Goal: Task Accomplishment & Management: Manage account settings

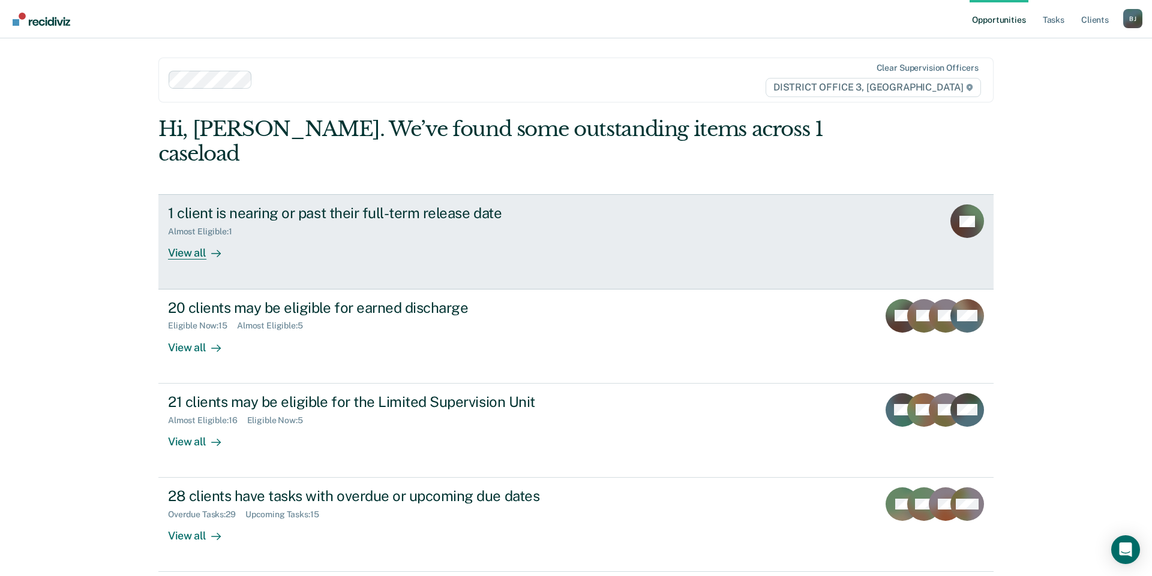
click at [201, 237] on div "View all" at bounding box center [201, 248] width 67 height 23
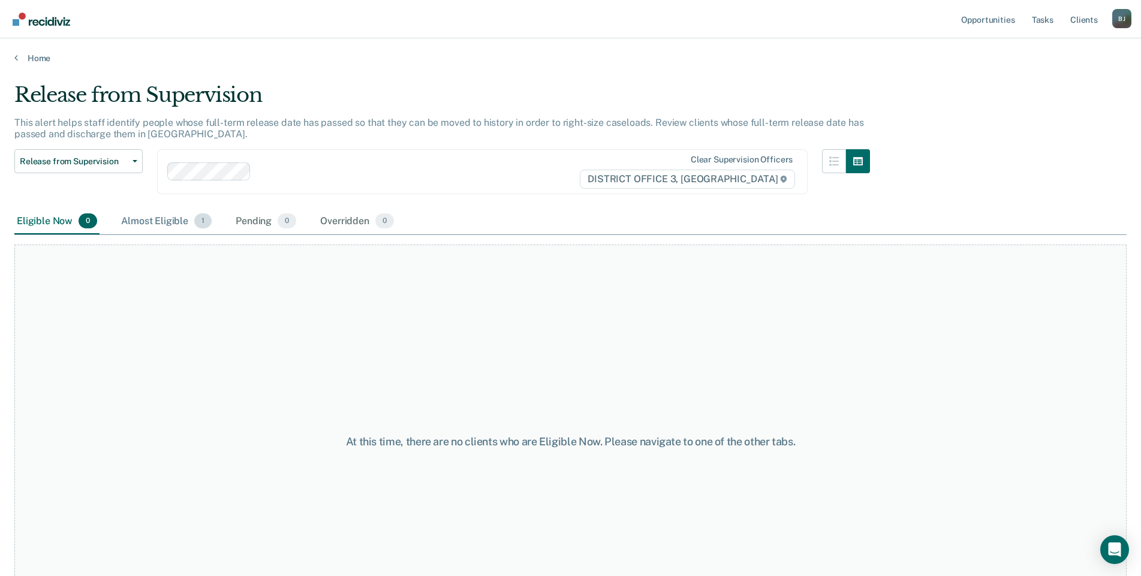
click at [172, 222] on div "Almost Eligible 1" at bounding box center [166, 222] width 95 height 26
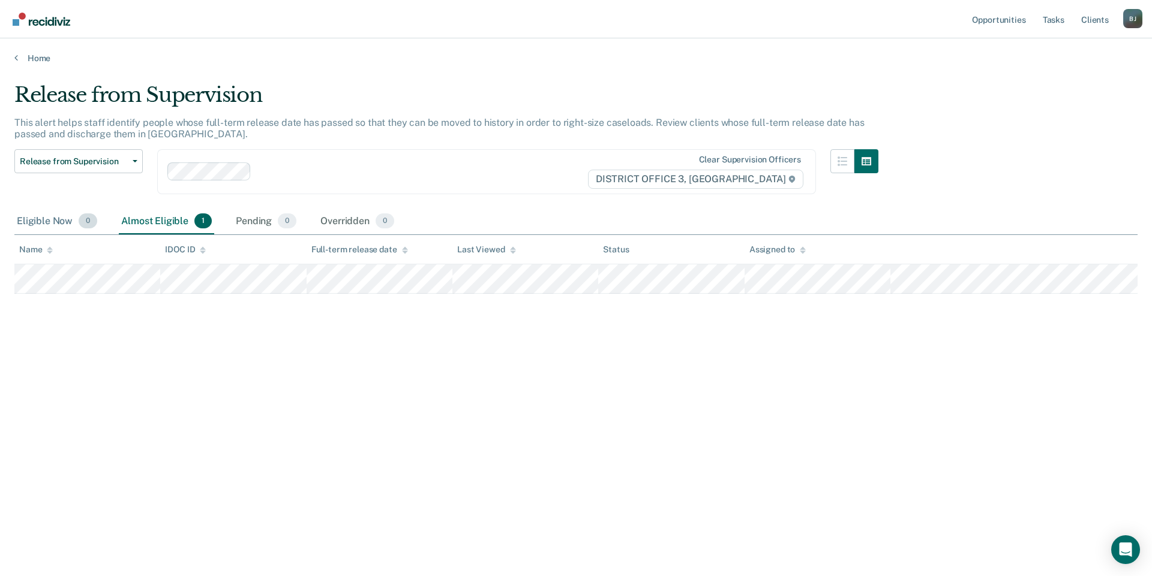
click at [57, 218] on div "Eligible Now 0" at bounding box center [56, 222] width 85 height 26
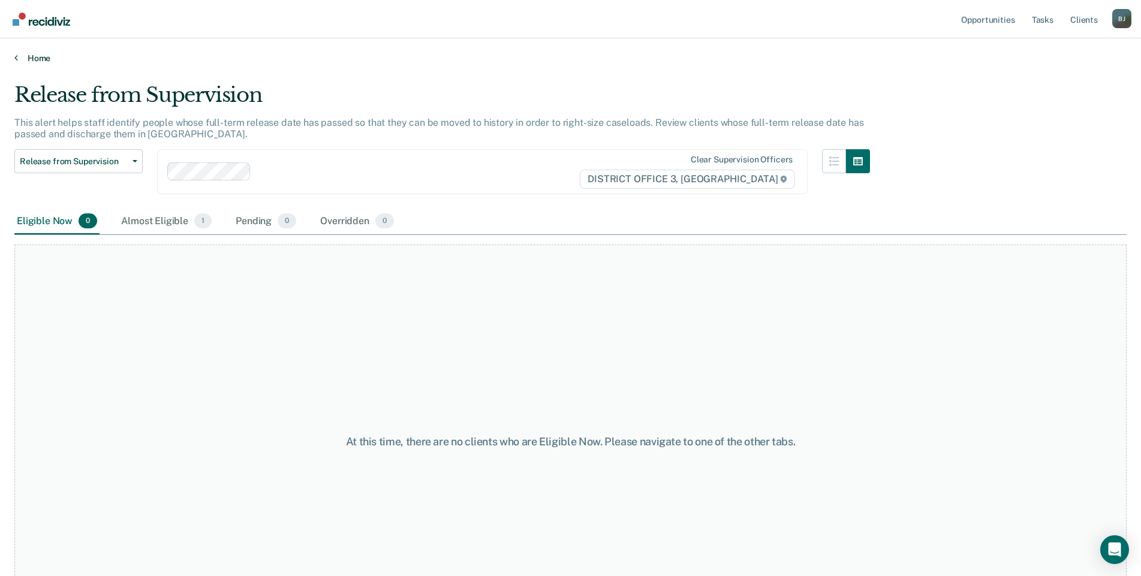
click at [29, 60] on link "Home" at bounding box center [570, 58] width 1113 height 11
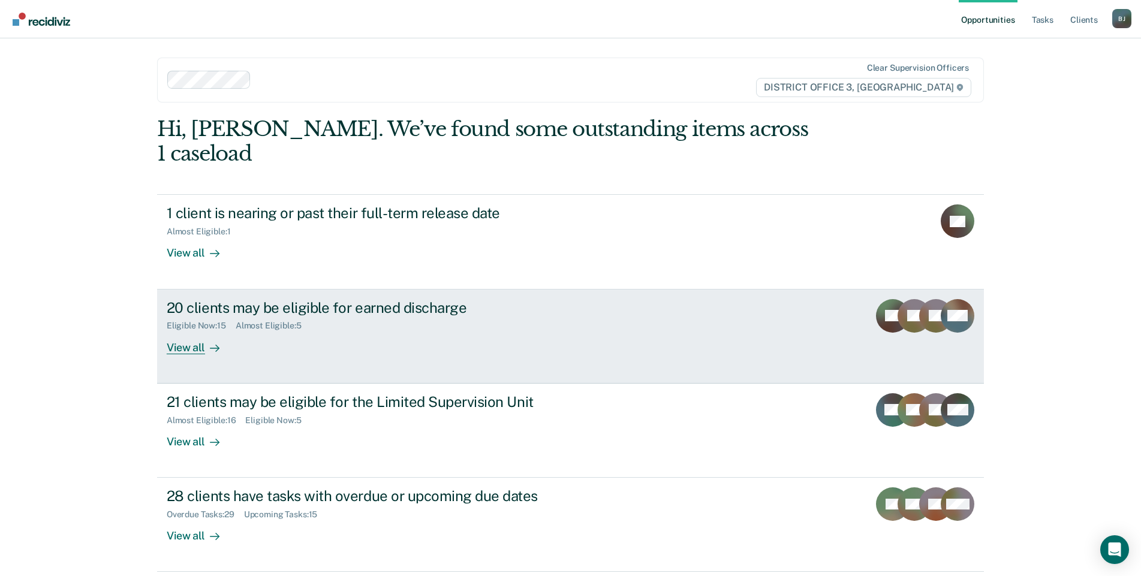
click at [182, 331] on div "View all" at bounding box center [200, 342] width 67 height 23
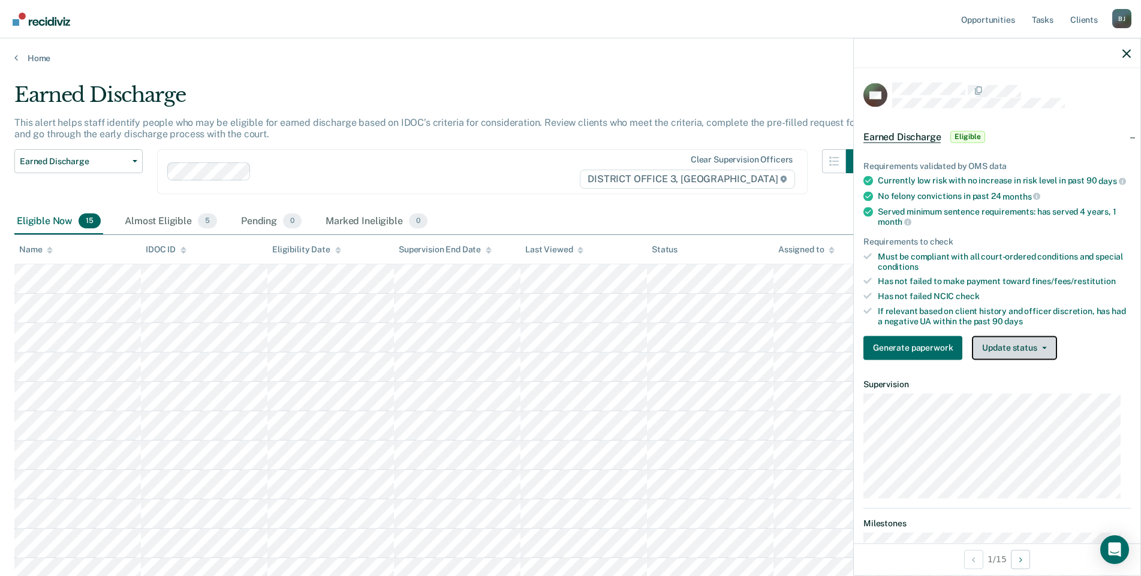
click at [1036, 360] on button "Update status" at bounding box center [1014, 348] width 85 height 24
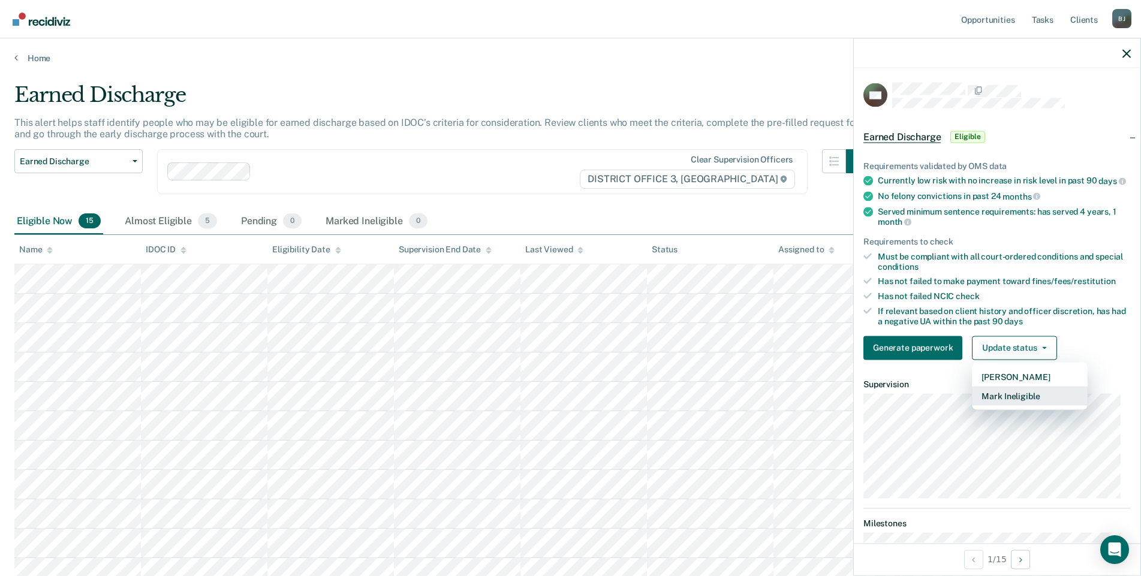
click at [1038, 405] on button "Mark Ineligible" at bounding box center [1030, 395] width 116 height 19
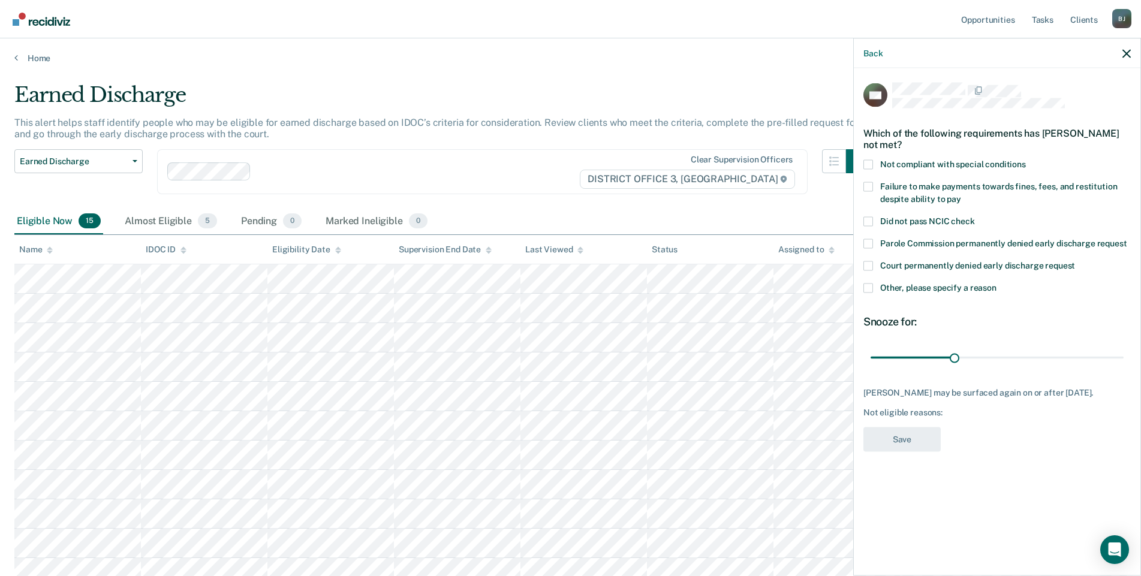
click at [872, 188] on span at bounding box center [869, 187] width 10 height 10
click at [961, 194] on input "Failure to make payments towards fines, fees, and restitution despite ability t…" at bounding box center [961, 194] width 0 height 0
click at [915, 436] on button "Save" at bounding box center [902, 439] width 77 height 25
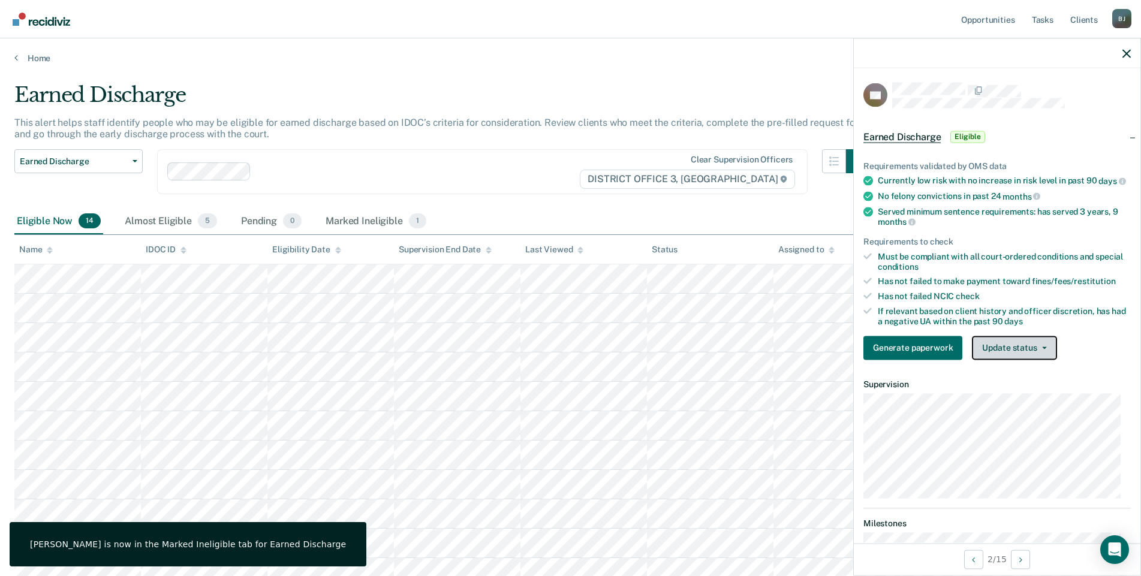
click at [1013, 360] on button "Update status" at bounding box center [1014, 348] width 85 height 24
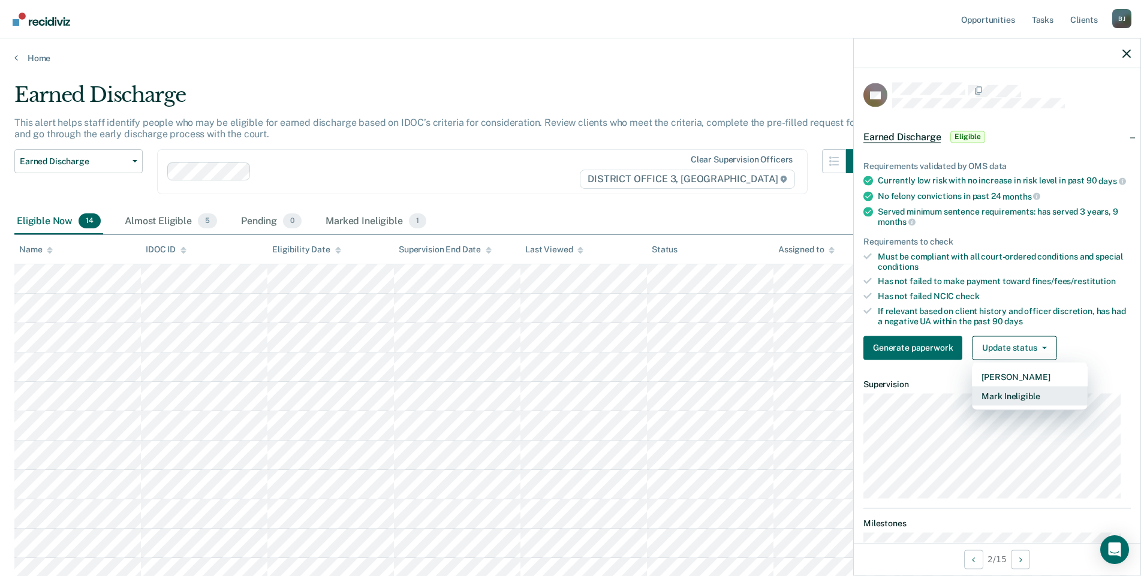
click at [1014, 405] on button "Mark Ineligible" at bounding box center [1030, 395] width 116 height 19
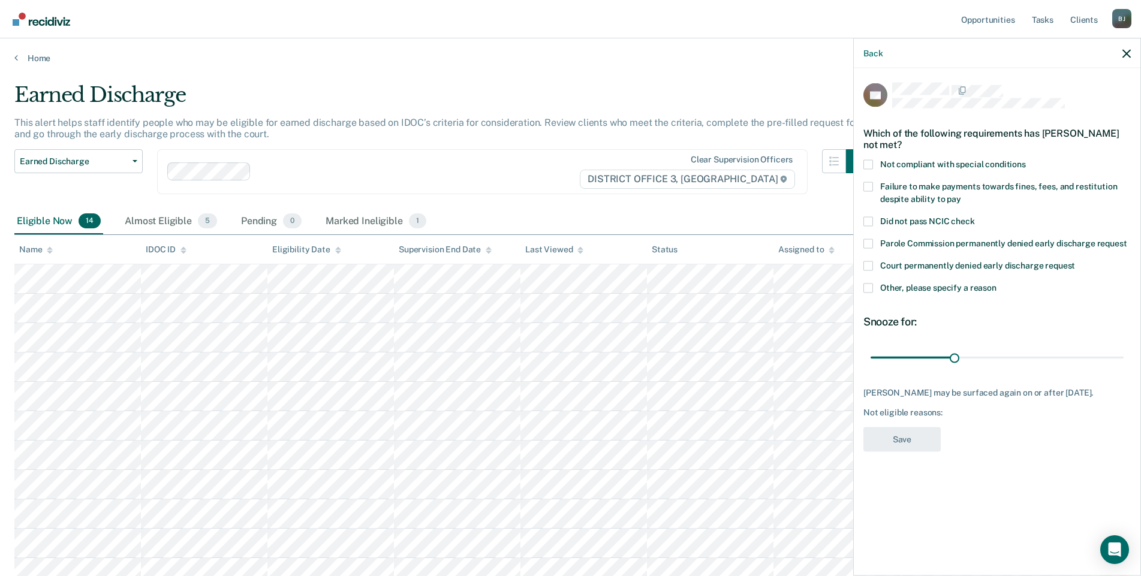
click at [869, 184] on span at bounding box center [869, 187] width 10 height 10
click at [961, 194] on input "Failure to make payments towards fines, fees, and restitution despite ability t…" at bounding box center [961, 194] width 0 height 0
click at [871, 164] on span at bounding box center [869, 165] width 10 height 10
click at [1026, 160] on input "Not compliant with special conditions" at bounding box center [1026, 160] width 0 height 0
click at [868, 287] on span at bounding box center [869, 288] width 10 height 10
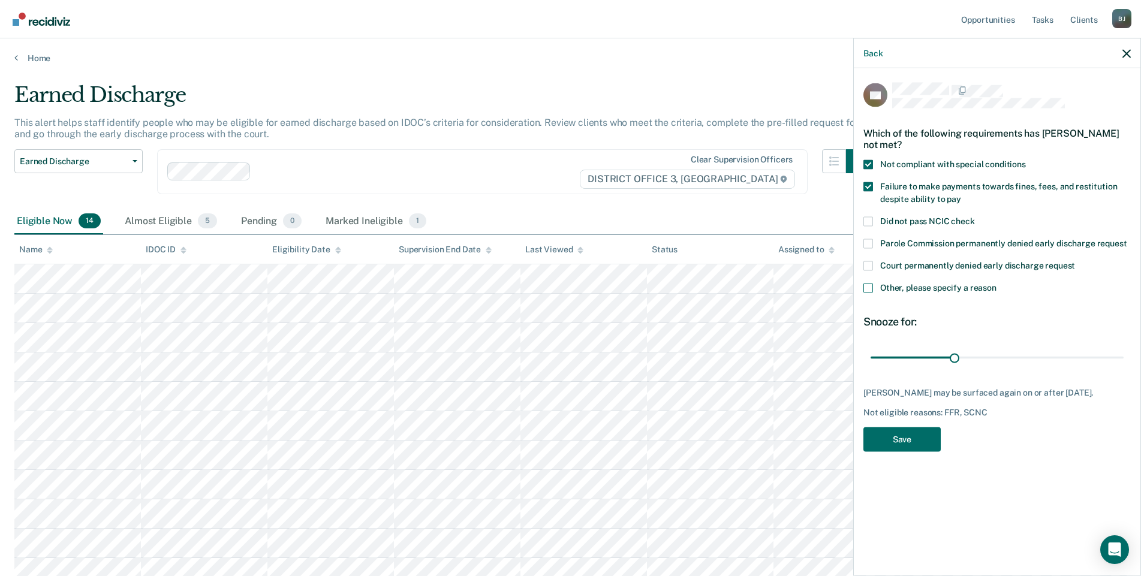
click at [997, 283] on input "Other, please specify a reason" at bounding box center [997, 283] width 0 height 0
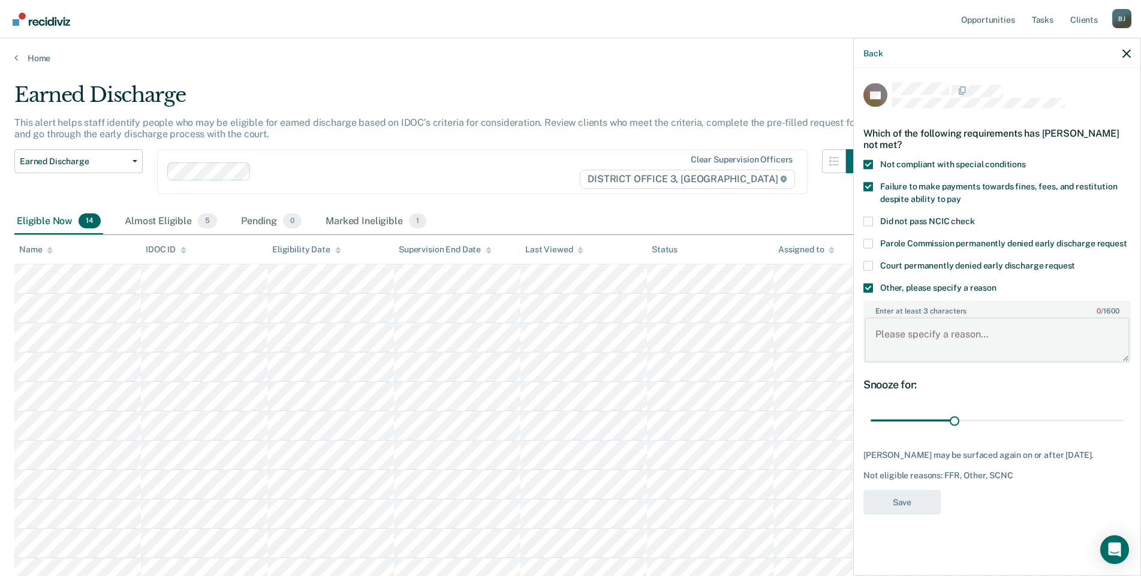
click at [934, 335] on textarea "Enter at least 3 characters 0 / 1600" at bounding box center [997, 340] width 265 height 44
type textarea "Continued alcohol use."
click at [911, 501] on button "Save" at bounding box center [902, 502] width 77 height 25
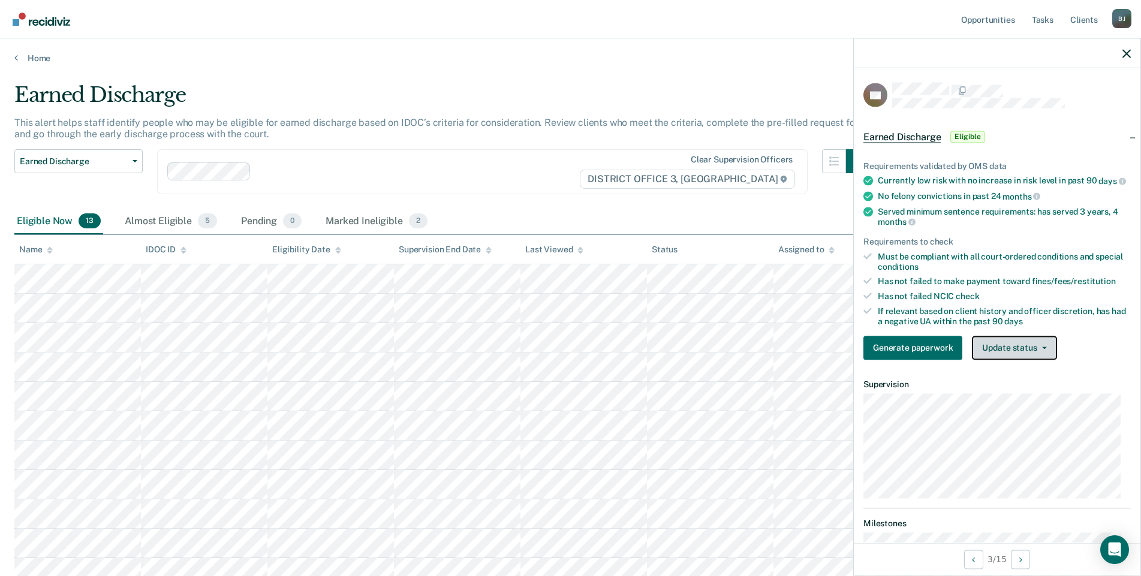
click at [1044, 349] on icon "button" at bounding box center [1044, 348] width 5 height 2
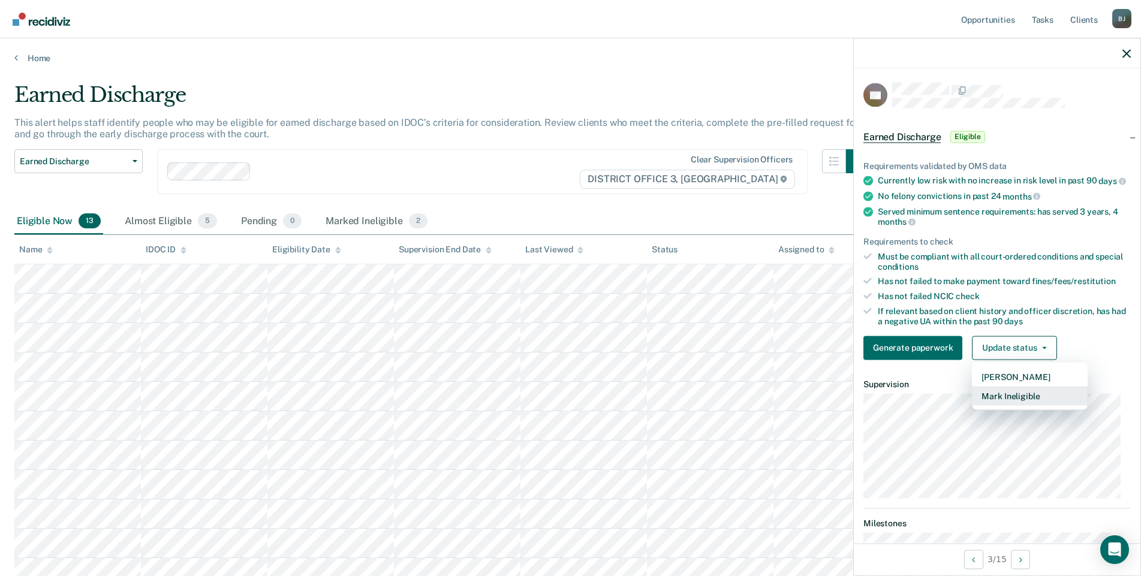
click at [1024, 405] on button "Mark Ineligible" at bounding box center [1030, 395] width 116 height 19
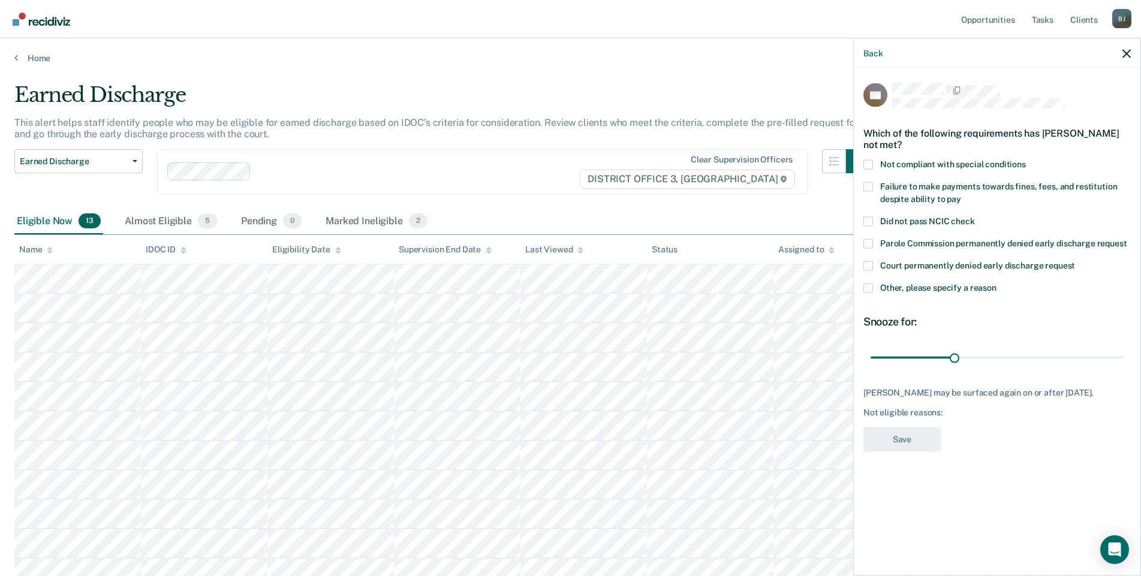
click at [872, 283] on span at bounding box center [869, 288] width 10 height 10
click at [997, 283] on input "Other, please specify a reason" at bounding box center [997, 283] width 0 height 0
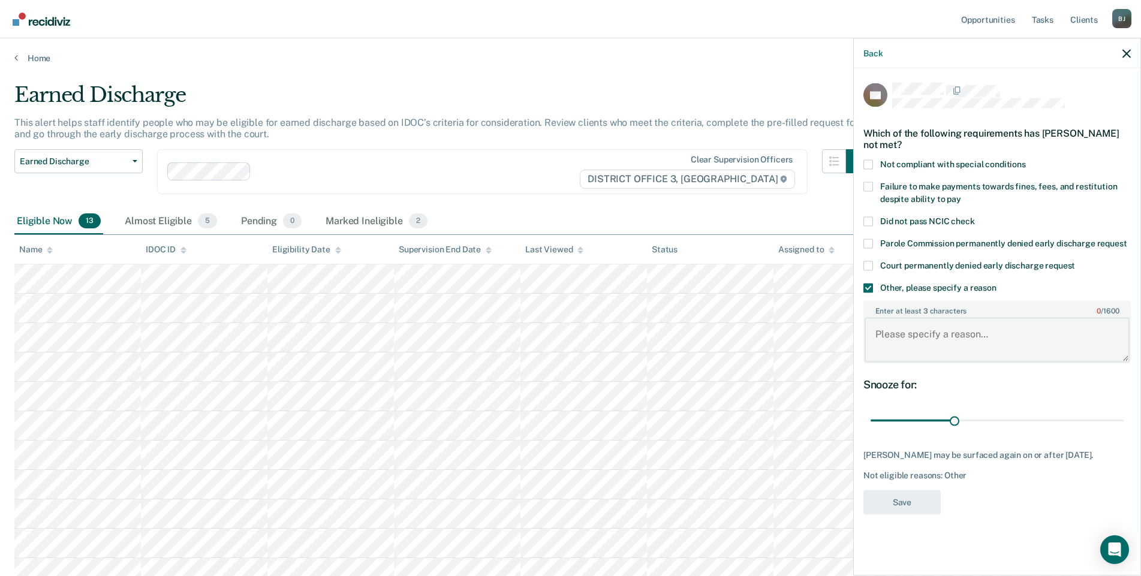
click at [906, 324] on textarea "Enter at least 3 characters 0 / 1600" at bounding box center [997, 340] width 265 height 44
type textarea "Current marijuana use."
click at [867, 217] on span at bounding box center [869, 222] width 10 height 10
click at [975, 217] on input "Did not pass NCIC check" at bounding box center [975, 217] width 0 height 0
click at [925, 490] on button "Save" at bounding box center [902, 502] width 77 height 25
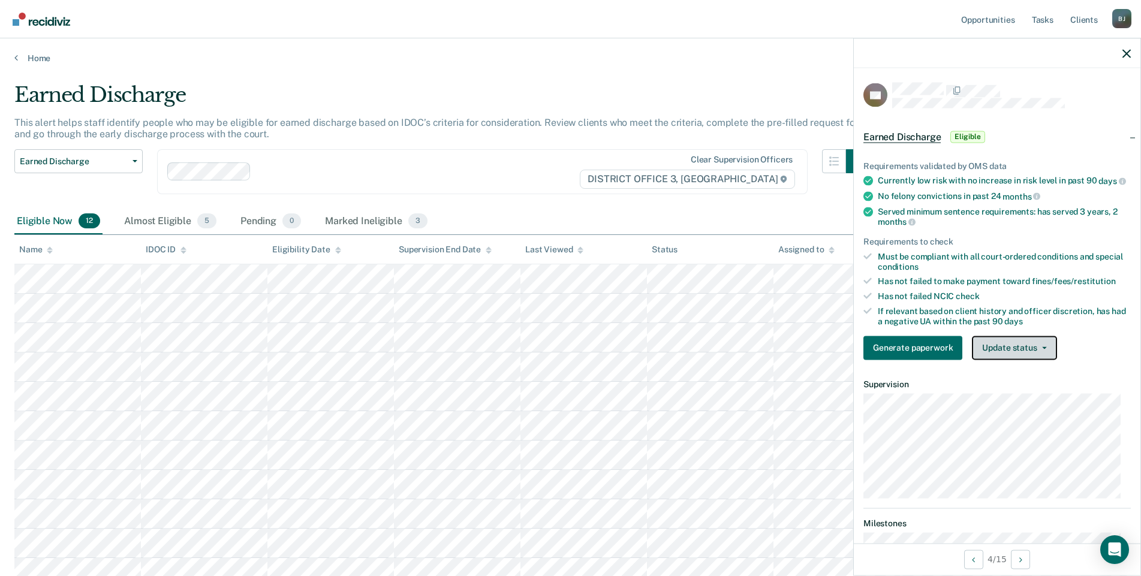
click at [1012, 360] on button "Update status" at bounding box center [1014, 348] width 85 height 24
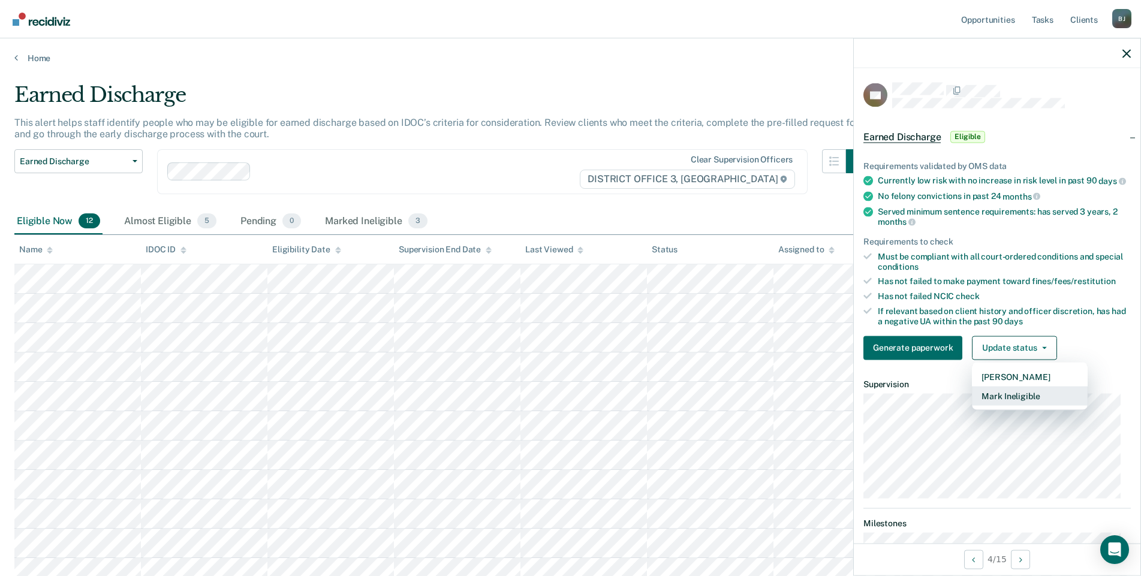
click at [1015, 400] on button "Mark Ineligible" at bounding box center [1030, 395] width 116 height 19
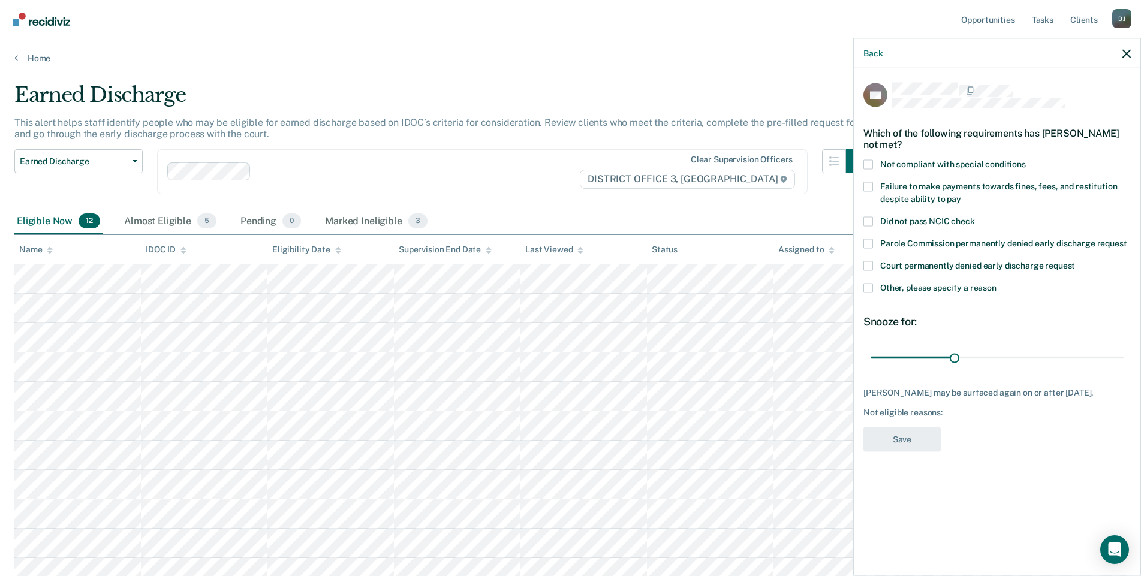
click at [869, 220] on span at bounding box center [869, 222] width 10 height 10
click at [975, 217] on input "Did not pass NCIC check" at bounding box center [975, 217] width 0 height 0
click at [915, 437] on button "Save" at bounding box center [902, 439] width 77 height 25
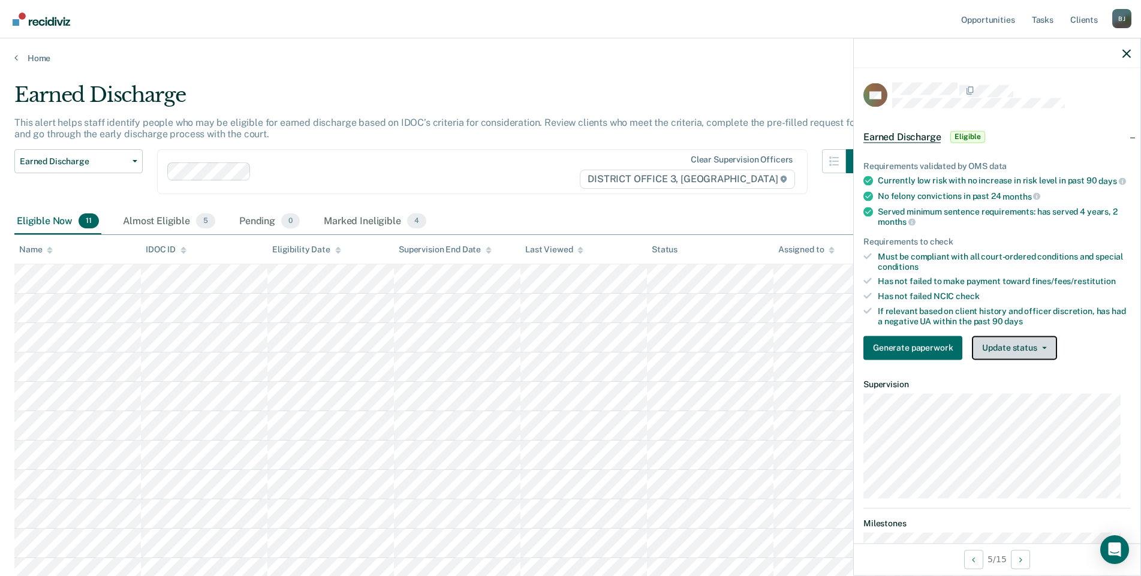
click at [1006, 357] on button "Update status" at bounding box center [1014, 348] width 85 height 24
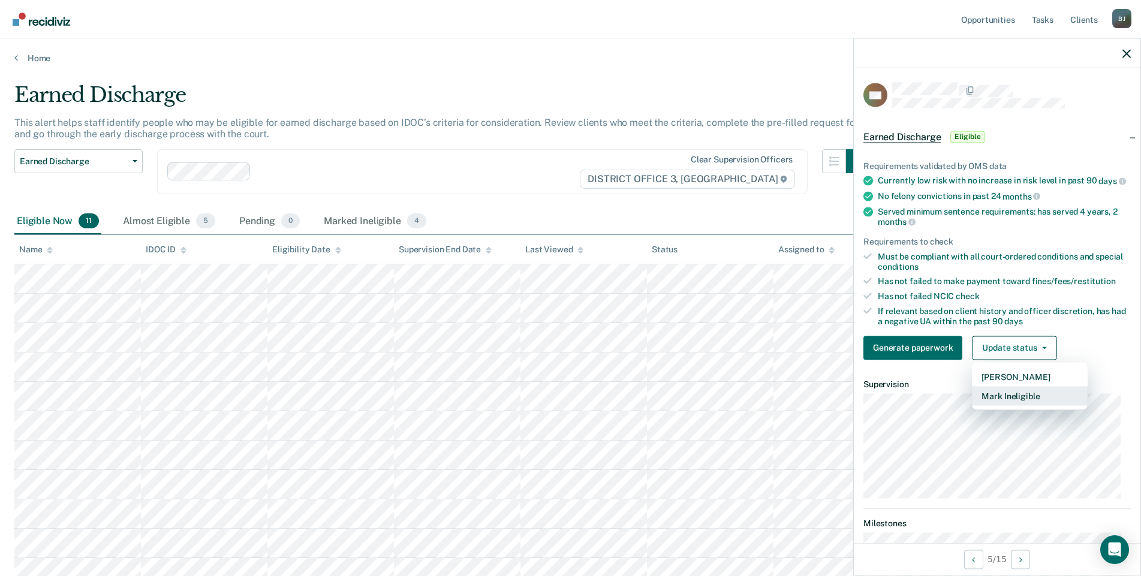
click at [1014, 405] on button "Mark Ineligible" at bounding box center [1030, 395] width 116 height 19
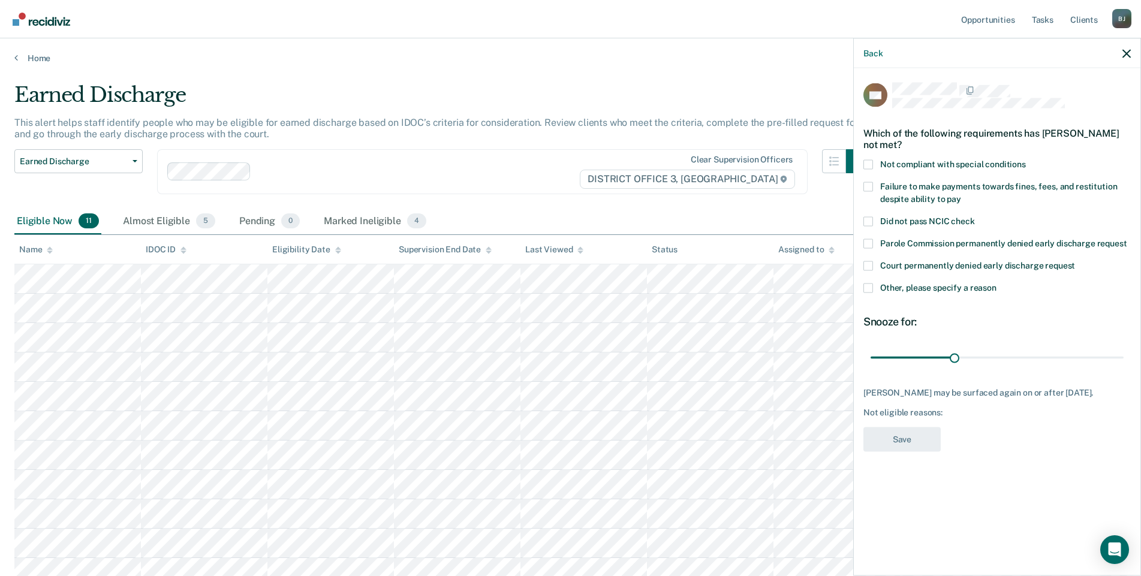
click at [864, 189] on span at bounding box center [869, 187] width 10 height 10
click at [961, 194] on input "Failure to make payments towards fines, fees, and restitution despite ability t…" at bounding box center [961, 194] width 0 height 0
click at [908, 427] on button "Save" at bounding box center [902, 439] width 77 height 25
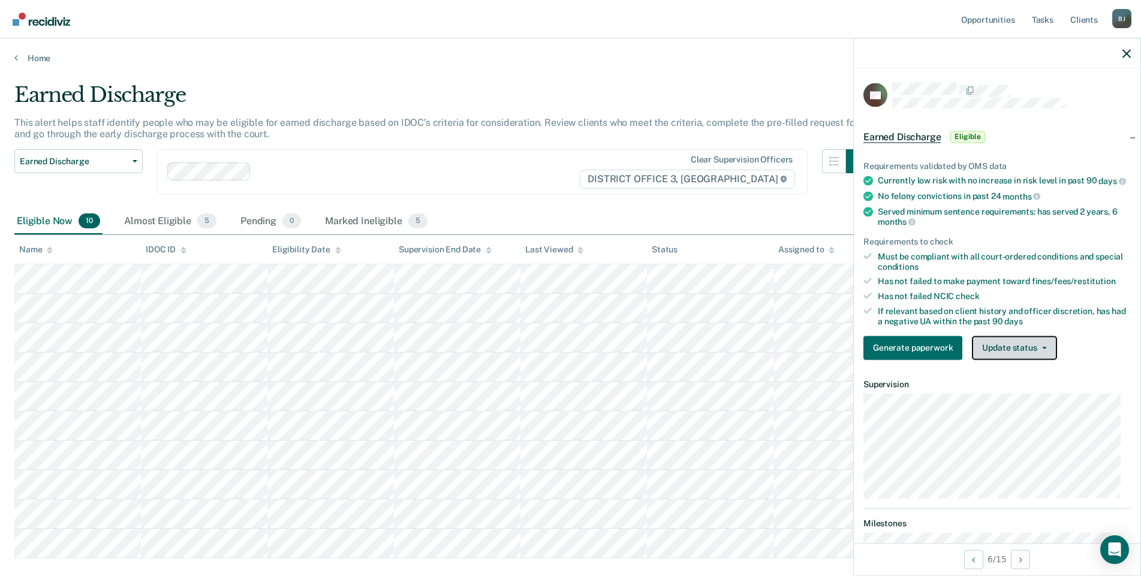
click at [1013, 352] on button "Update status" at bounding box center [1014, 348] width 85 height 24
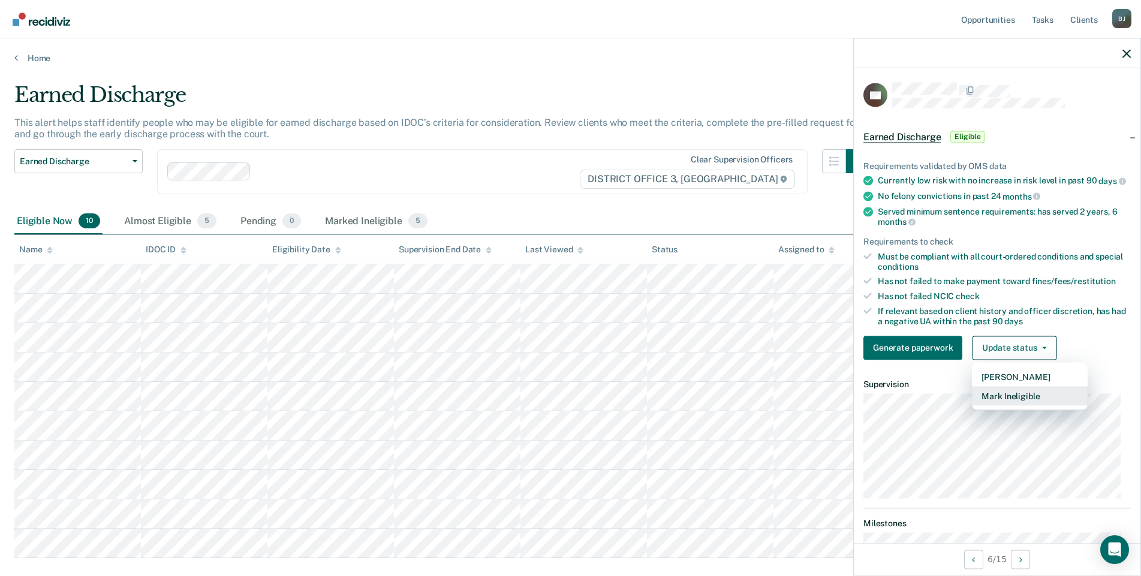
click at [1018, 405] on button "Mark Ineligible" at bounding box center [1030, 395] width 116 height 19
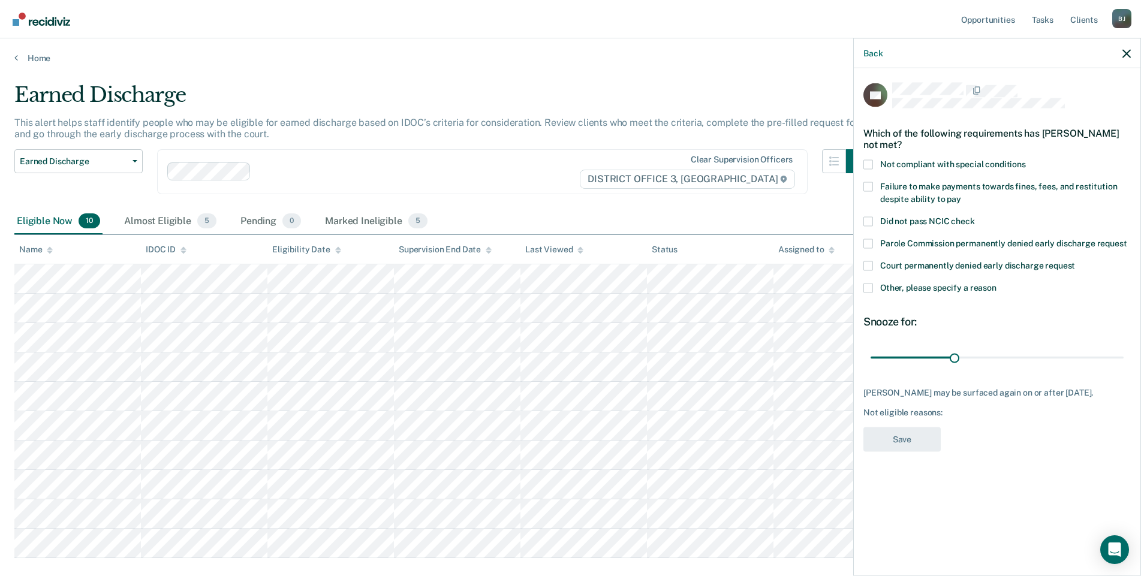
click at [869, 163] on span at bounding box center [869, 165] width 10 height 10
click at [1026, 160] on input "Not compliant with special conditions" at bounding box center [1026, 160] width 0 height 0
click at [868, 289] on span at bounding box center [869, 288] width 10 height 10
click at [997, 283] on input "Other, please specify a reason" at bounding box center [997, 283] width 0 height 0
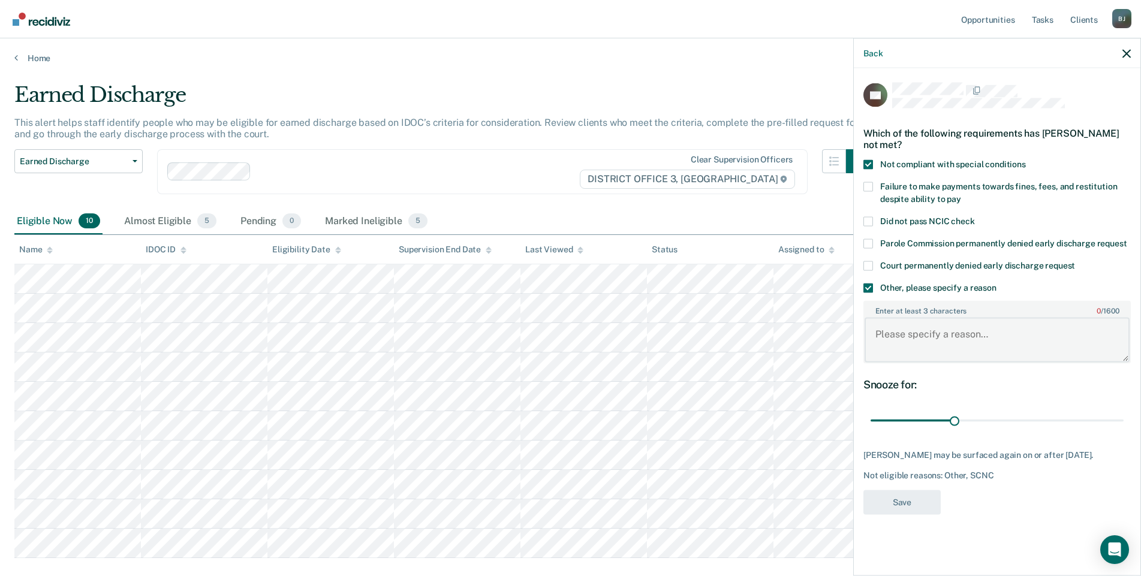
click at [909, 336] on textarea "Enter at least 3 characters 0 / 1600" at bounding box center [997, 340] width 265 height 44
type textarea "Needs an interlock."
click at [897, 506] on button "Save" at bounding box center [902, 502] width 77 height 25
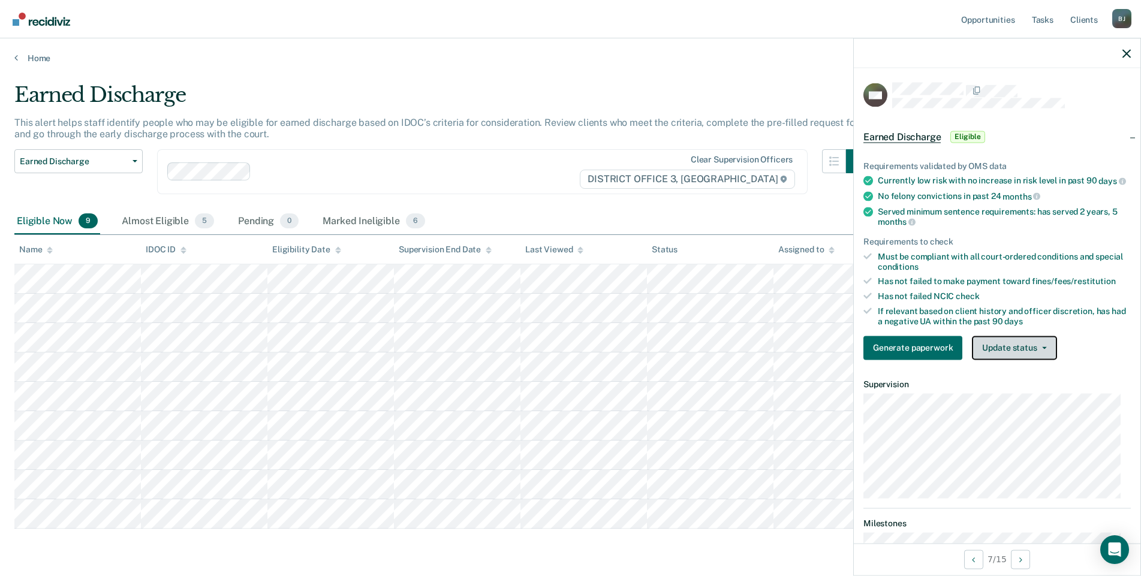
click at [1025, 354] on button "Update status" at bounding box center [1014, 348] width 85 height 24
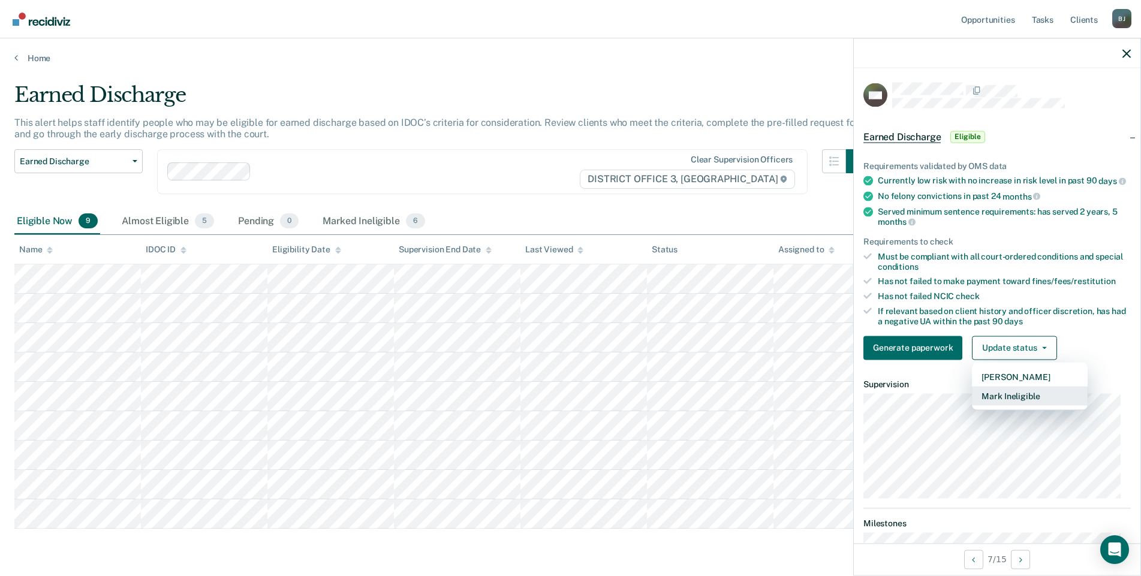
click at [1027, 404] on button "Mark Ineligible" at bounding box center [1030, 395] width 116 height 19
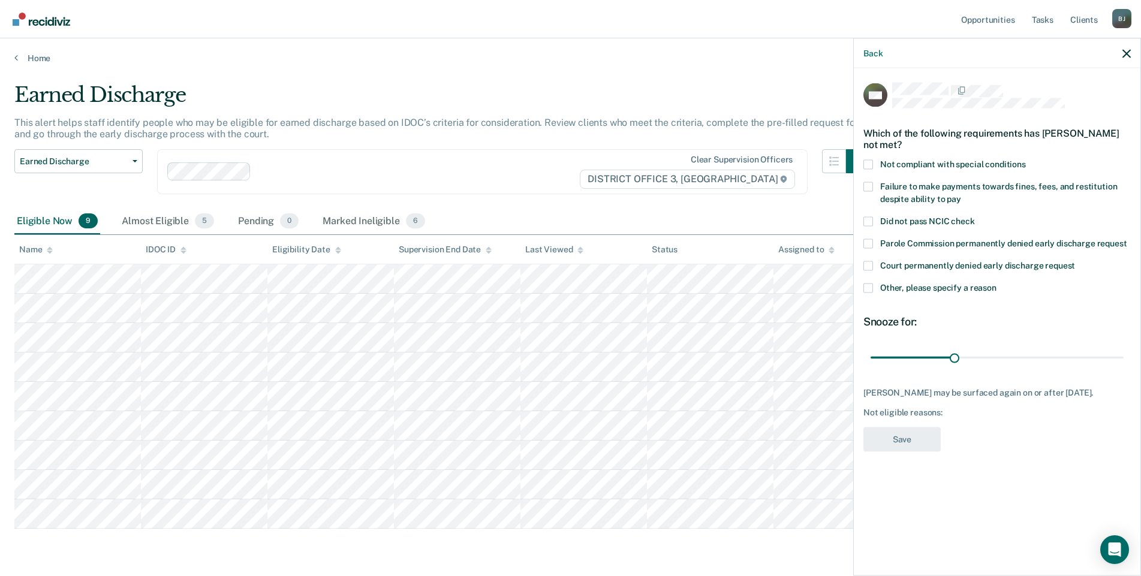
click at [863, 288] on div "MR Which of the following requirements has [PERSON_NAME] not met? Not compliant…" at bounding box center [997, 320] width 287 height 505
click at [869, 286] on span at bounding box center [869, 288] width 10 height 10
click at [997, 283] on input "Other, please specify a reason" at bounding box center [997, 283] width 0 height 0
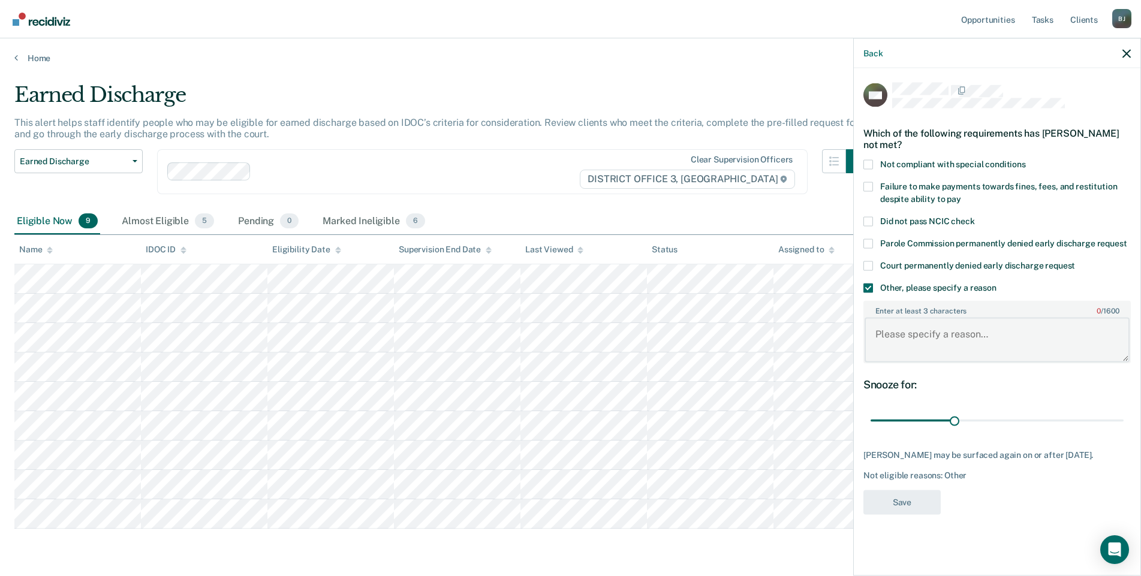
click at [908, 333] on textarea "Enter at least 3 characters 0 / 1600" at bounding box center [997, 340] width 265 height 44
type textarea "New crime less than a year ago."
click at [905, 499] on button "Save" at bounding box center [902, 502] width 77 height 25
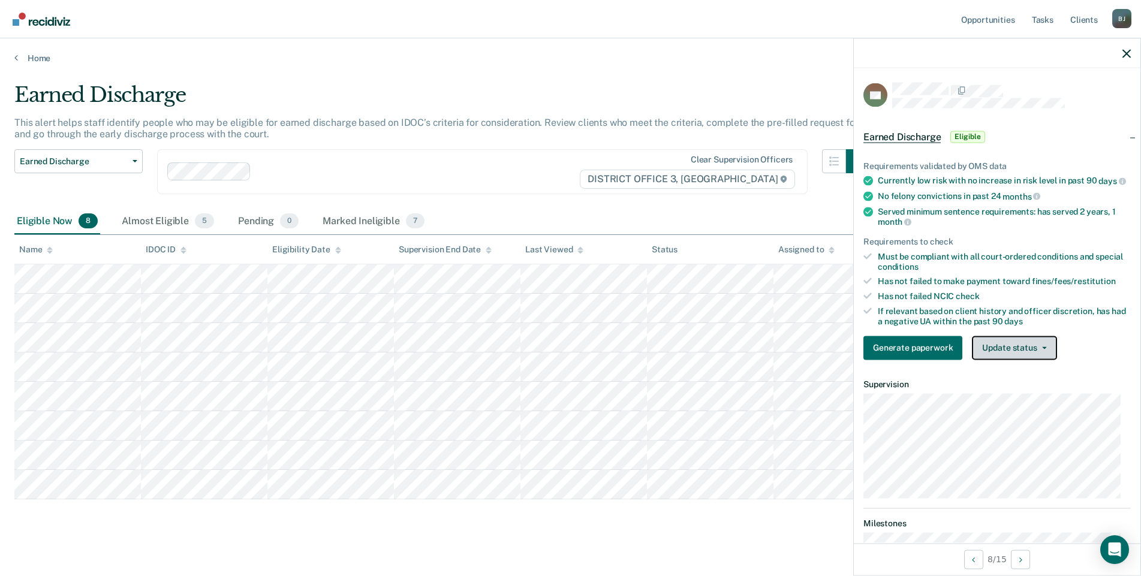
click at [1042, 349] on icon "button" at bounding box center [1044, 348] width 5 height 2
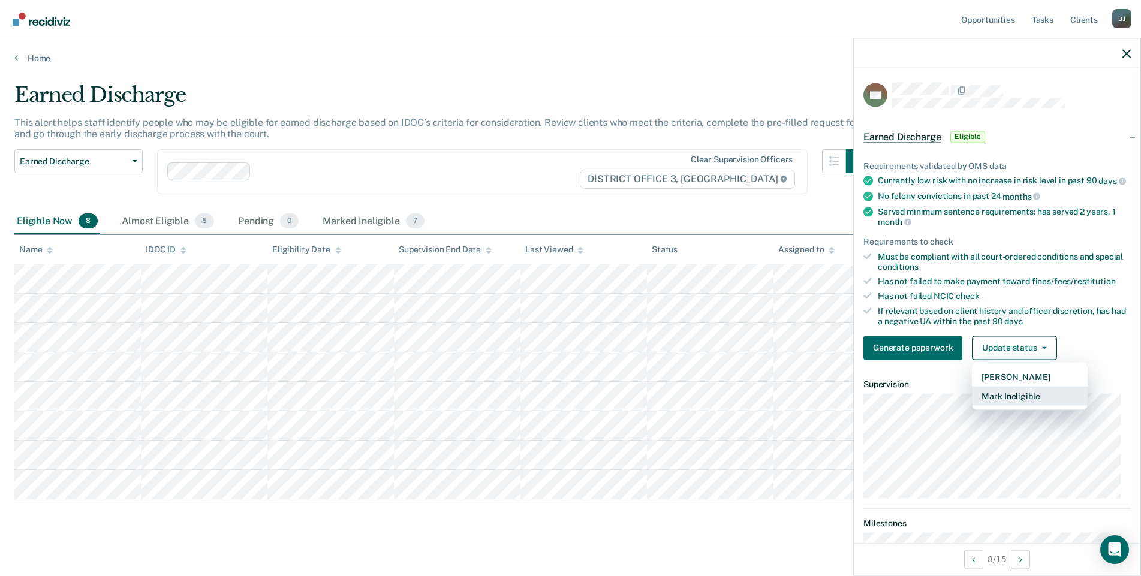
click at [1027, 405] on button "Mark Ineligible" at bounding box center [1030, 395] width 116 height 19
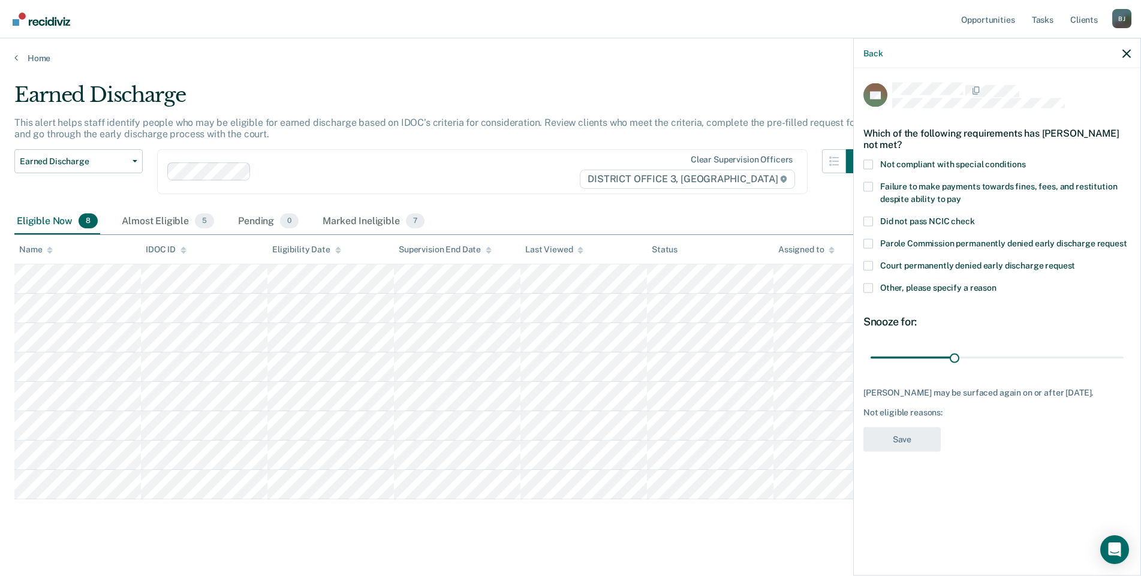
click at [869, 187] on span at bounding box center [869, 187] width 10 height 10
click at [961, 194] on input "Failure to make payments towards fines, fees, and restitution despite ability t…" at bounding box center [961, 194] width 0 height 0
click at [906, 430] on button "Save" at bounding box center [902, 439] width 77 height 25
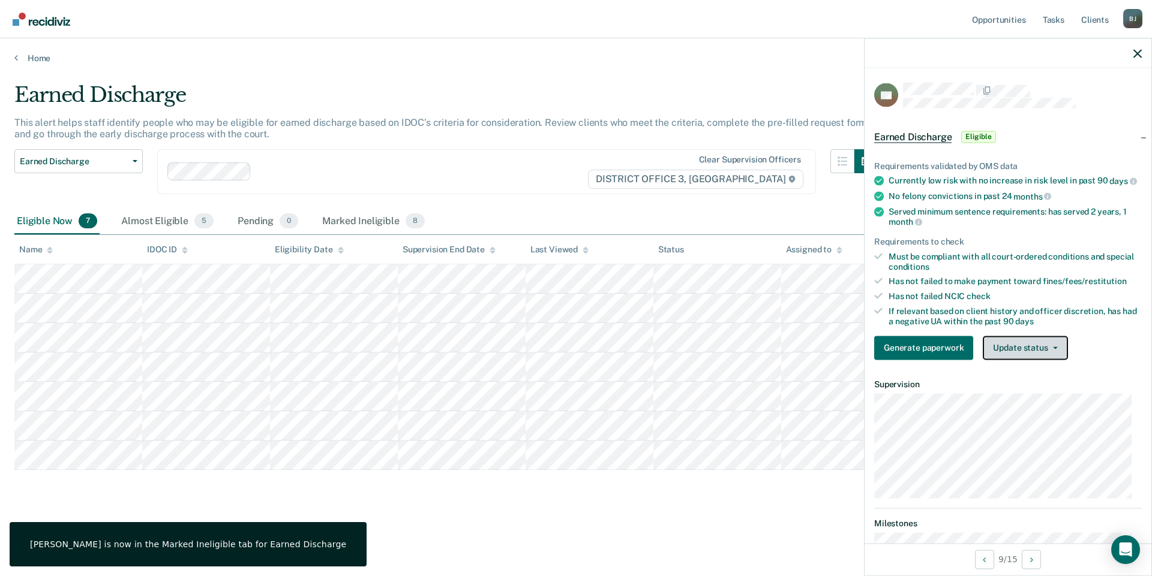
click at [1011, 358] on button "Update status" at bounding box center [1024, 348] width 85 height 24
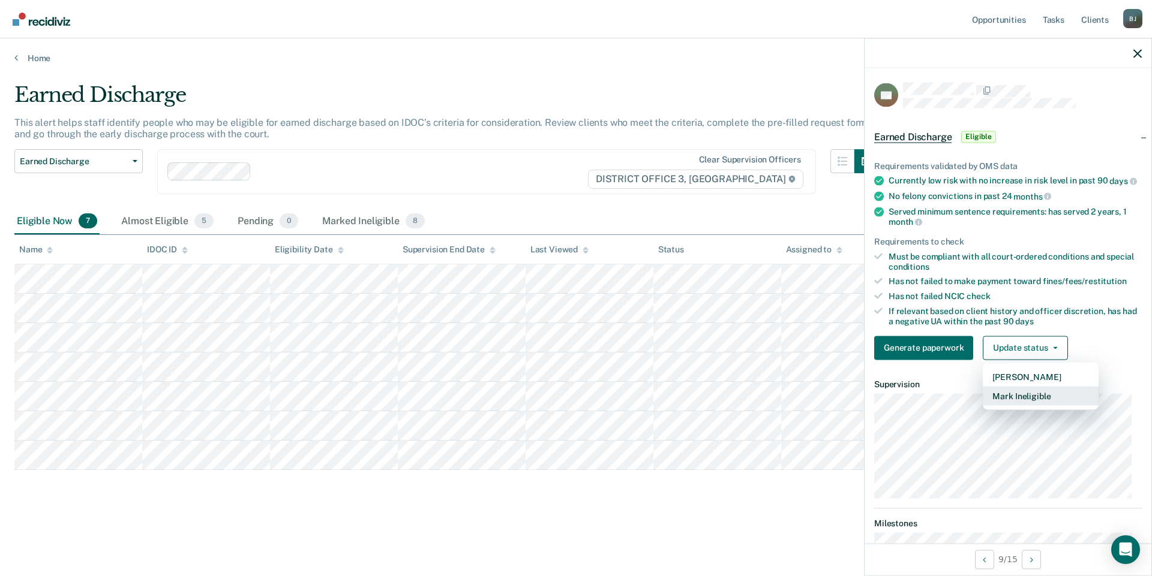
click at [1023, 404] on button "Mark Ineligible" at bounding box center [1040, 395] width 116 height 19
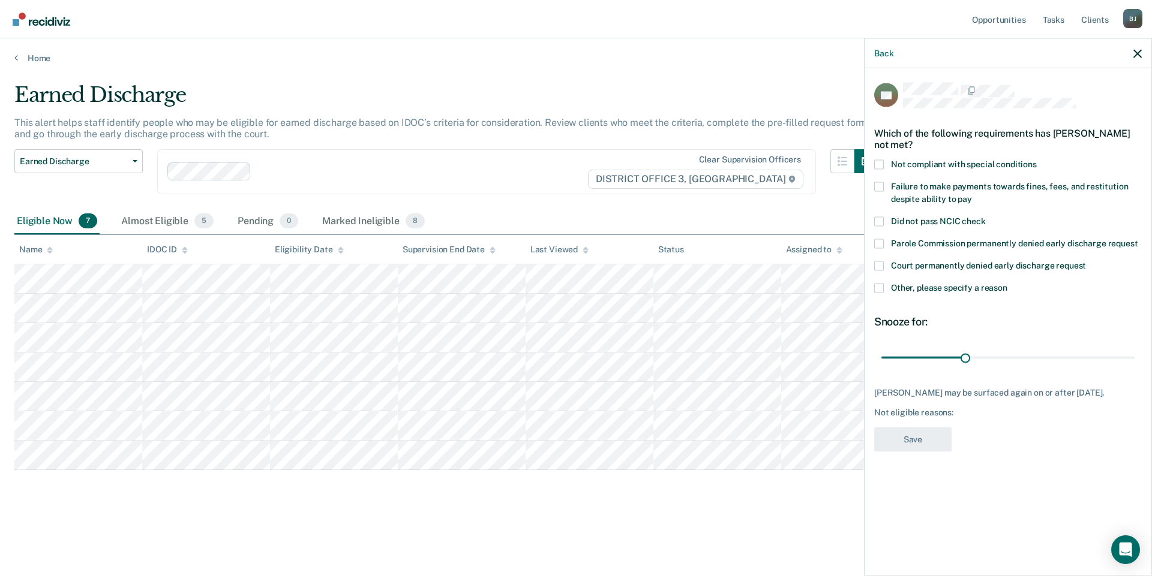
click at [879, 289] on span at bounding box center [879, 288] width 10 height 10
click at [1007, 283] on input "Other, please specify a reason" at bounding box center [1007, 283] width 0 height 0
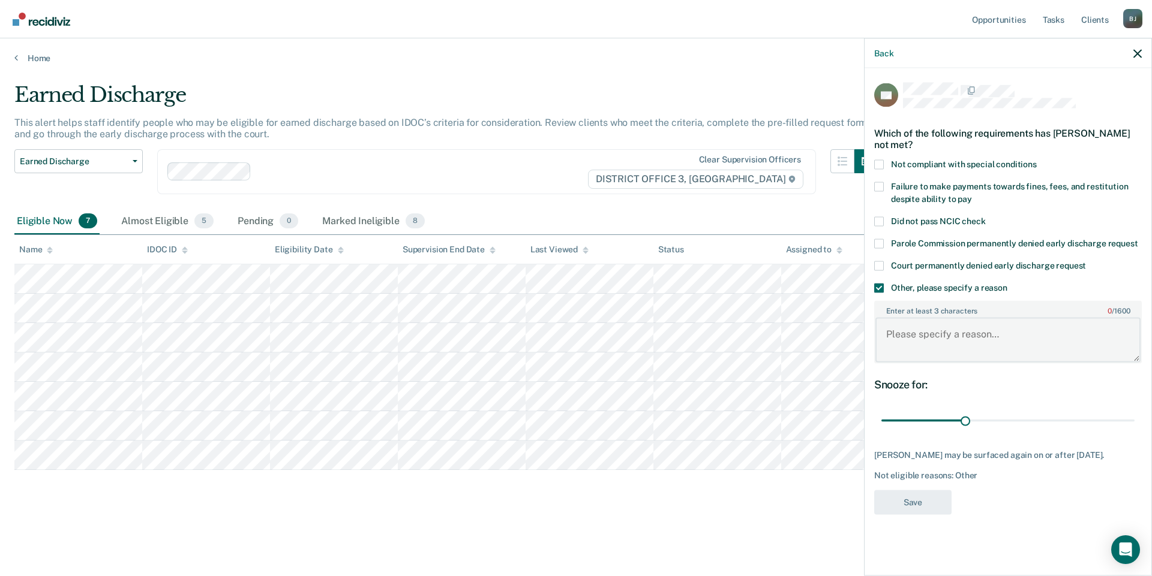
click at [918, 337] on textarea "Enter at least 3 characters 0 / 1600" at bounding box center [1007, 340] width 265 height 44
type textarea "New misdemeanor crime."
click at [916, 498] on button "Save" at bounding box center [912, 502] width 77 height 25
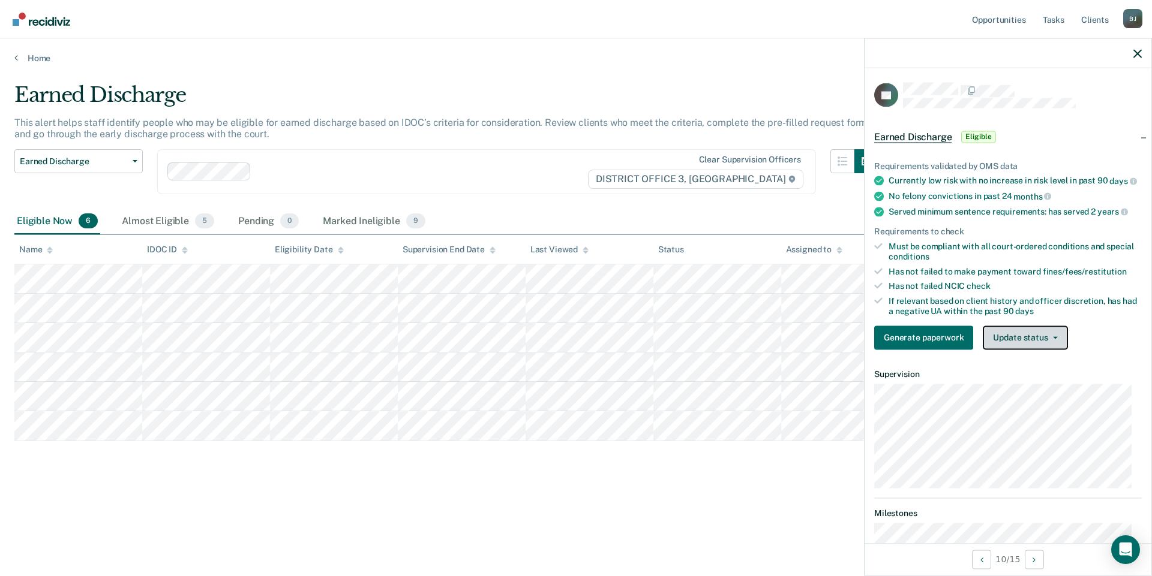
click at [1049, 339] on span "button" at bounding box center [1053, 337] width 10 height 2
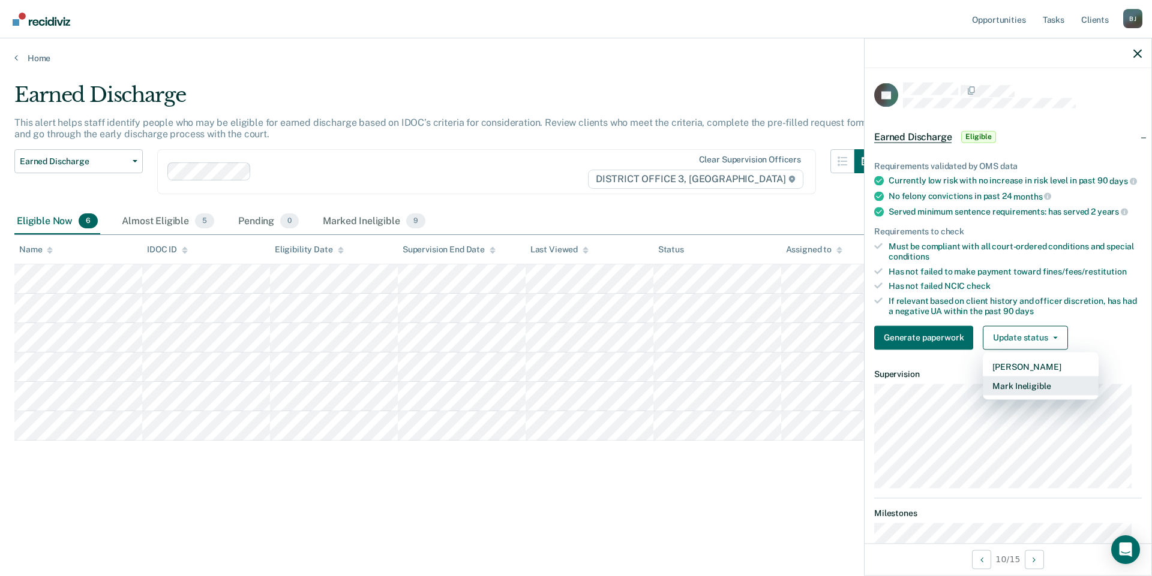
click at [1035, 395] on button "Mark Ineligible" at bounding box center [1040, 385] width 116 height 19
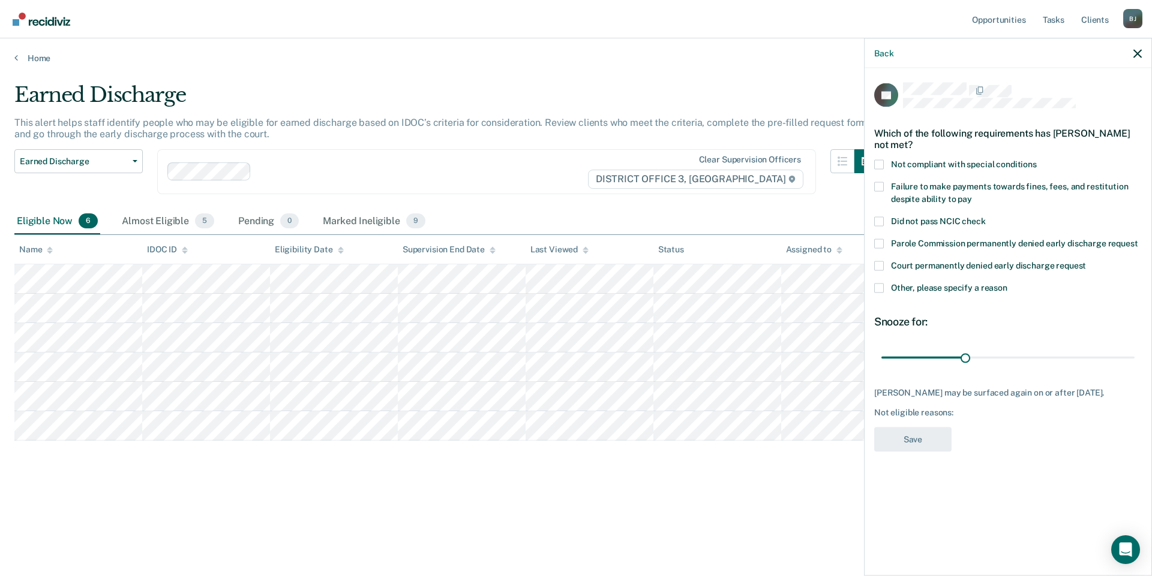
click at [881, 289] on span at bounding box center [879, 288] width 10 height 10
click at [1007, 283] on input "Other, please specify a reason" at bounding box center [1007, 283] width 0 height 0
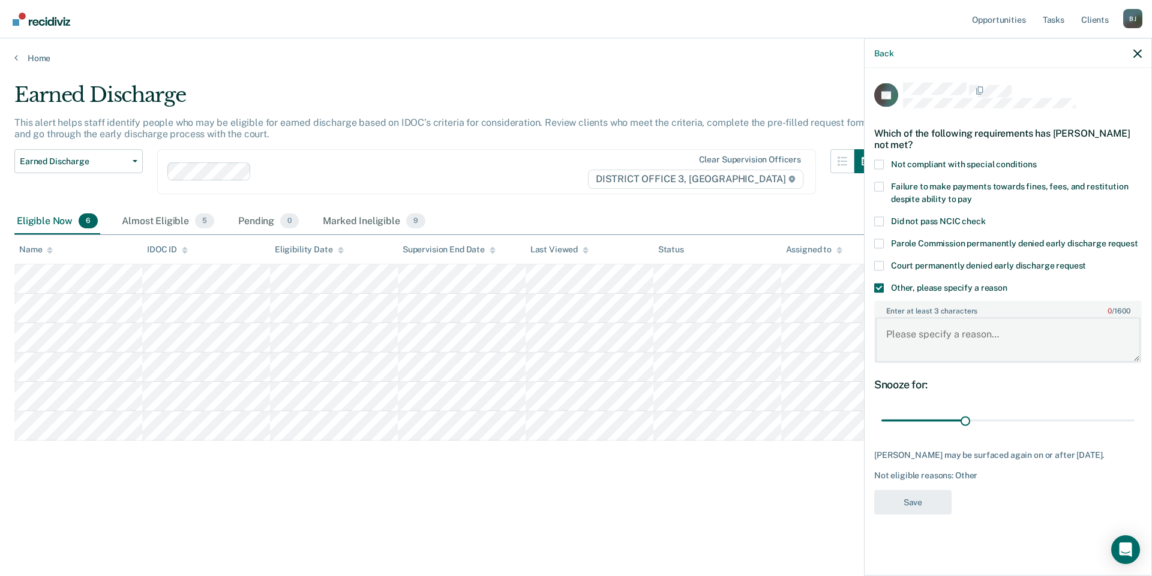
click at [973, 340] on textarea "Enter at least 3 characters 0 / 1600" at bounding box center [1007, 340] width 265 height 44
type textarea "In a federally ran mental institution."
click at [908, 506] on button "Save" at bounding box center [912, 502] width 77 height 25
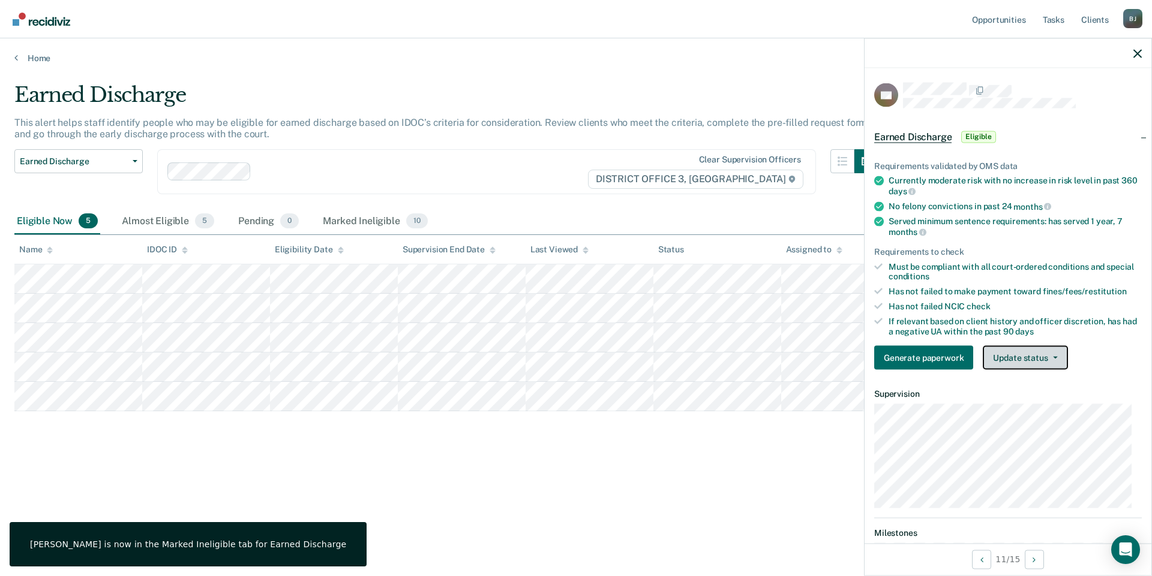
click at [1048, 357] on span "button" at bounding box center [1053, 358] width 10 height 2
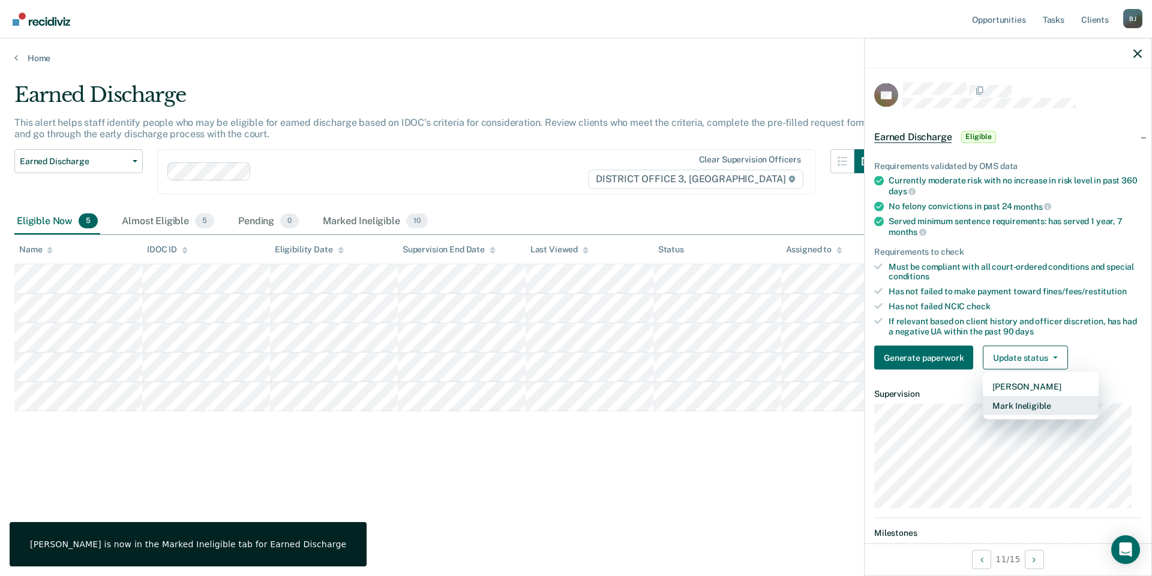
click at [1044, 402] on button "Mark Ineligible" at bounding box center [1040, 405] width 116 height 19
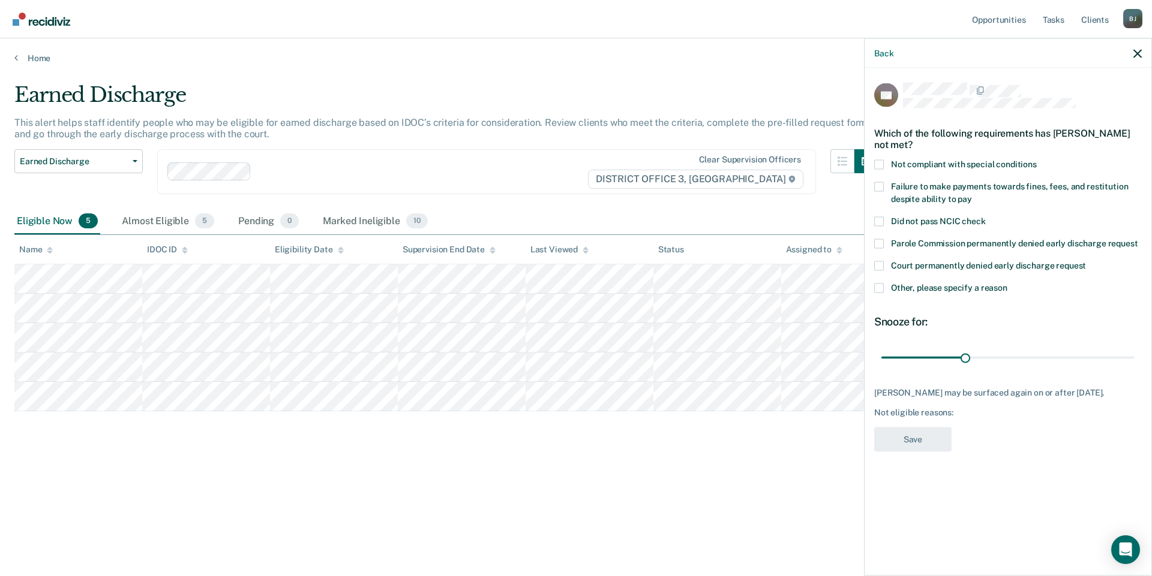
click at [878, 285] on span at bounding box center [879, 288] width 10 height 10
click at [1007, 283] on input "Other, please specify a reason" at bounding box center [1007, 283] width 0 height 0
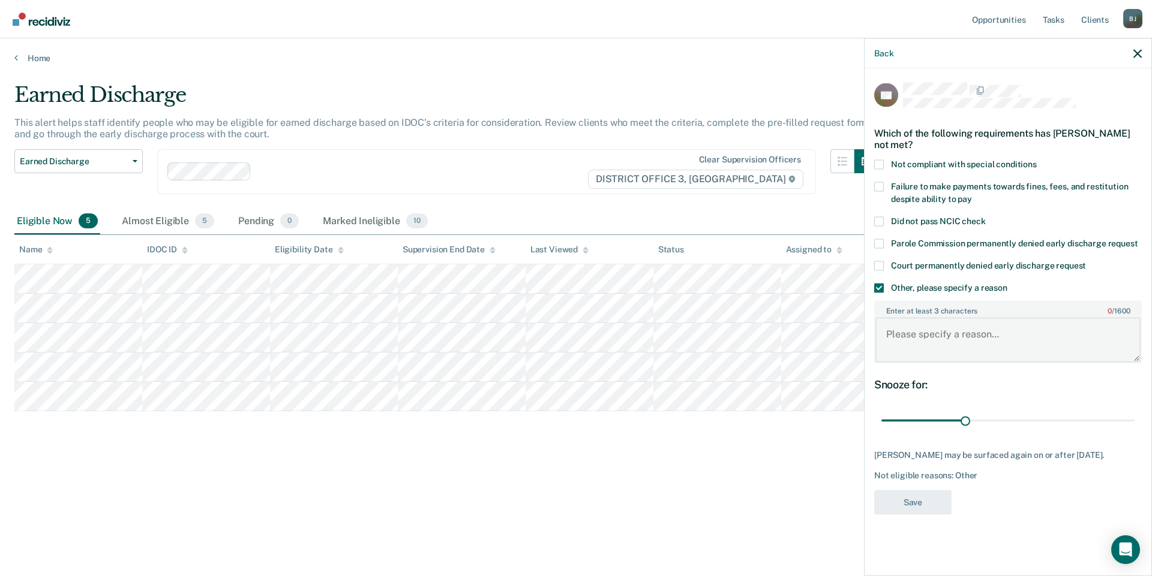
click at [997, 339] on textarea "Enter at least 3 characters 0 / 1600" at bounding box center [1007, 340] width 265 height 44
type textarea "Just completed treatment and has recent substance abuse."
click at [924, 500] on button "Save" at bounding box center [912, 502] width 77 height 25
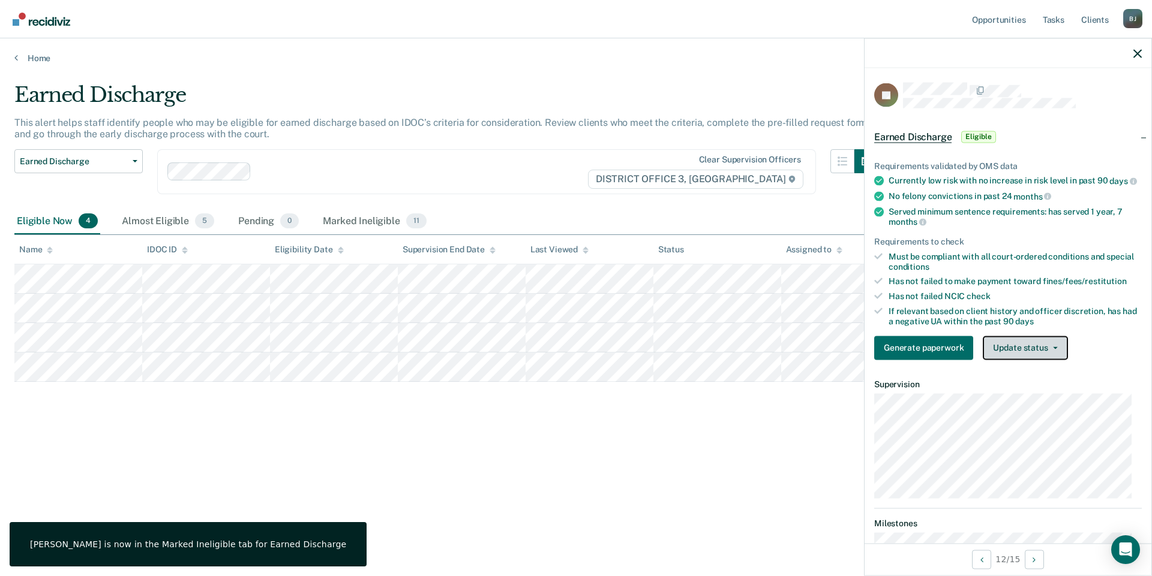
click at [1036, 355] on button "Update status" at bounding box center [1024, 348] width 85 height 24
click at [1025, 404] on button "Mark Ineligible" at bounding box center [1040, 395] width 116 height 19
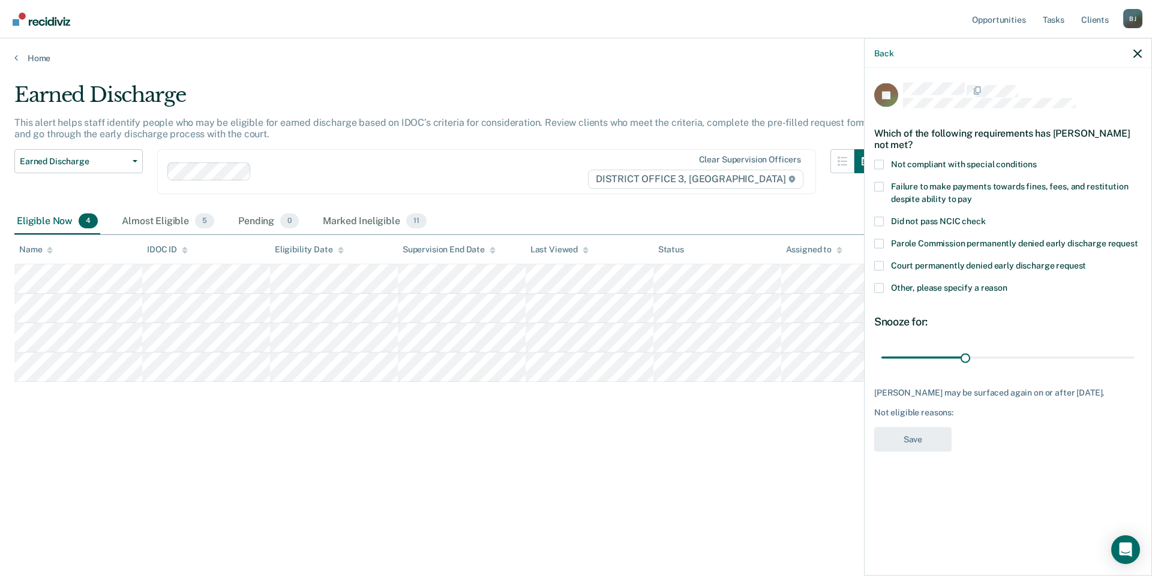
click at [880, 287] on span at bounding box center [879, 288] width 10 height 10
click at [1007, 283] on input "Other, please specify a reason" at bounding box center [1007, 283] width 0 height 0
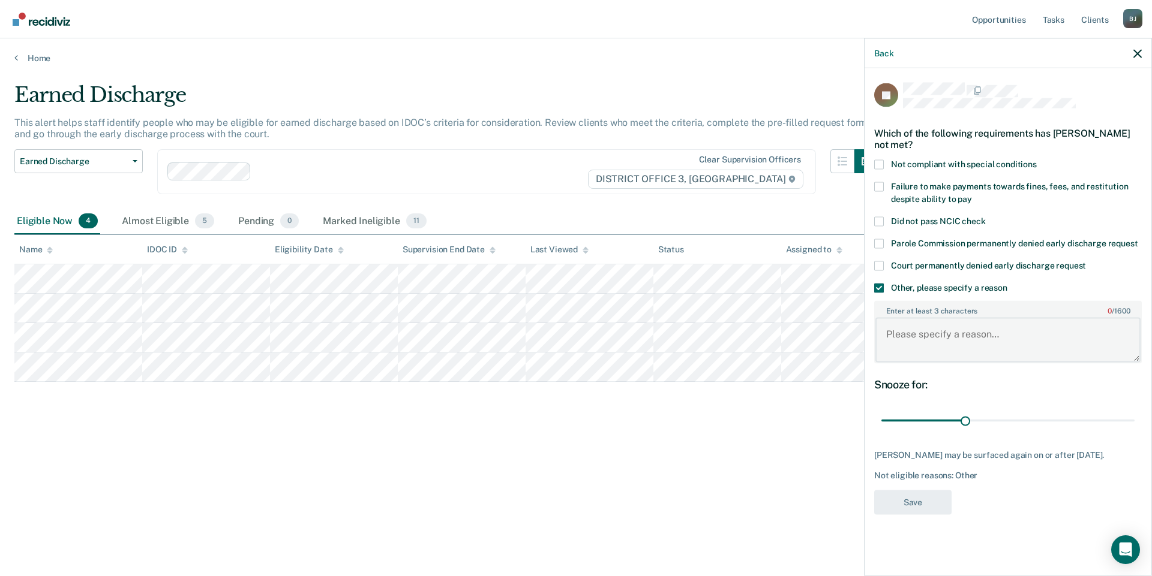
click at [933, 338] on textarea "Enter at least 3 characters 0 / 1600" at bounding box center [1007, 340] width 265 height 44
type textarea "Recent criminal thinking violation."
click at [928, 503] on button "Save" at bounding box center [912, 502] width 77 height 25
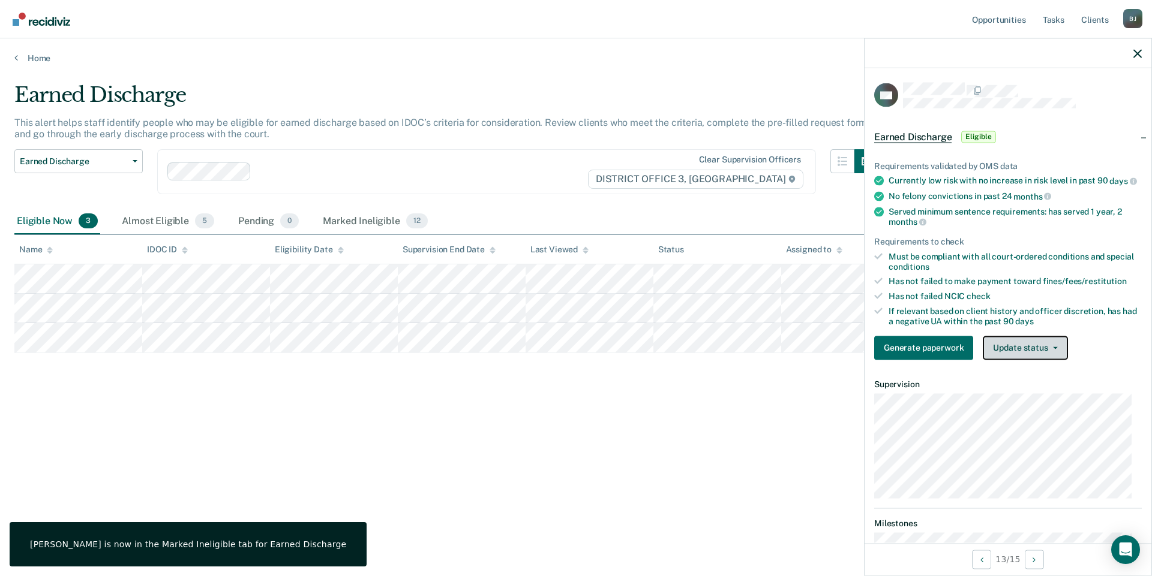
click at [1035, 359] on button "Update status" at bounding box center [1024, 348] width 85 height 24
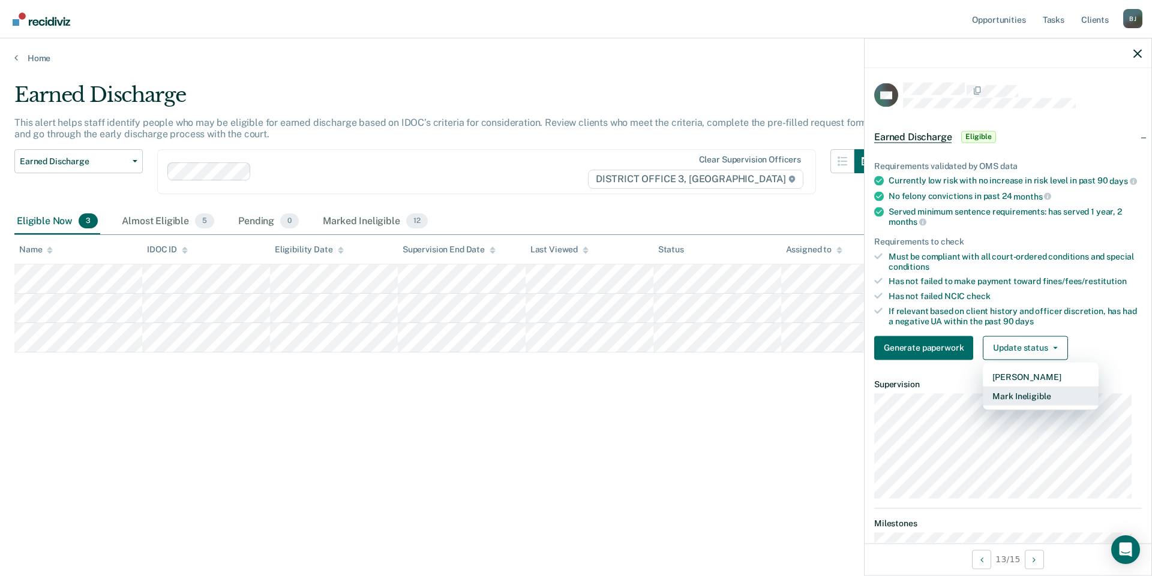
click at [1036, 403] on button "Mark Ineligible" at bounding box center [1040, 395] width 116 height 19
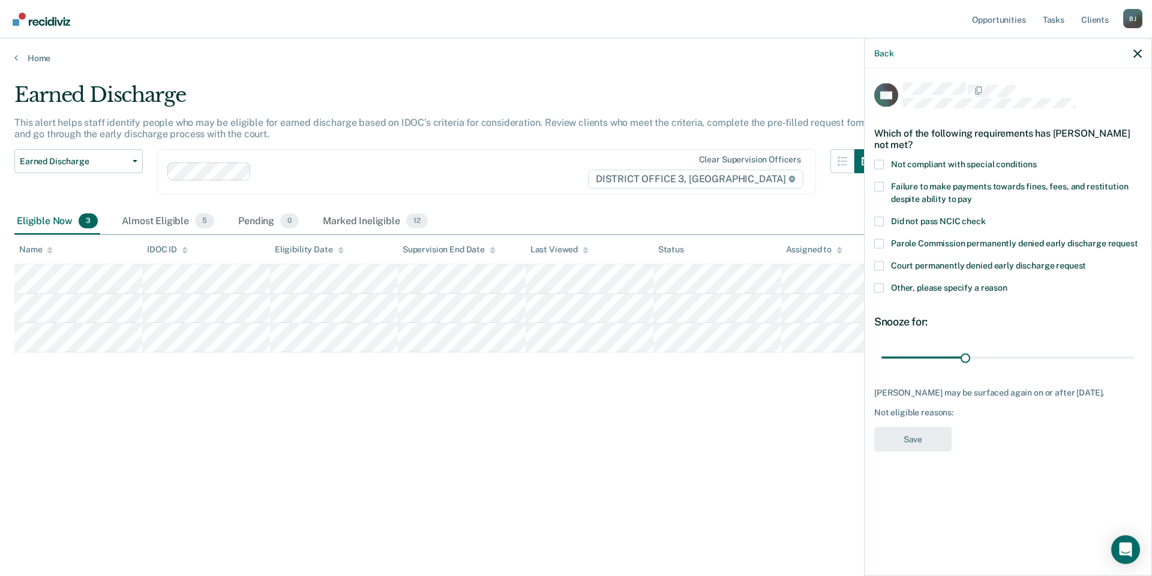
click at [880, 284] on span at bounding box center [879, 288] width 10 height 10
click at [1007, 283] on input "Other, please specify a reason" at bounding box center [1007, 283] width 0 height 0
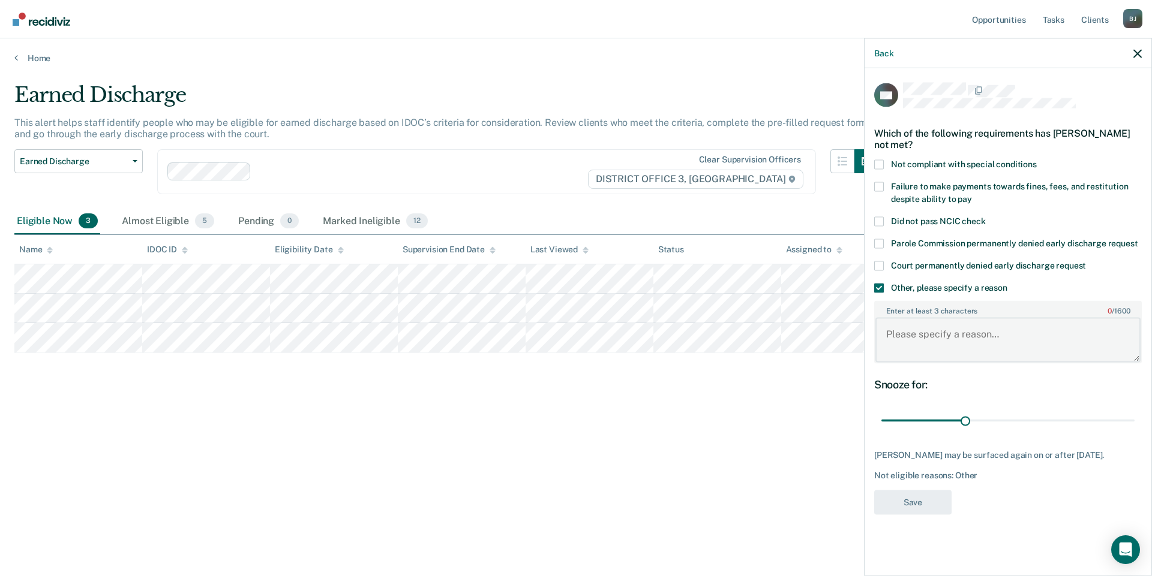
click at [925, 334] on textarea "Enter at least 3 characters 0 / 1600" at bounding box center [1007, 340] width 265 height 44
type textarea "Still in treatment."
click at [900, 500] on button "Save" at bounding box center [912, 502] width 77 height 25
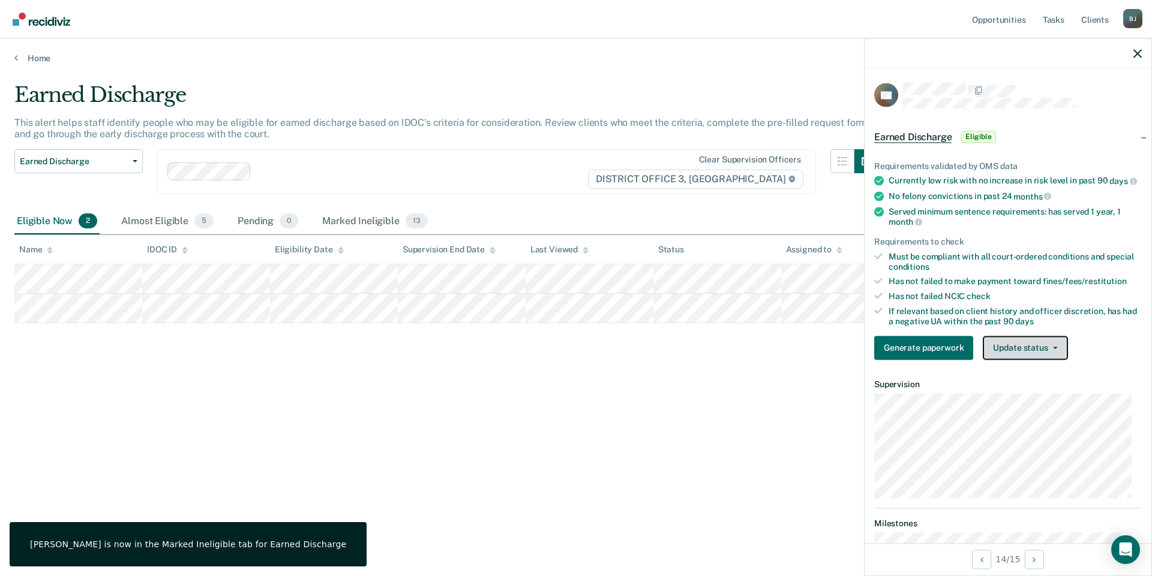
click at [1025, 358] on button "Update status" at bounding box center [1024, 348] width 85 height 24
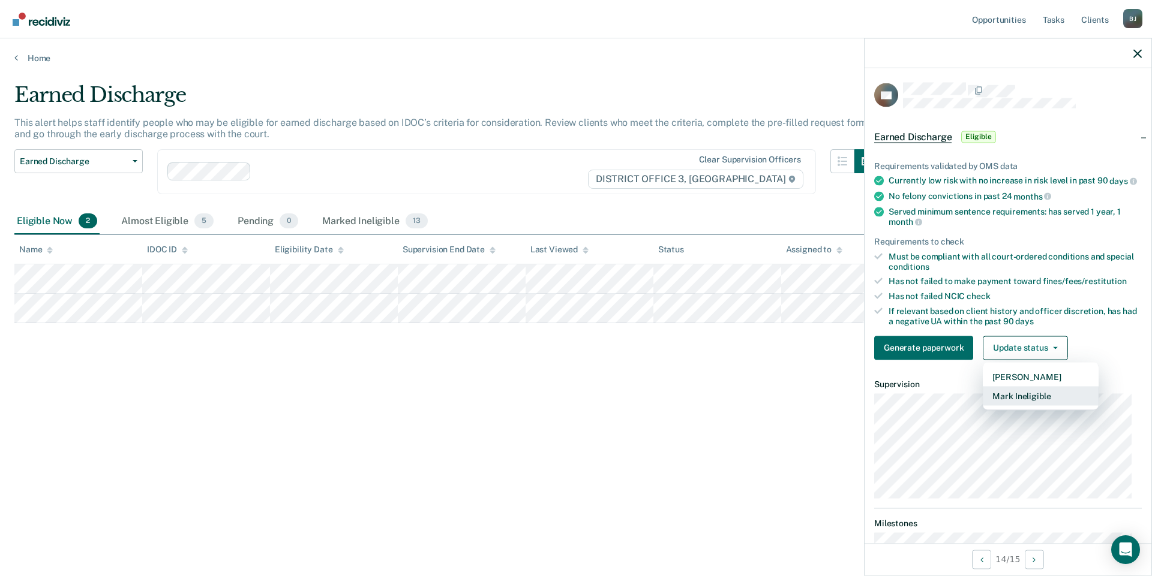
click at [1033, 405] on button "Mark Ineligible" at bounding box center [1040, 395] width 116 height 19
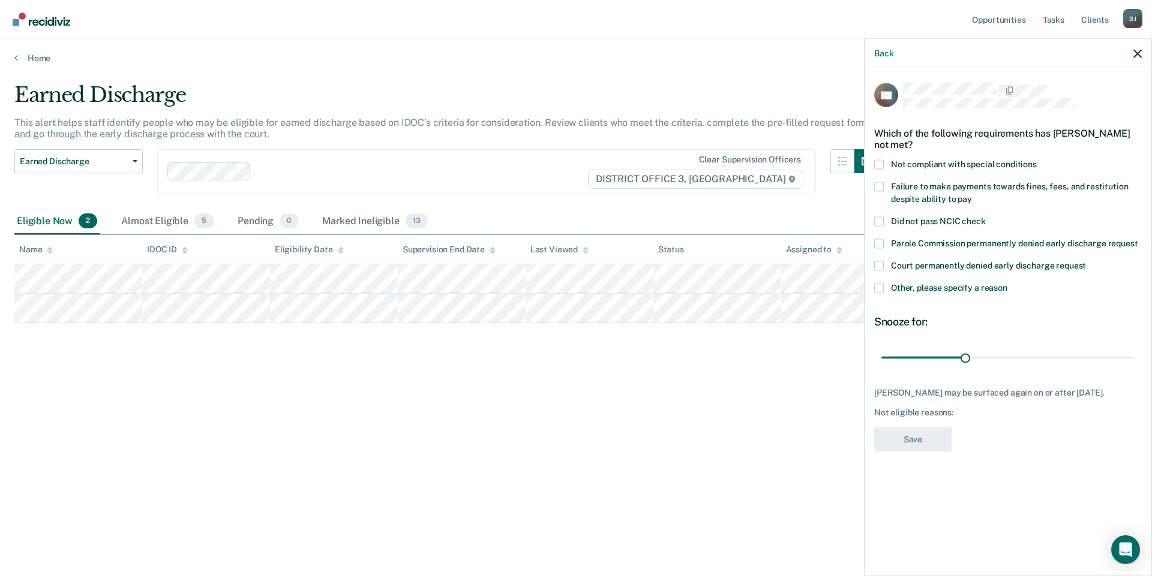
click at [879, 292] on span at bounding box center [879, 288] width 10 height 10
click at [1007, 283] on input "Other, please specify a reason" at bounding box center [1007, 283] width 0 height 0
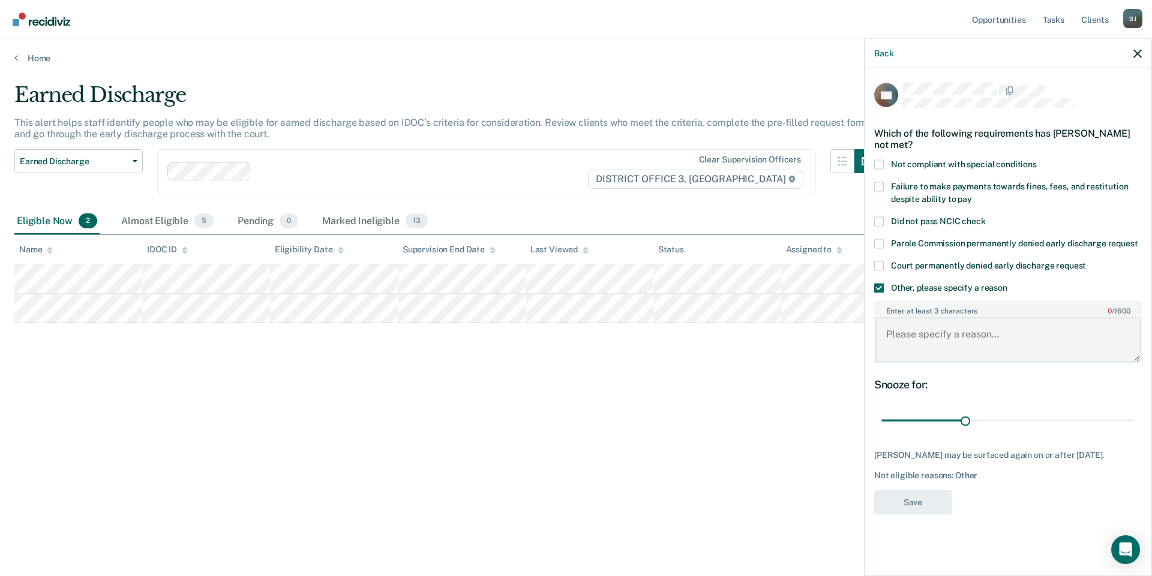
click at [913, 340] on textarea "Enter at least 3 characters 0 / 1600" at bounding box center [1007, 340] width 265 height 44
type textarea "Ammo recently found."
click at [923, 515] on button "Save" at bounding box center [912, 502] width 77 height 25
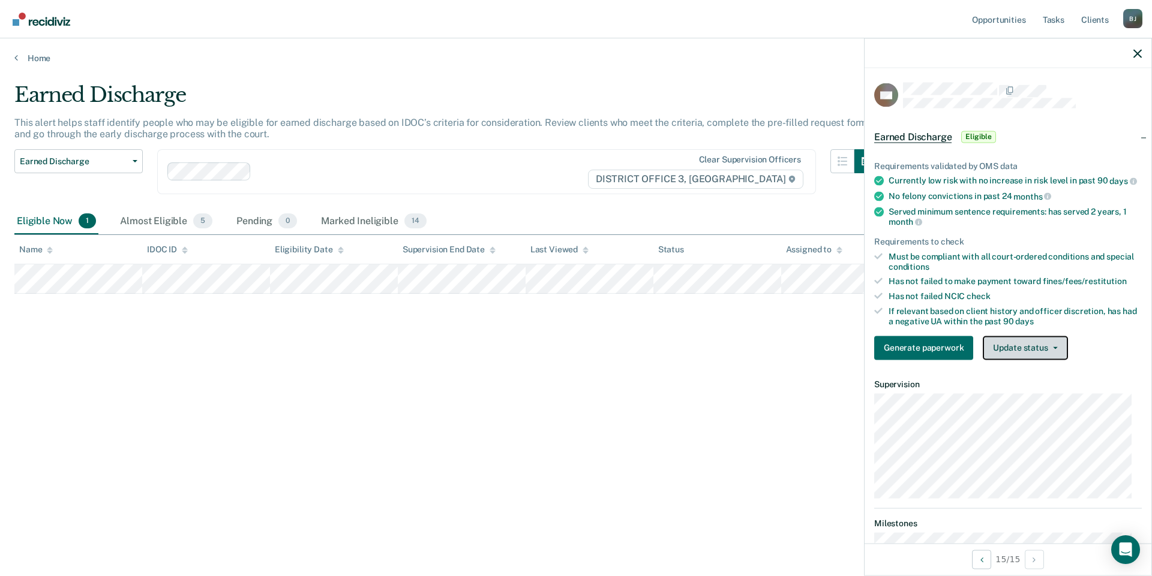
click at [1051, 360] on button "Update status" at bounding box center [1024, 348] width 85 height 24
click at [1045, 405] on button "Mark Ineligible" at bounding box center [1040, 395] width 116 height 19
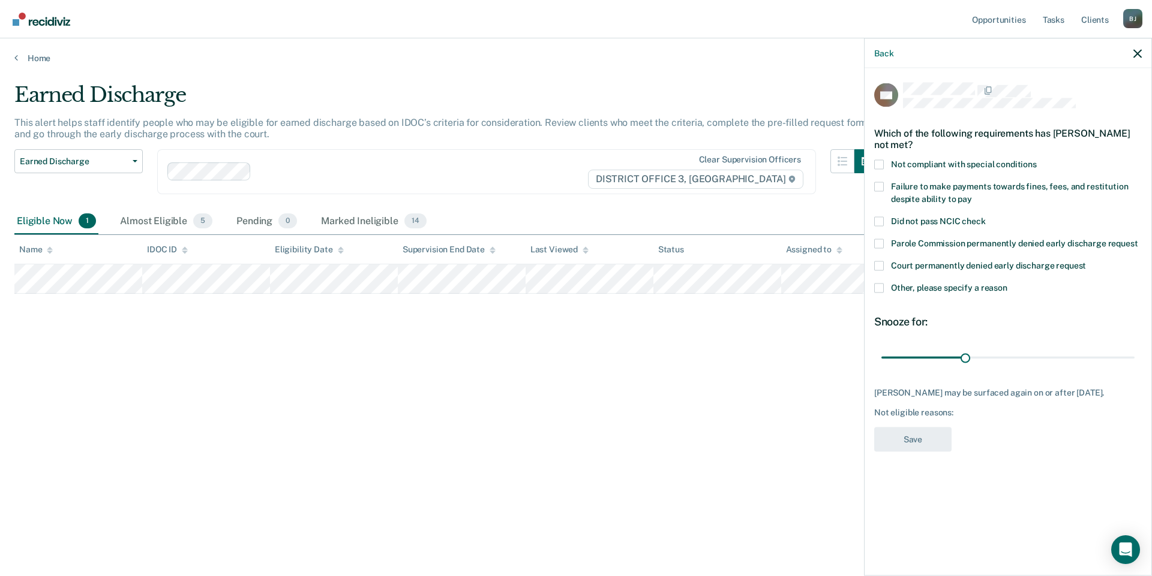
click at [881, 183] on span at bounding box center [879, 187] width 10 height 10
click at [972, 194] on input "Failure to make payments towards fines, fees, and restitution despite ability t…" at bounding box center [972, 194] width 0 height 0
click at [919, 433] on button "Save" at bounding box center [912, 439] width 77 height 25
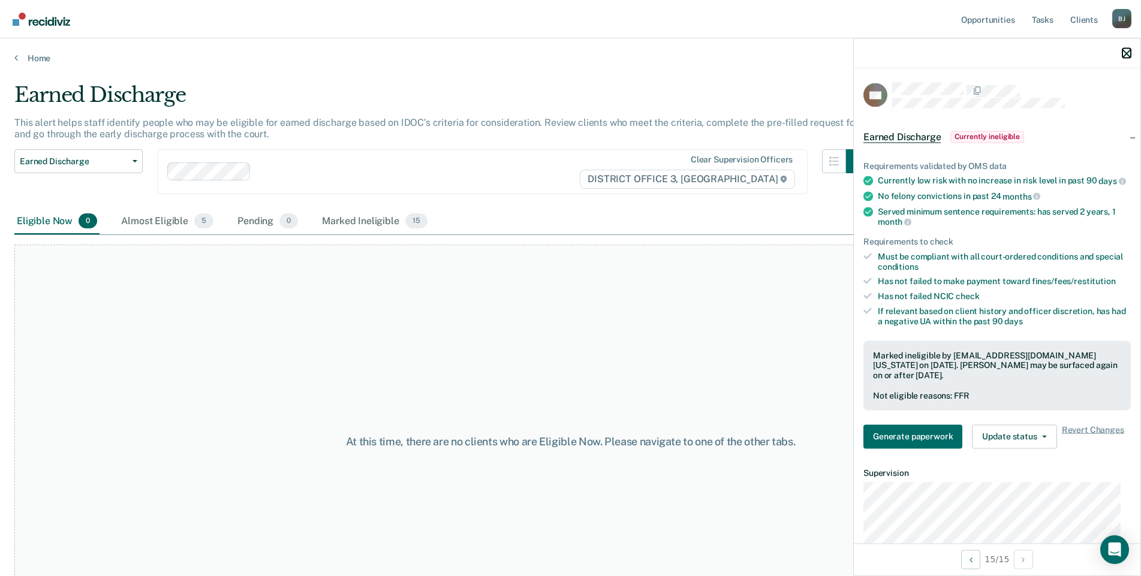
click at [1127, 52] on icon "button" at bounding box center [1127, 53] width 8 height 8
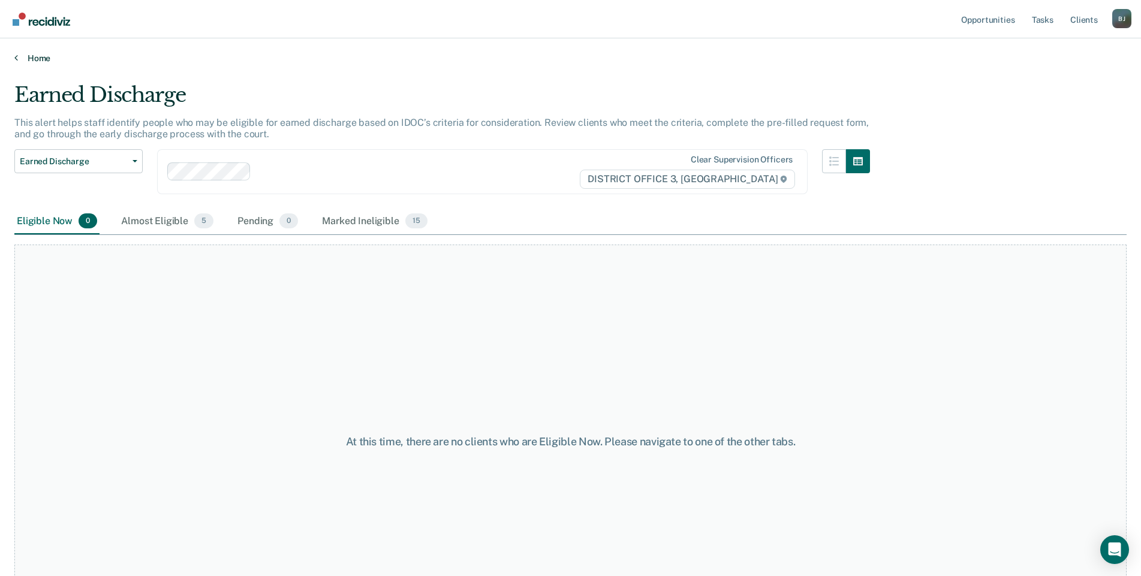
click at [48, 55] on link "Home" at bounding box center [570, 58] width 1113 height 11
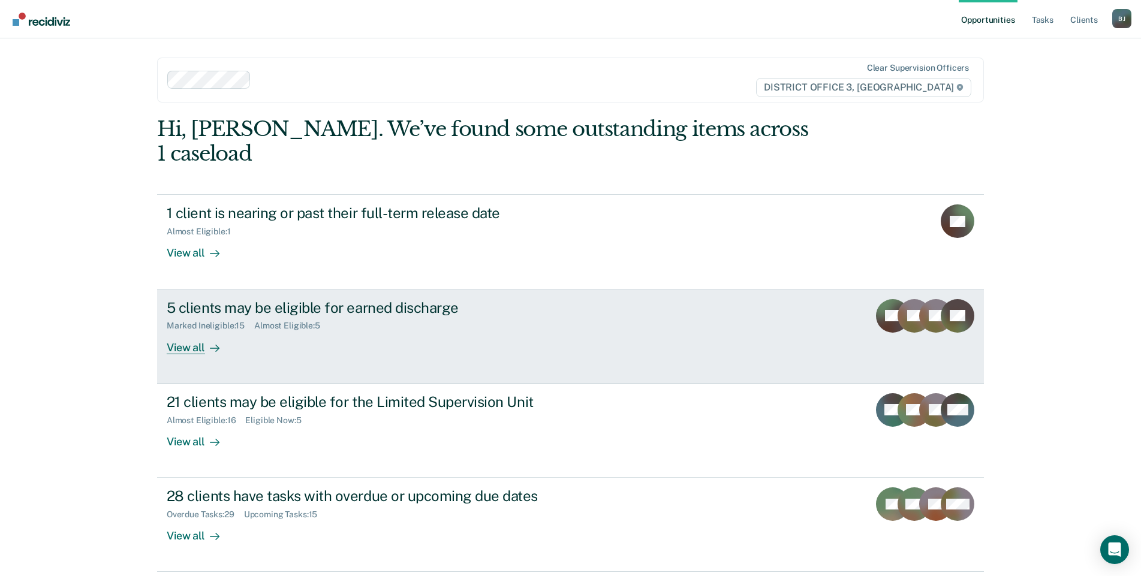
click at [178, 331] on div "View all" at bounding box center [200, 342] width 67 height 23
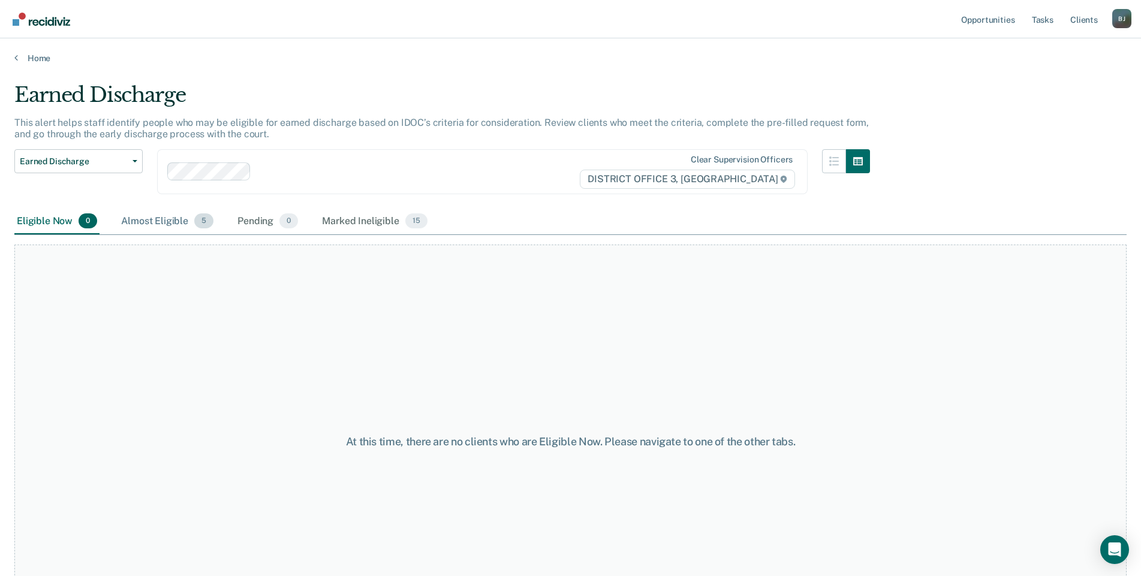
click at [178, 219] on div "Almost Eligible 5" at bounding box center [167, 222] width 97 height 26
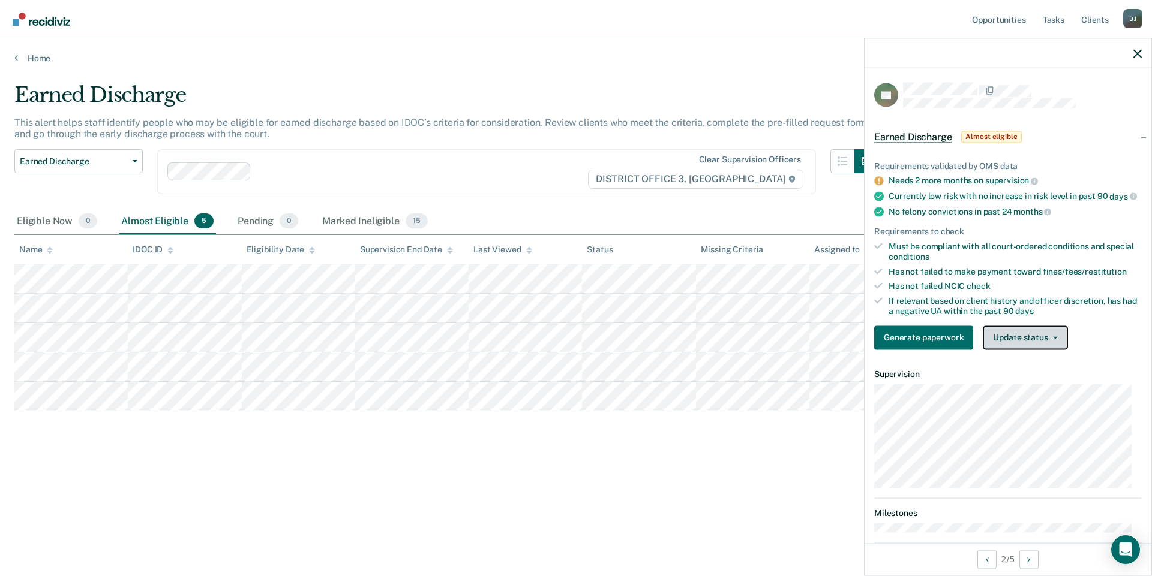
click at [1041, 345] on button "Update status" at bounding box center [1024, 338] width 85 height 24
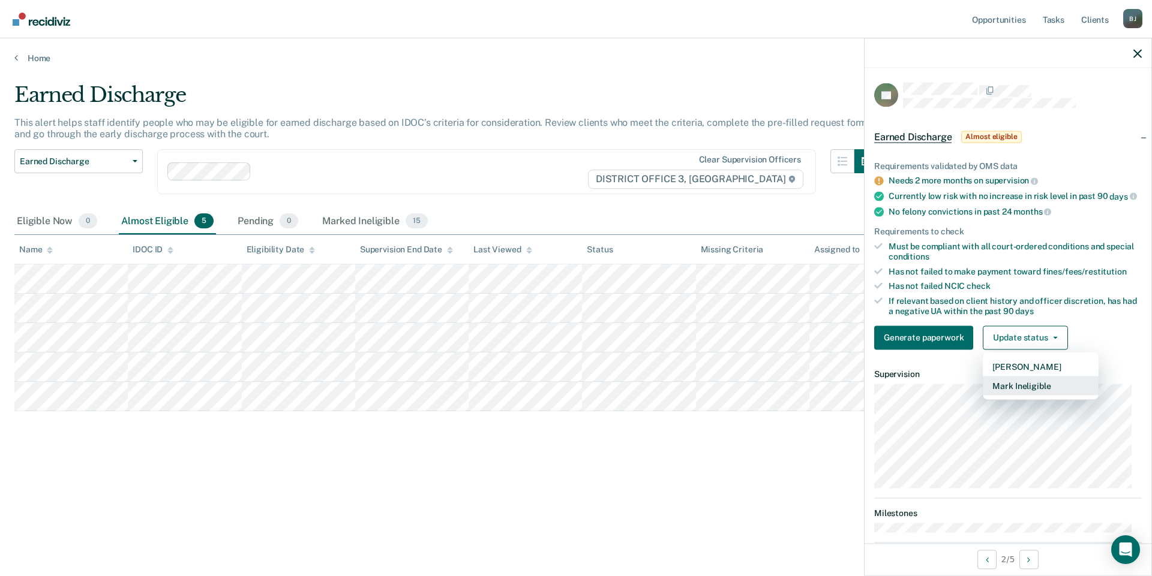
click at [1034, 394] on button "Mark Ineligible" at bounding box center [1040, 385] width 116 height 19
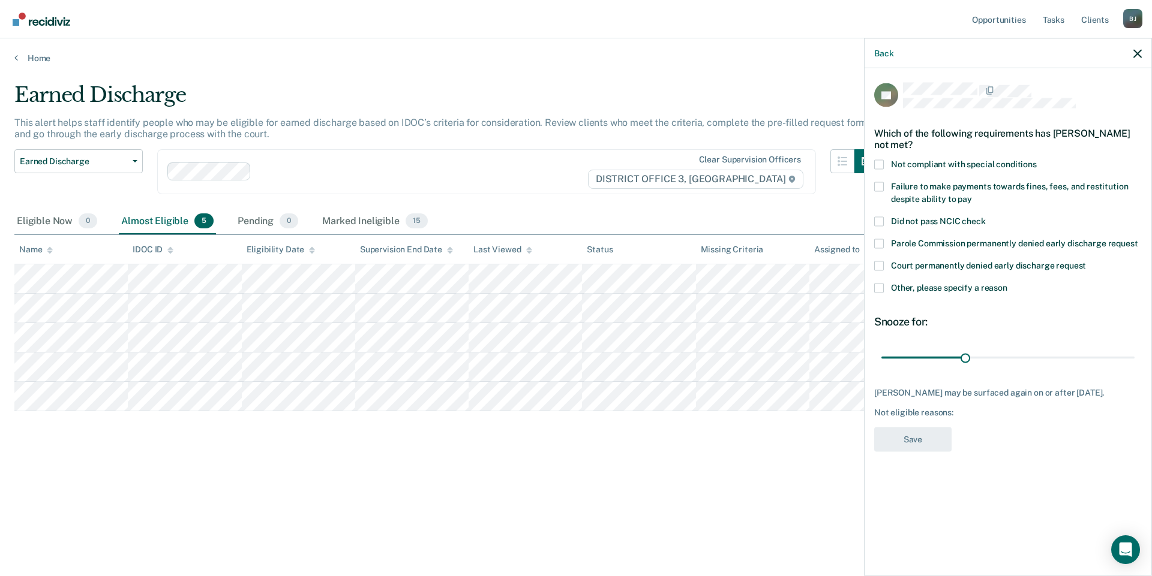
click at [878, 183] on span at bounding box center [879, 187] width 10 height 10
click at [972, 194] on input "Failure to make payments towards fines, fees, and restitution despite ability t…" at bounding box center [972, 194] width 0 height 0
click at [878, 283] on span at bounding box center [879, 288] width 10 height 10
click at [1007, 283] on input "Other, please specify a reason" at bounding box center [1007, 283] width 0 height 0
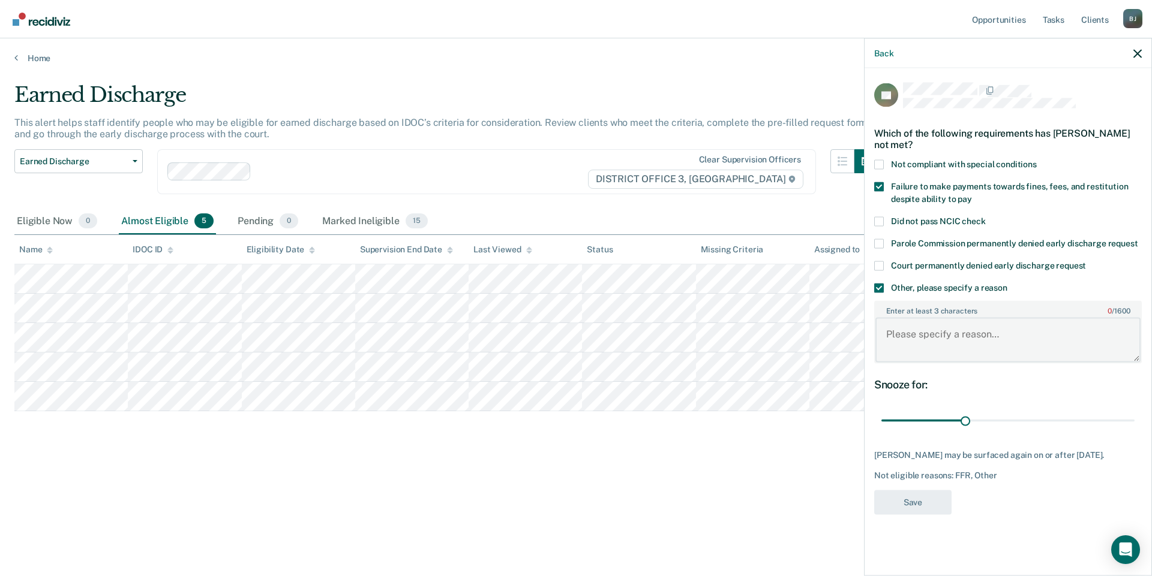
click at [942, 337] on textarea "Enter at least 3 characters 0 / 1600" at bounding box center [1007, 340] width 265 height 44
type textarea "Recent substance abuse."
click at [906, 492] on button "Save" at bounding box center [912, 502] width 77 height 25
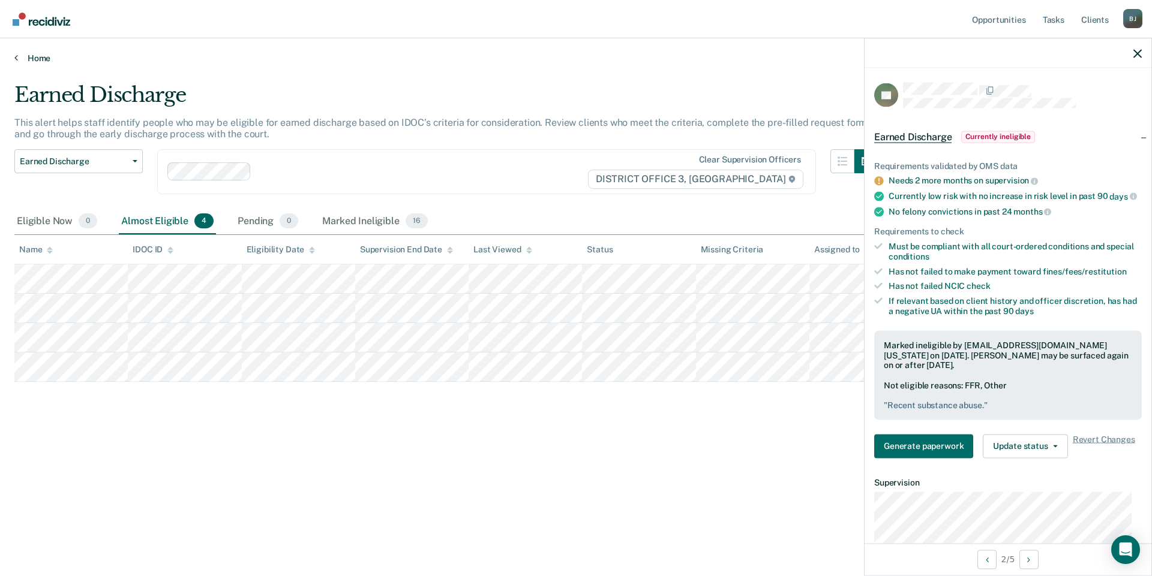
click at [43, 59] on link "Home" at bounding box center [575, 58] width 1123 height 11
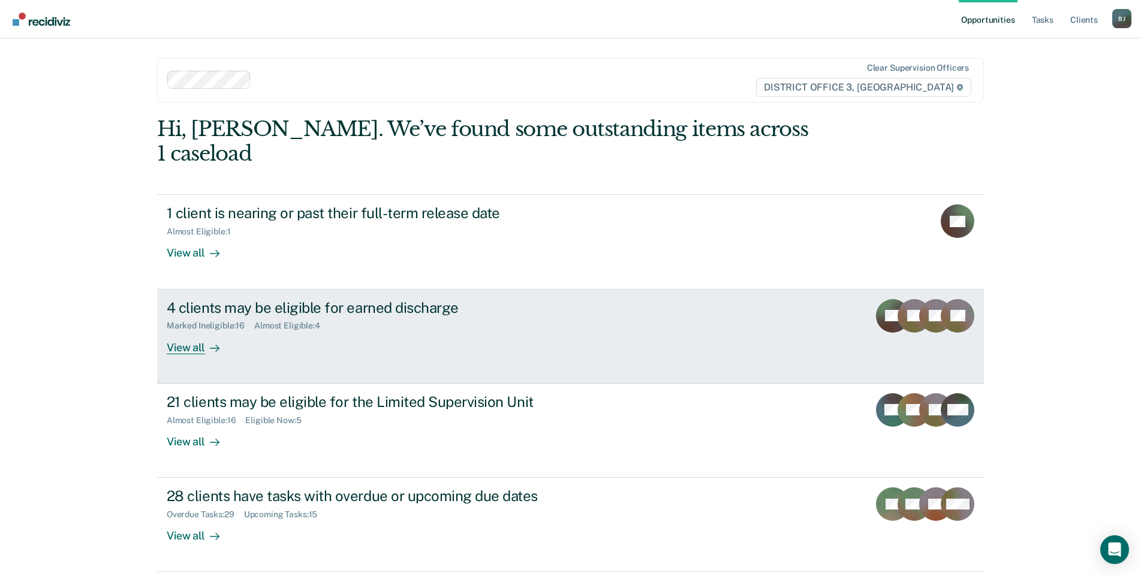
click at [435, 316] on div "Marked Ineligible : 16 Almost Eligible : 4" at bounding box center [377, 323] width 421 height 15
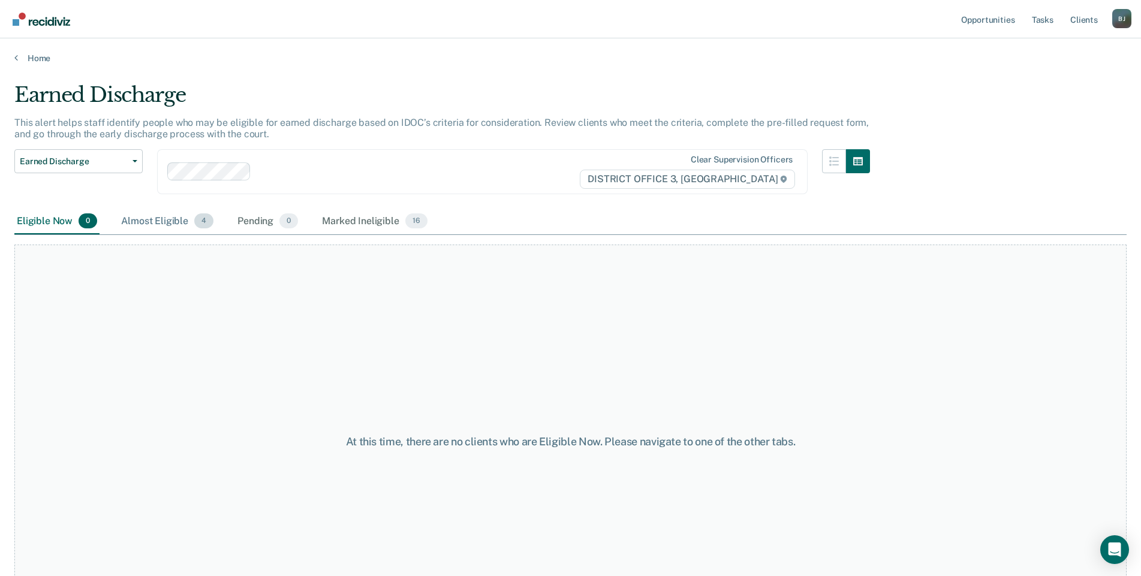
click at [172, 223] on div "Almost Eligible 4" at bounding box center [167, 222] width 97 height 26
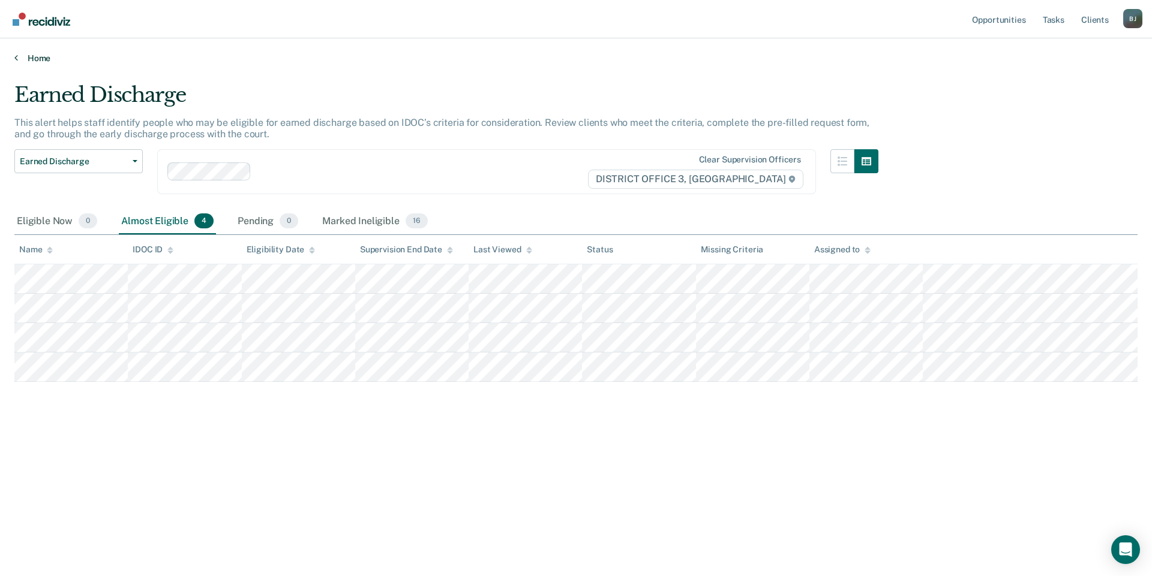
click at [18, 55] on link "Home" at bounding box center [575, 58] width 1123 height 11
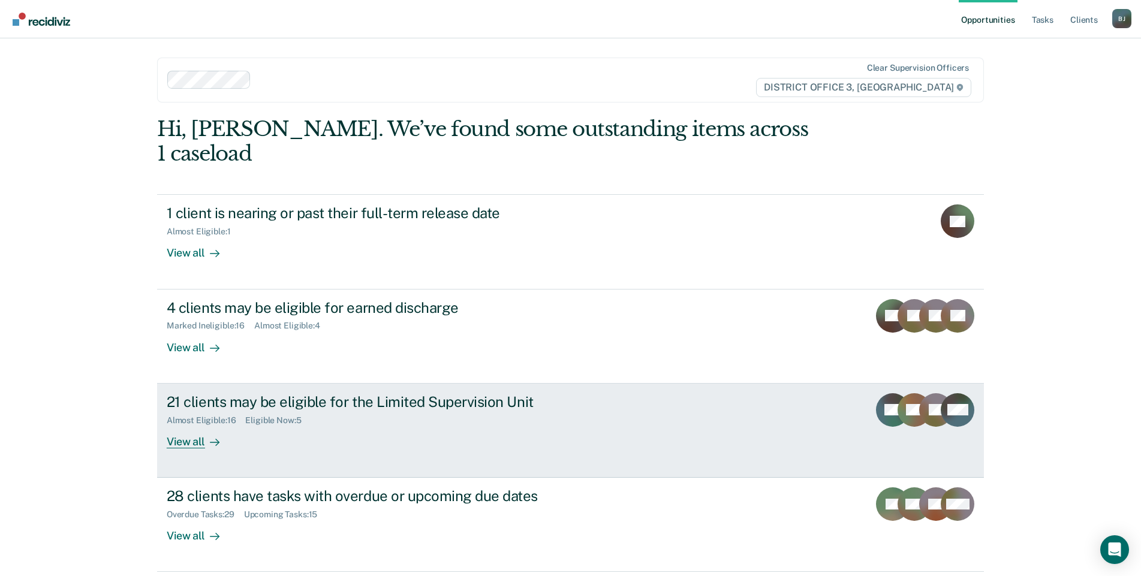
click at [182, 425] on div "View all" at bounding box center [200, 436] width 67 height 23
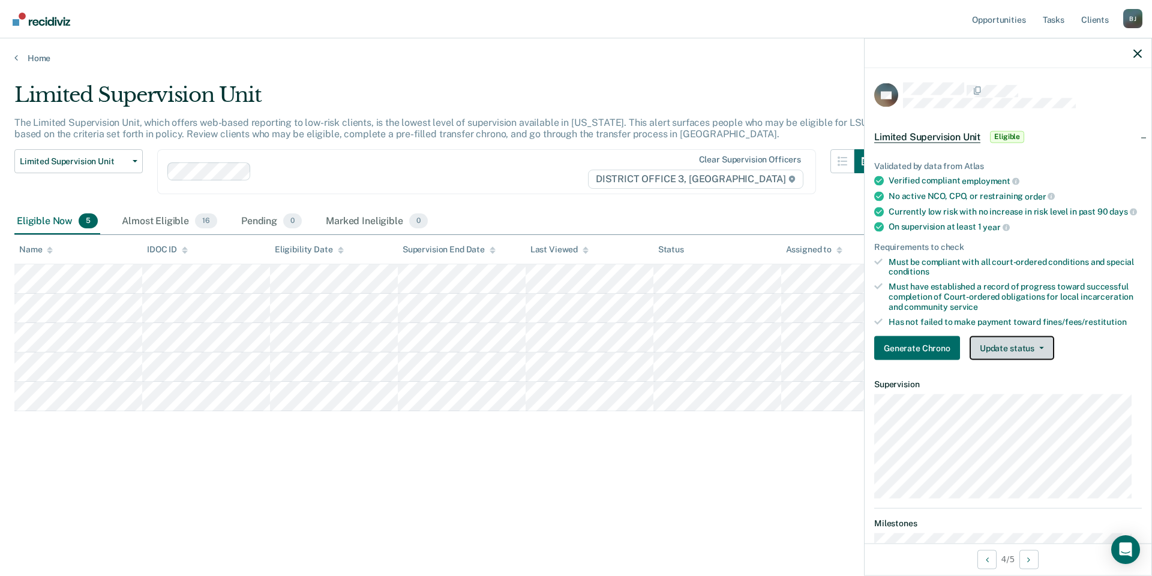
click at [1012, 359] on button "Update status" at bounding box center [1011, 348] width 85 height 24
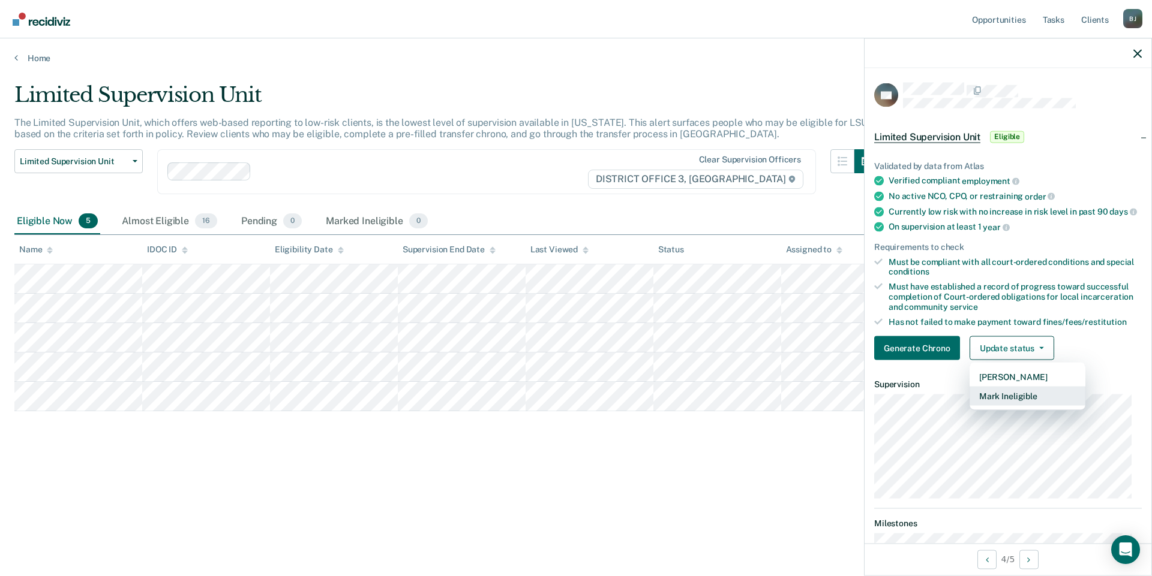
click at [1011, 401] on button "Mark Ineligible" at bounding box center [1027, 396] width 116 height 19
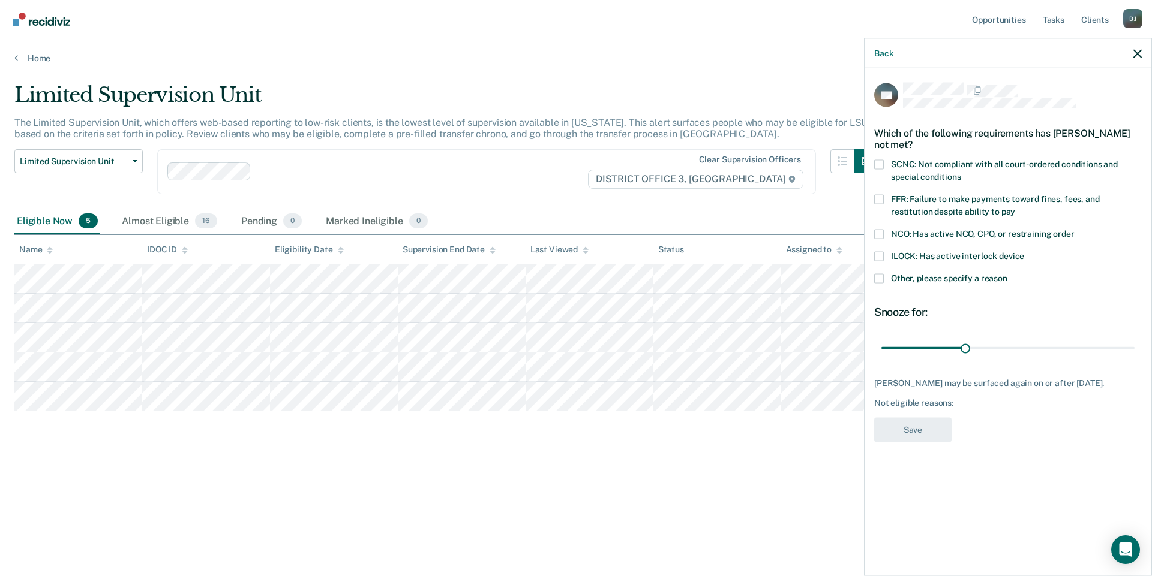
click at [881, 279] on span at bounding box center [879, 279] width 10 height 10
click at [1007, 274] on input "Other, please specify a reason" at bounding box center [1007, 274] width 0 height 0
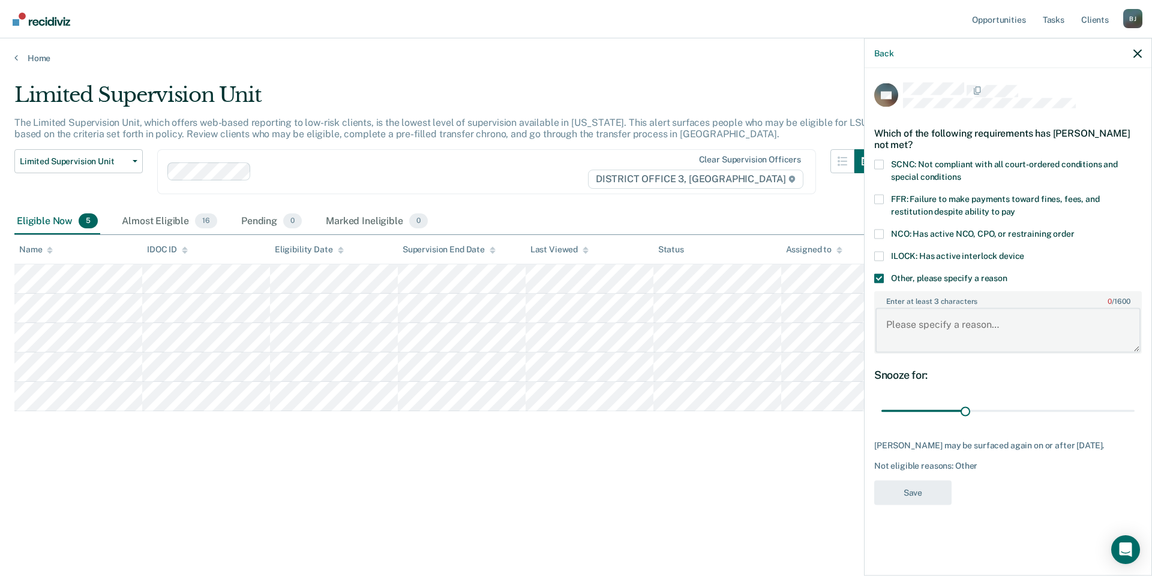
drag, startPoint x: 918, startPoint y: 336, endPoint x: 921, endPoint y: 323, distance: 13.5
click at [921, 326] on textarea "Enter at least 3 characters 0 / 1600" at bounding box center [1007, 330] width 265 height 44
type textarea "Alcohol use."
click at [897, 491] on button "Save" at bounding box center [912, 492] width 77 height 25
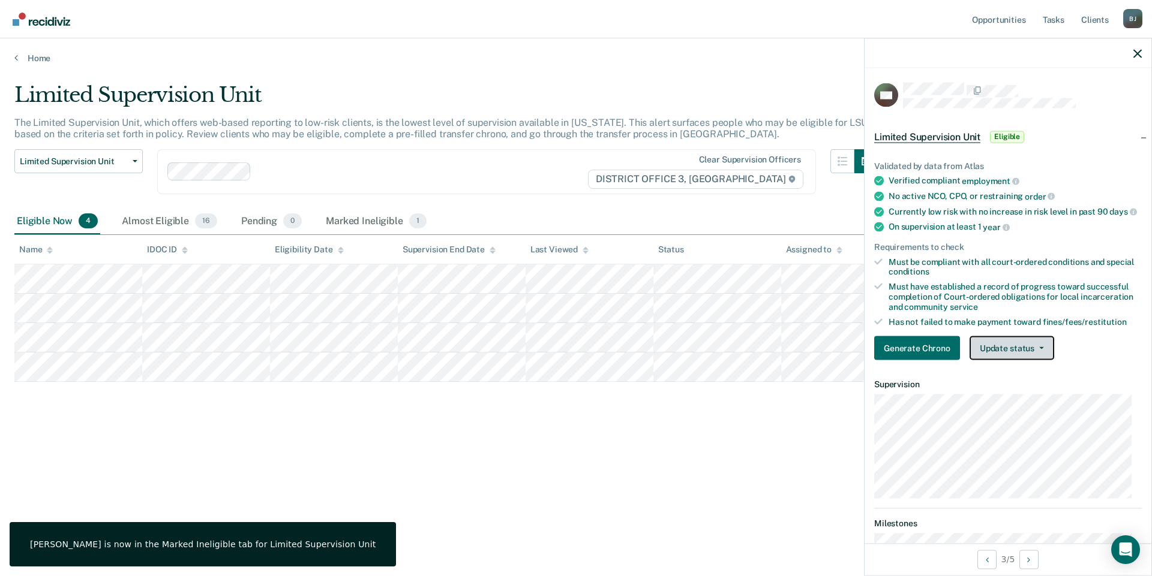
click at [1020, 357] on button "Update status" at bounding box center [1011, 348] width 85 height 24
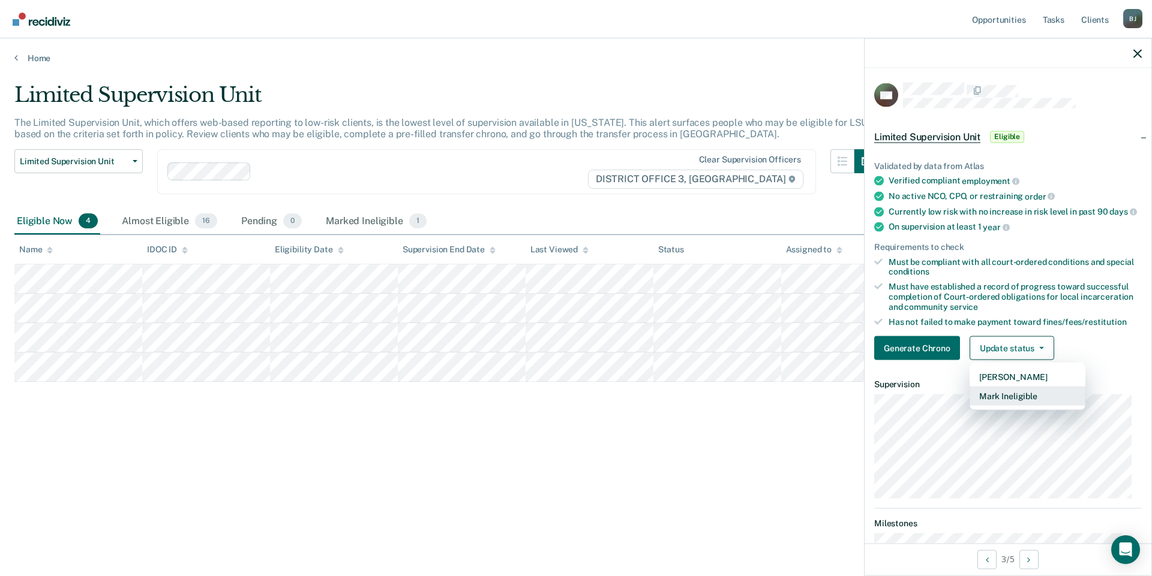
click at [1021, 401] on button "Mark Ineligible" at bounding box center [1027, 396] width 116 height 19
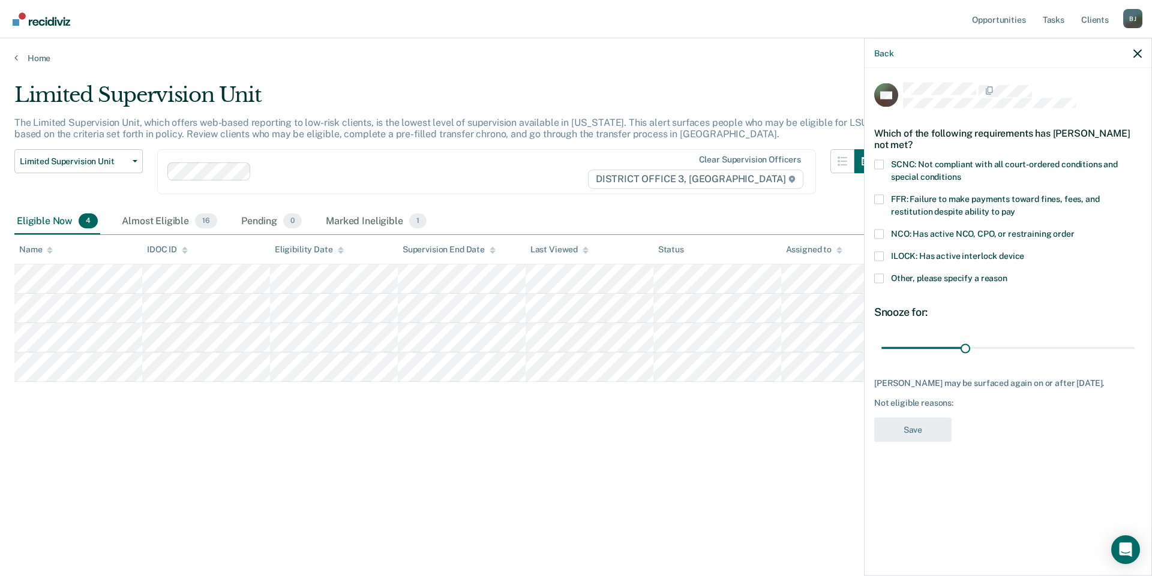
click at [880, 200] on span at bounding box center [879, 199] width 10 height 10
click at [1015, 207] on input "FFR: Failure to make payments toward fines, fees, and restitution despite abili…" at bounding box center [1015, 207] width 0 height 0
click at [914, 421] on button "Save" at bounding box center [912, 429] width 77 height 25
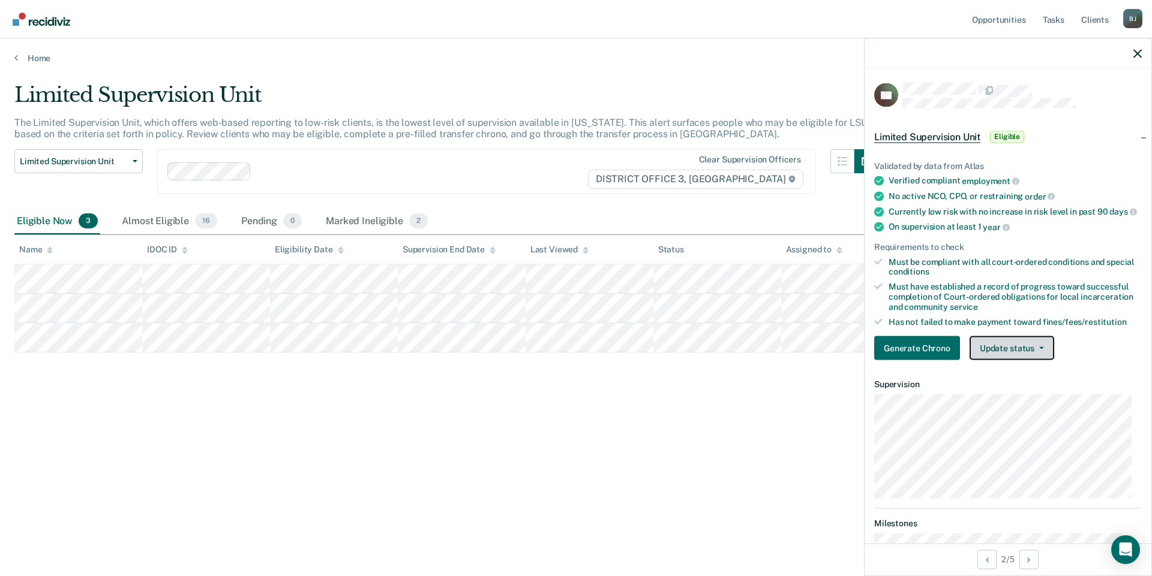
click at [997, 357] on button "Update status" at bounding box center [1011, 348] width 85 height 24
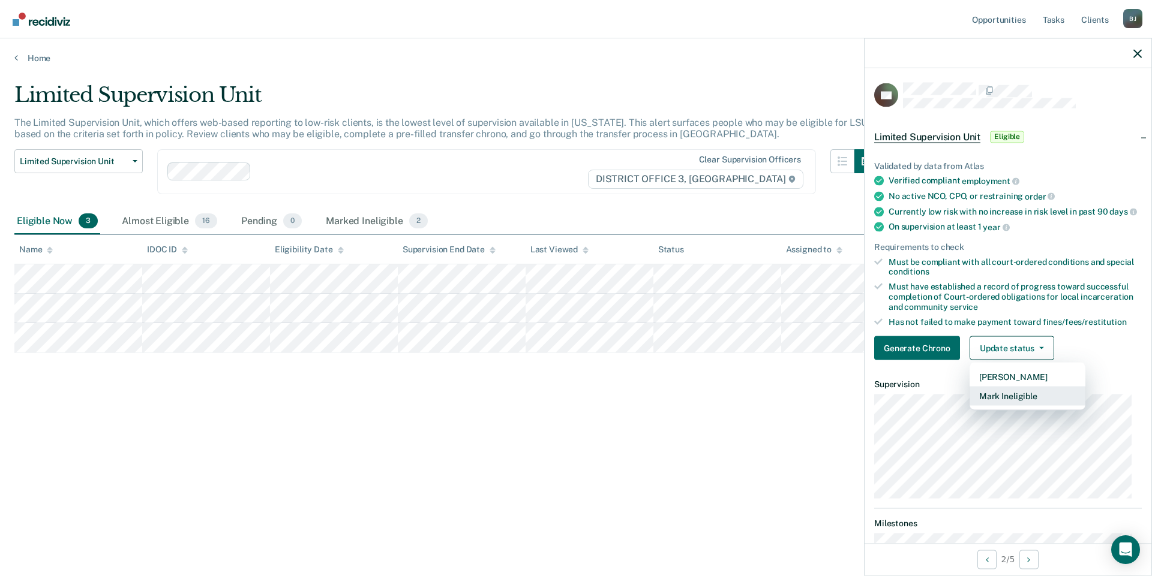
click at [1009, 399] on button "Mark Ineligible" at bounding box center [1027, 396] width 116 height 19
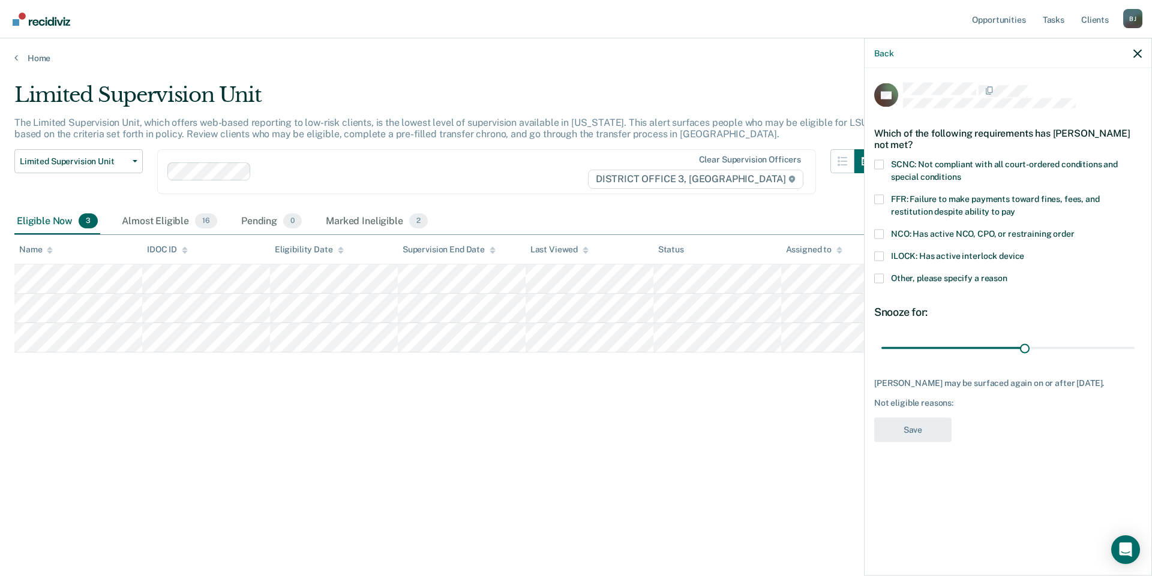
click at [875, 276] on span at bounding box center [879, 279] width 10 height 10
click at [1007, 274] on input "Other, please specify a reason" at bounding box center [1007, 274] width 0 height 0
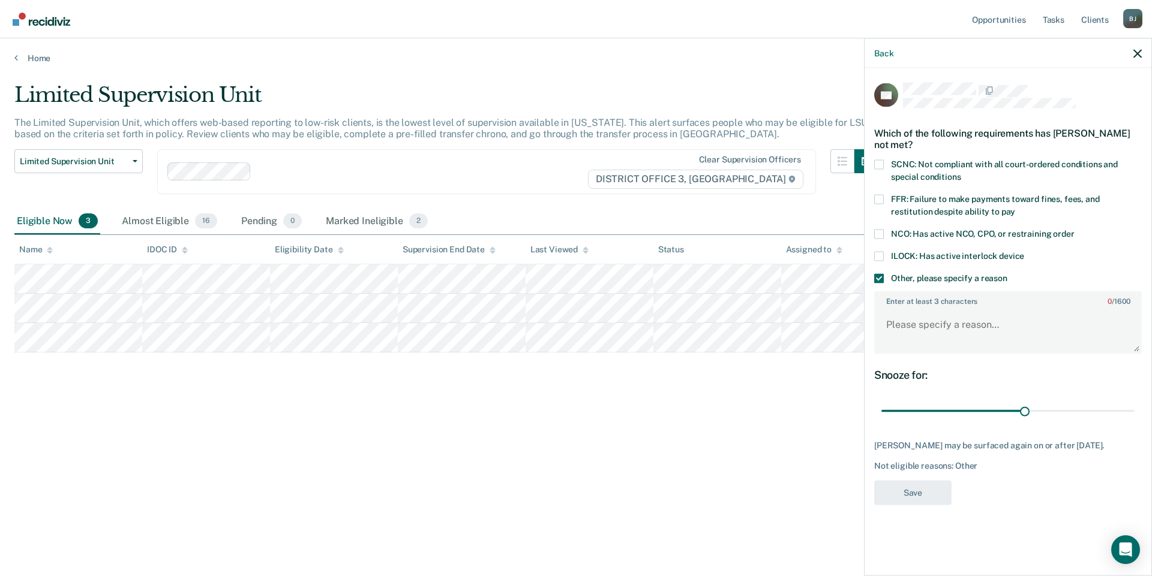
click at [878, 199] on span at bounding box center [879, 199] width 10 height 10
click at [1015, 207] on input "FFR: Failure to make payments toward fines, fees, and restitution despite abili…" at bounding box center [1015, 207] width 0 height 0
click at [881, 275] on span at bounding box center [879, 279] width 10 height 10
click at [1007, 274] on input "Other, please specify a reason" at bounding box center [1007, 274] width 0 height 0
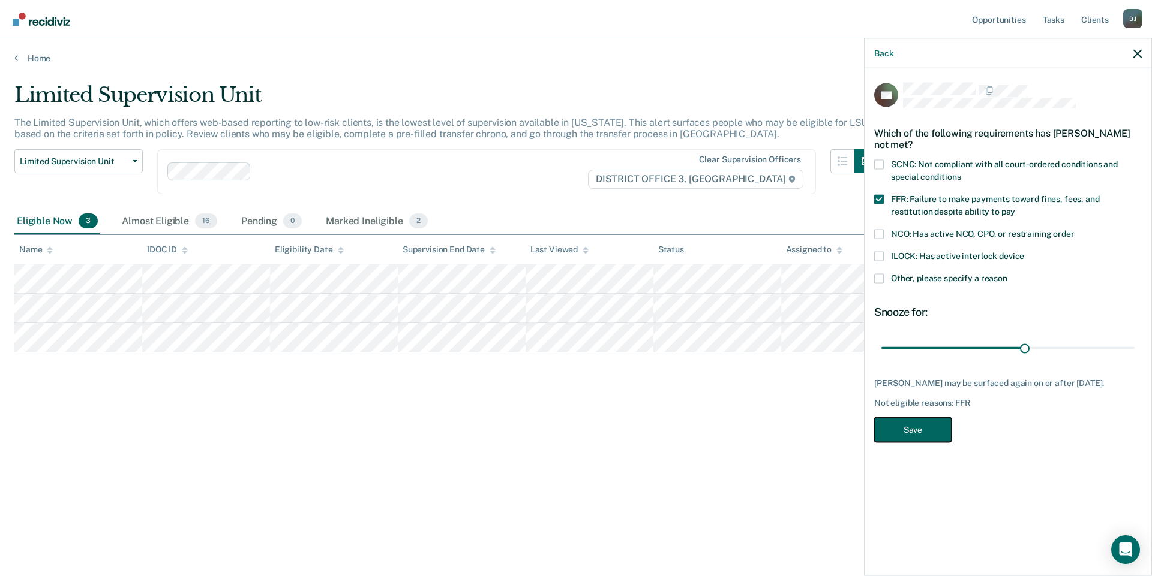
click at [937, 428] on button "Save" at bounding box center [912, 429] width 77 height 25
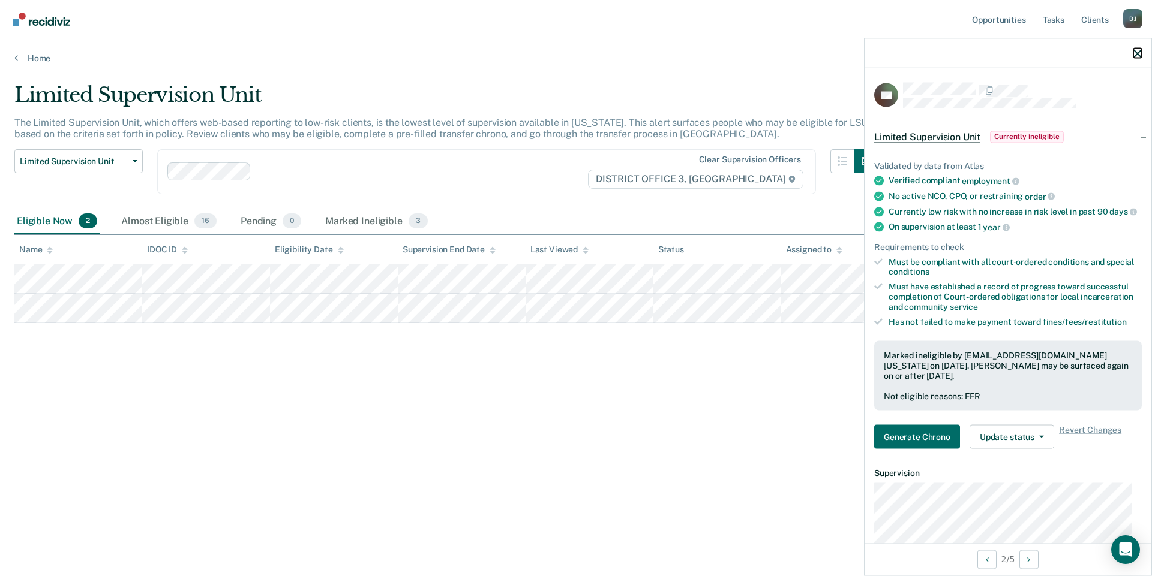
click at [1140, 51] on icon "button" at bounding box center [1137, 53] width 8 height 8
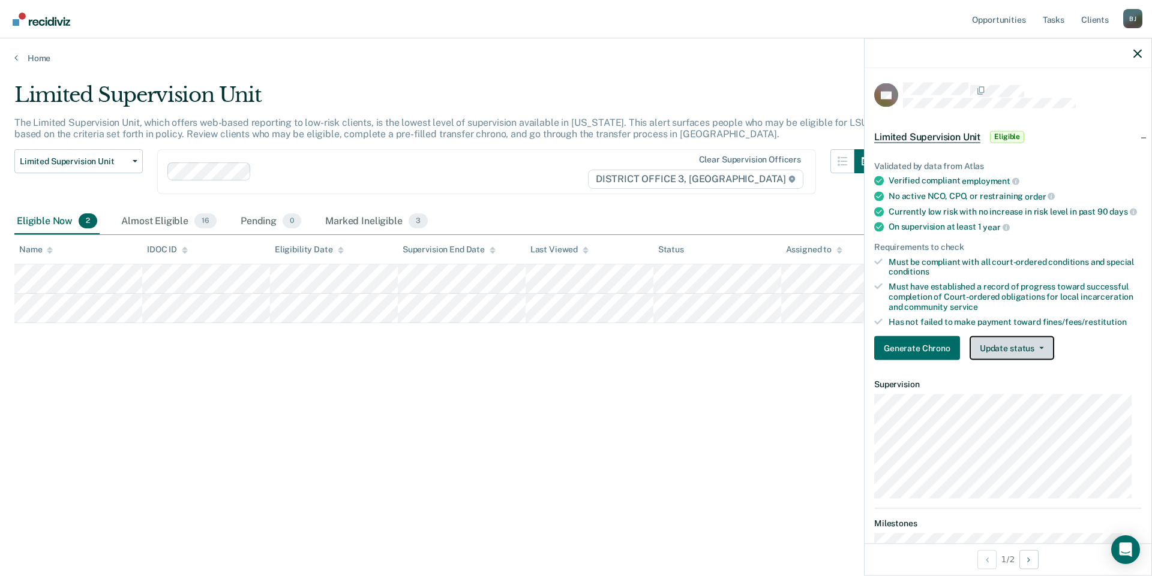
click at [1015, 353] on button "Update status" at bounding box center [1011, 348] width 85 height 24
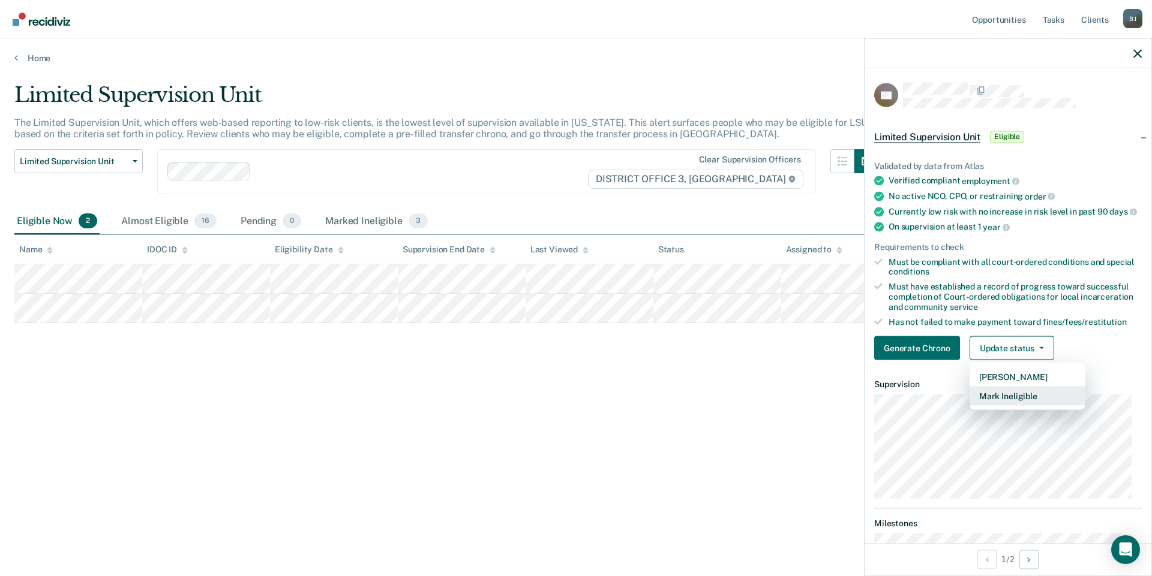
click at [993, 399] on button "Mark Ineligible" at bounding box center [1027, 396] width 116 height 19
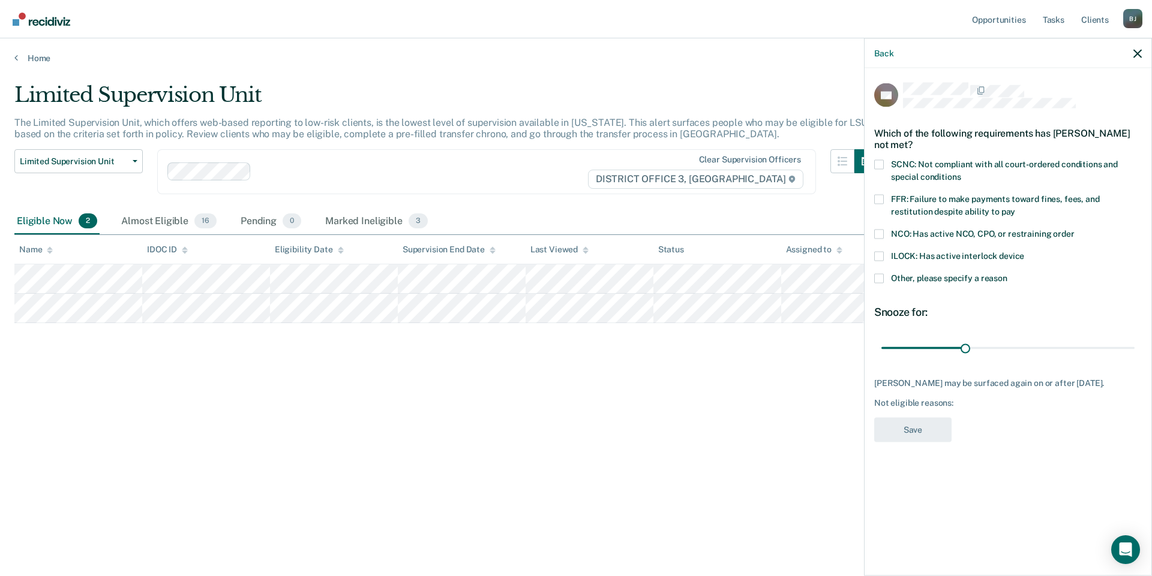
click at [880, 274] on span at bounding box center [879, 279] width 10 height 10
click at [1007, 274] on input "Other, please specify a reason" at bounding box center [1007, 274] width 0 height 0
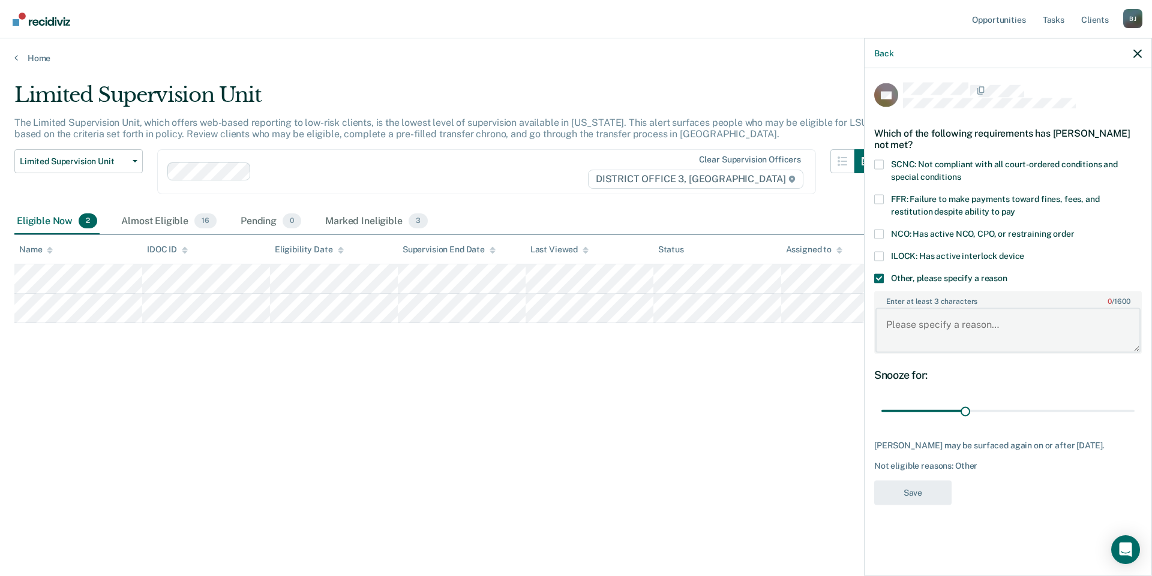
click at [957, 326] on textarea "Enter at least 3 characters 0 / 1600" at bounding box center [1007, 330] width 265 height 44
type textarea "See [PERSON_NAME]."
click at [923, 499] on button "Save" at bounding box center [912, 492] width 77 height 25
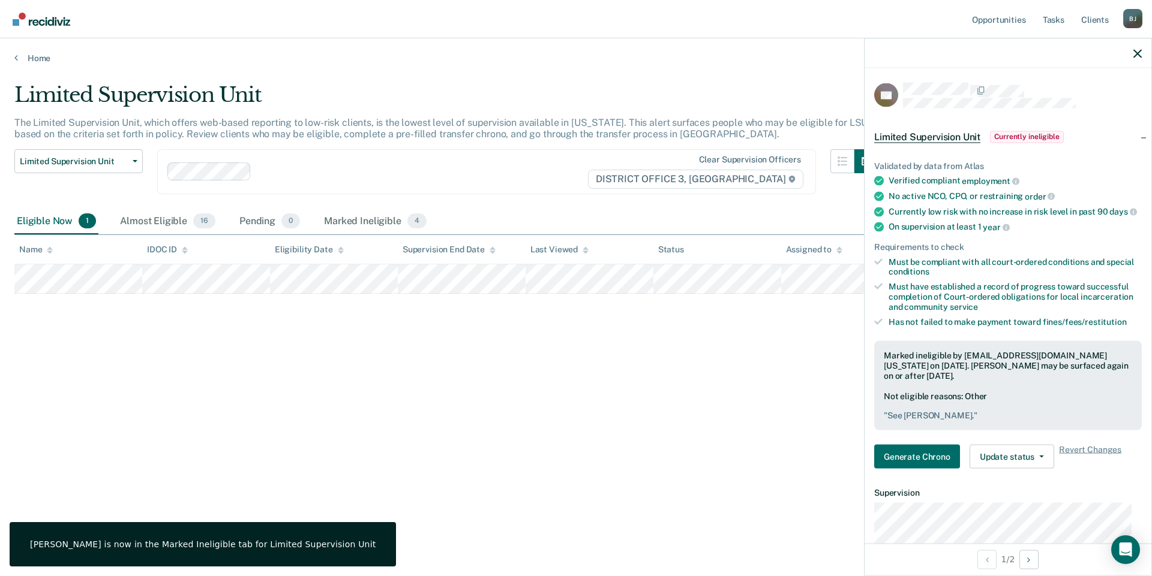
click at [612, 344] on div "Limited Supervision Unit The Limited Supervision Unit, which offers web-based r…" at bounding box center [575, 285] width 1123 height 404
click at [1134, 49] on icon "button" at bounding box center [1137, 53] width 8 height 8
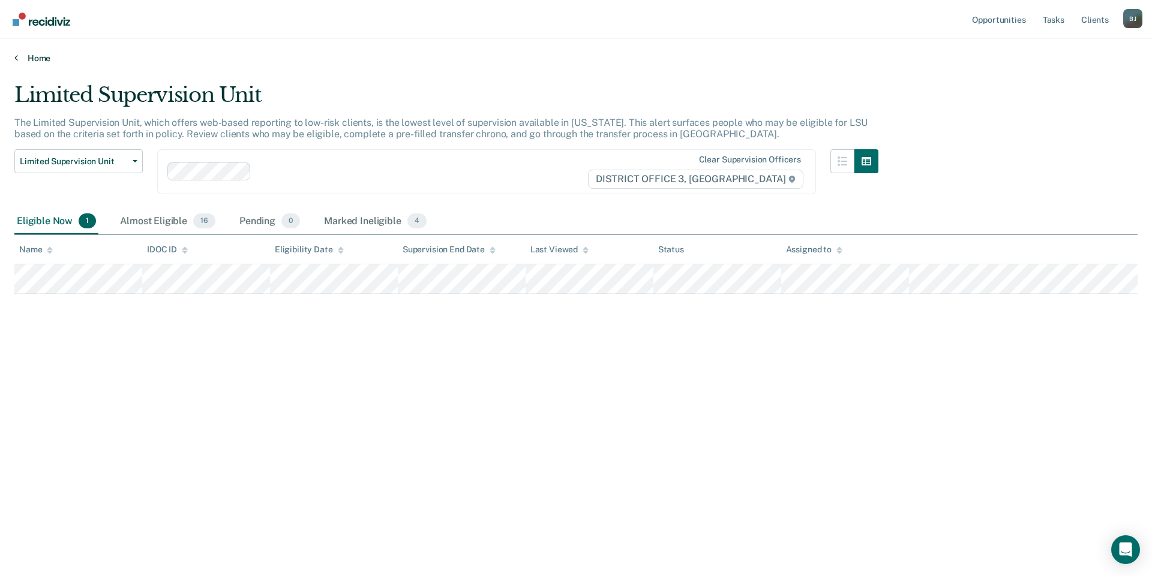
click at [44, 57] on link "Home" at bounding box center [575, 58] width 1123 height 11
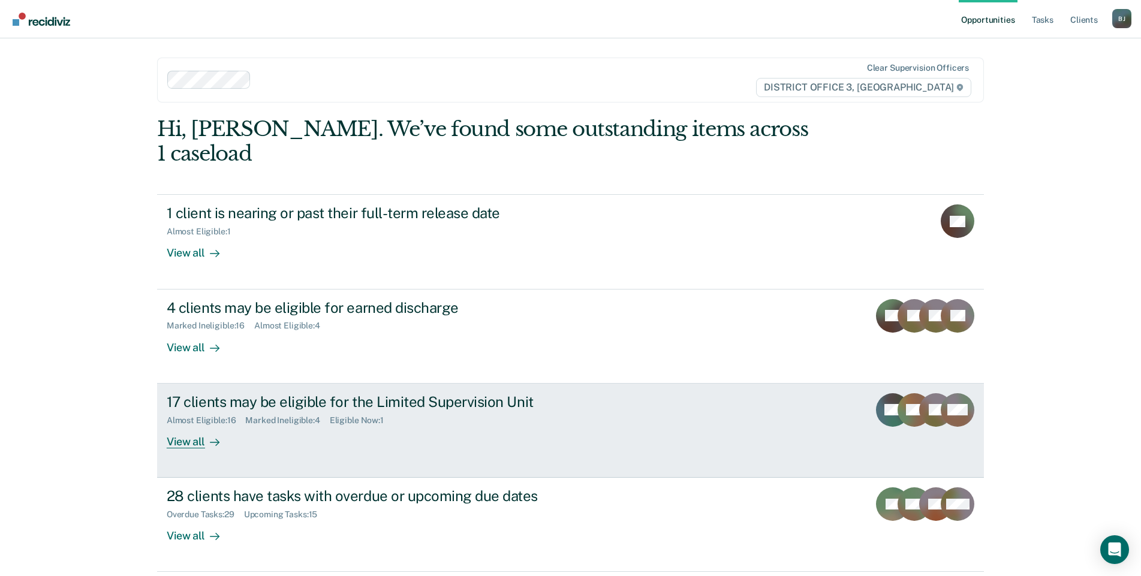
click at [194, 425] on div "View all" at bounding box center [200, 436] width 67 height 23
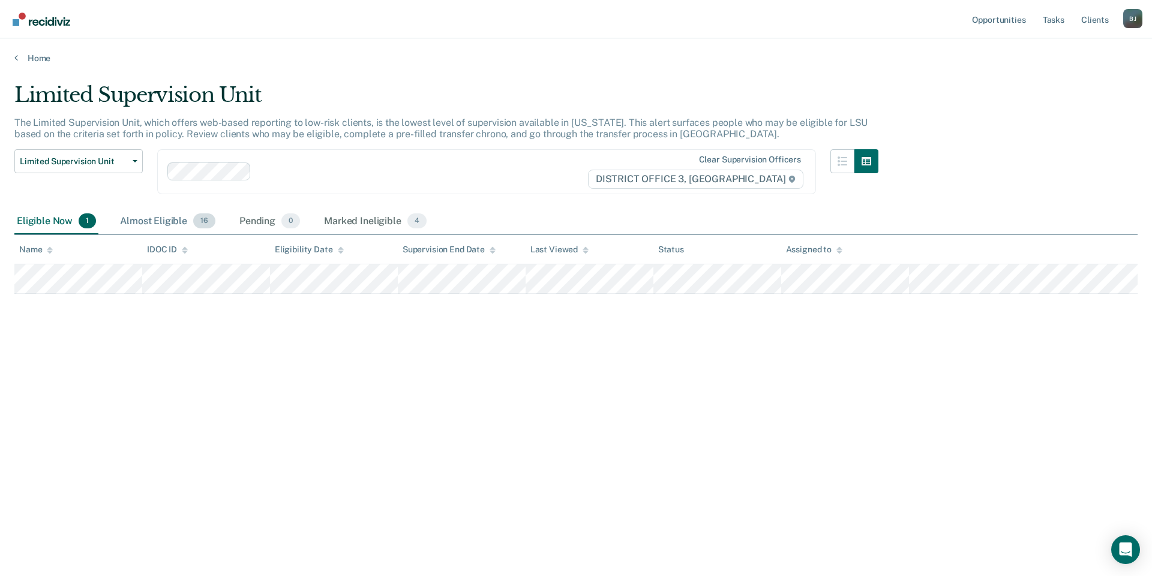
click at [179, 215] on div "Almost Eligible 16" at bounding box center [168, 222] width 100 height 26
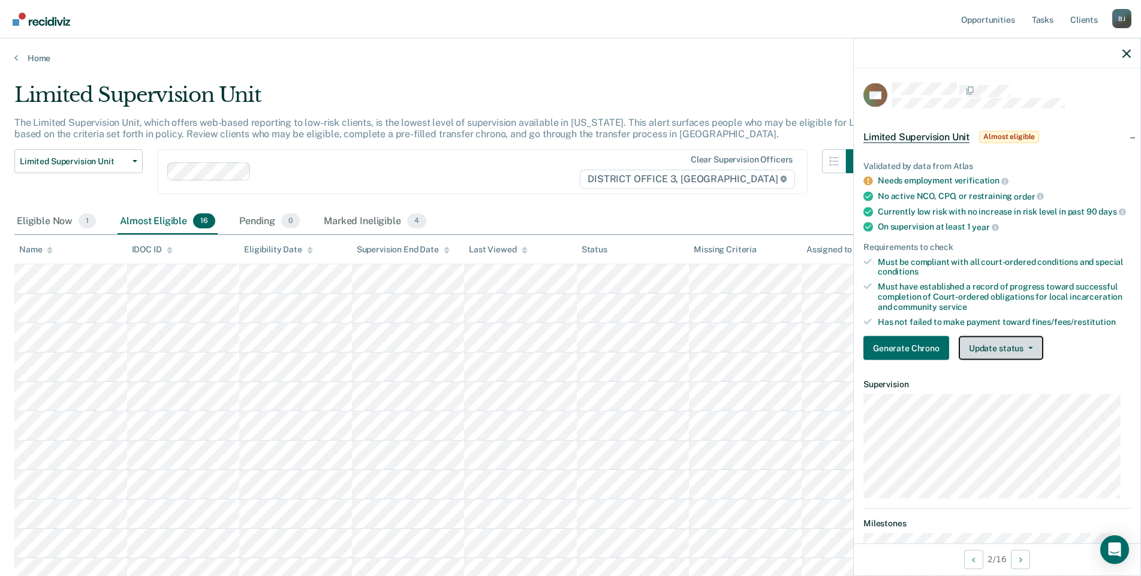
click at [1003, 355] on button "Update status" at bounding box center [1001, 348] width 85 height 24
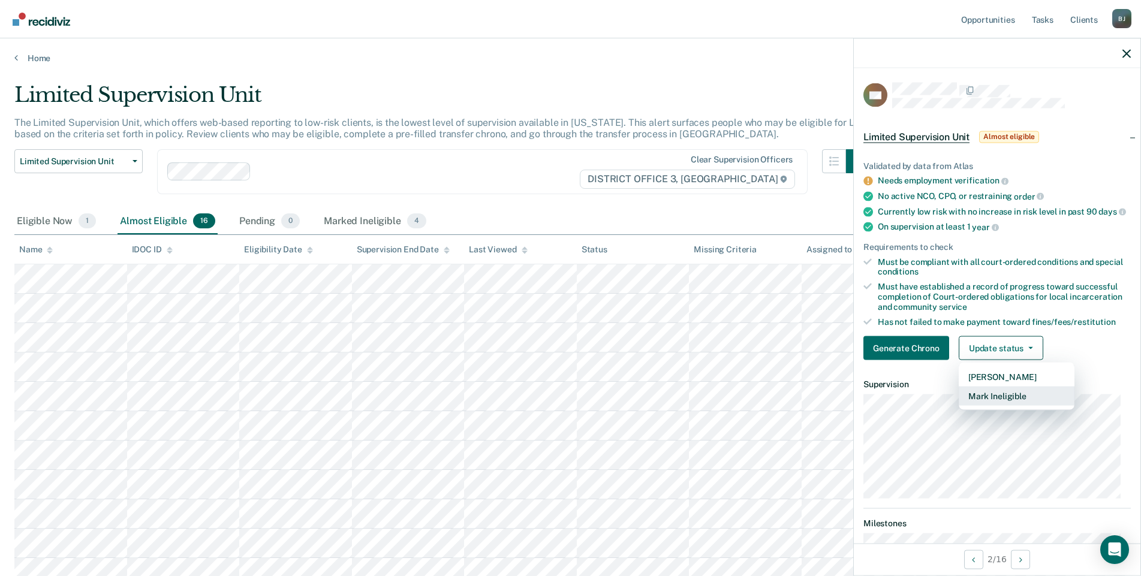
click at [1006, 402] on button "Mark Ineligible" at bounding box center [1017, 396] width 116 height 19
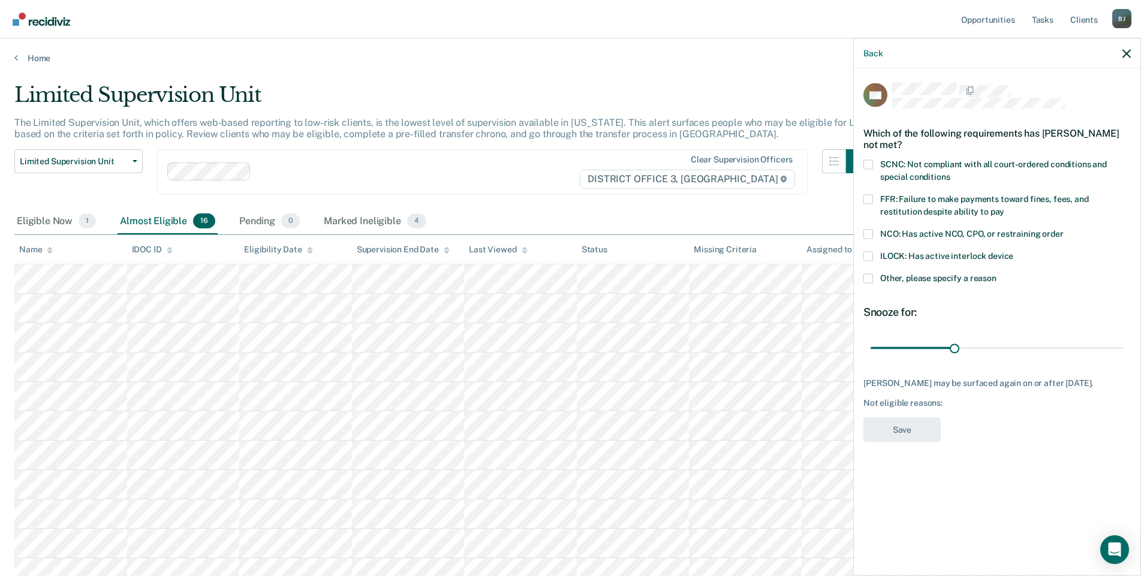
click at [867, 198] on span at bounding box center [869, 199] width 10 height 10
click at [1005, 207] on input "FFR: Failure to make payments toward fines, fees, and restitution despite abili…" at bounding box center [1005, 207] width 0 height 0
click at [914, 428] on button "Save" at bounding box center [902, 429] width 77 height 25
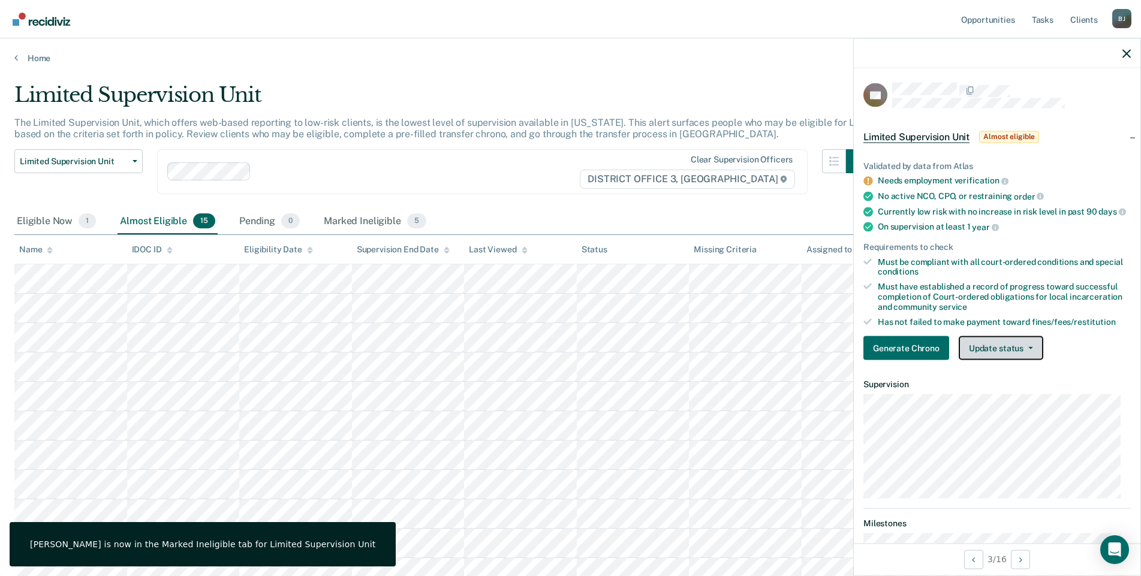
click at [1016, 357] on button "Update status" at bounding box center [1001, 348] width 85 height 24
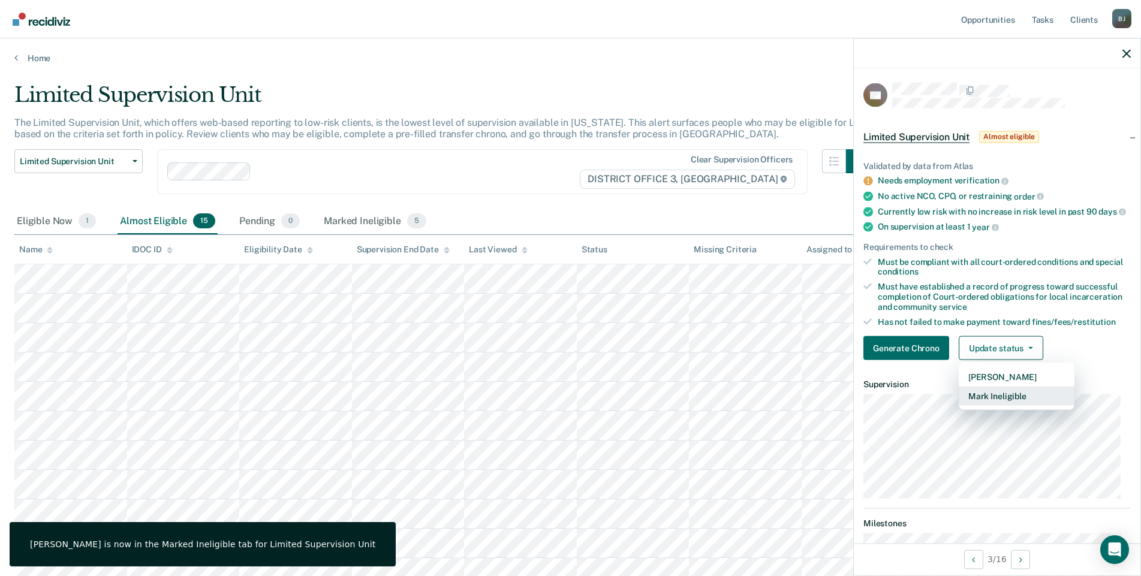
click at [1006, 404] on button "Mark Ineligible" at bounding box center [1017, 396] width 116 height 19
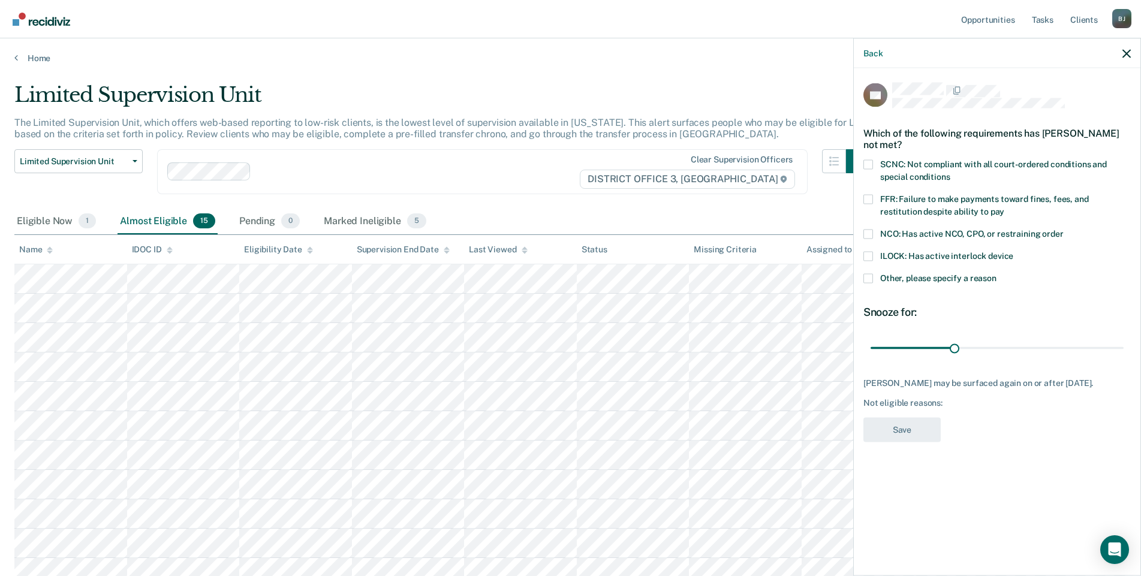
click at [870, 194] on span at bounding box center [869, 199] width 10 height 10
click at [1005, 207] on input "FFR: Failure to make payments toward fines, fees, and restitution despite abili…" at bounding box center [1005, 207] width 0 height 0
click at [924, 417] on button "Save" at bounding box center [902, 429] width 77 height 25
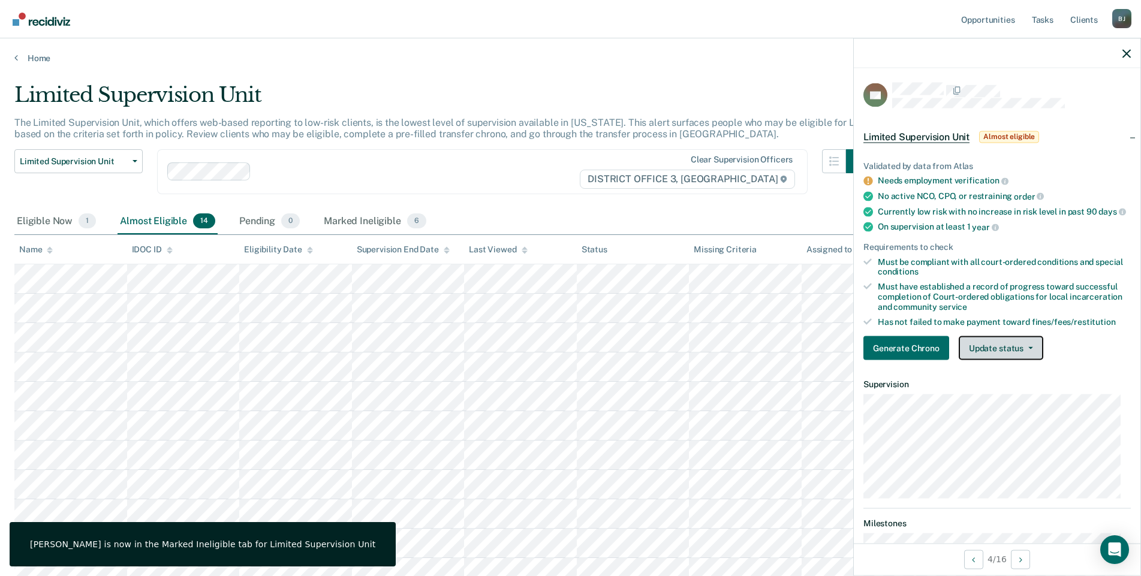
click at [1029, 360] on button "Update status" at bounding box center [1001, 348] width 85 height 24
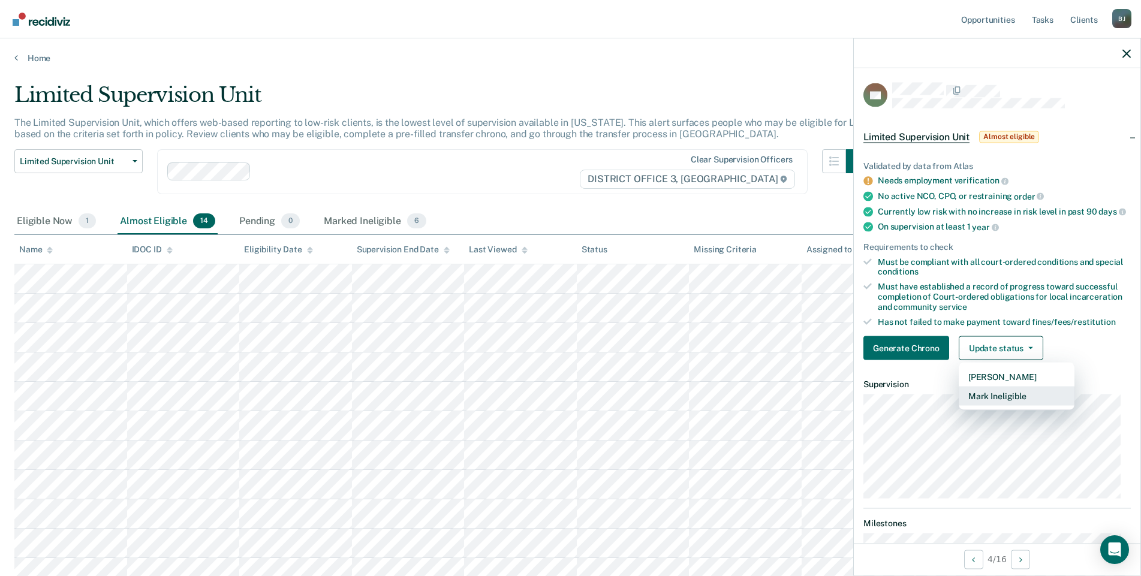
click at [1012, 406] on button "Mark Ineligible" at bounding box center [1017, 396] width 116 height 19
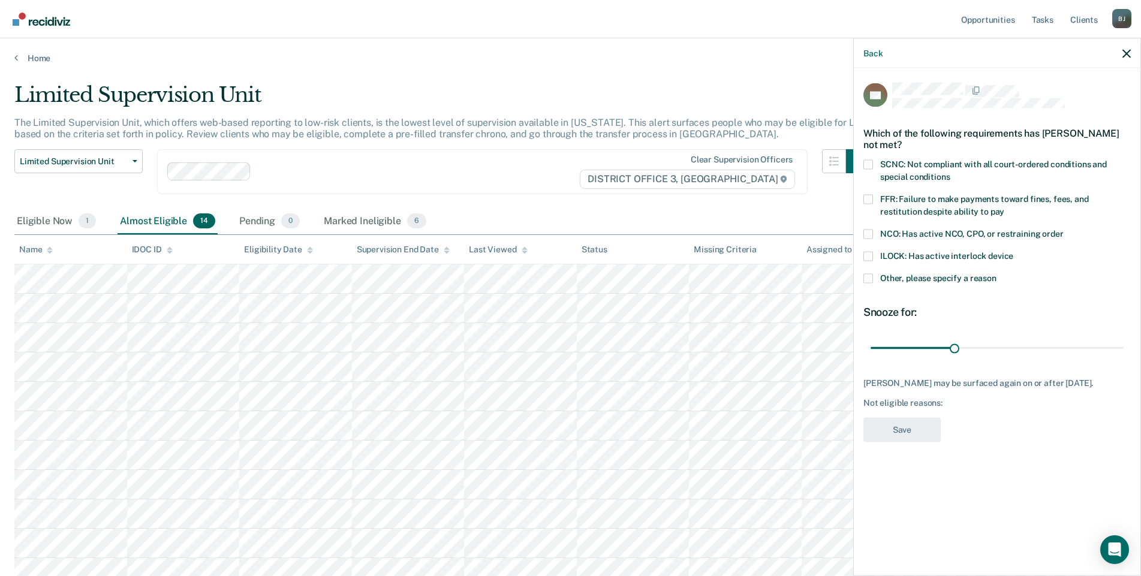
click at [870, 197] on span at bounding box center [869, 199] width 10 height 10
click at [1005, 207] on input "FFR: Failure to make payments toward fines, fees, and restitution despite abili…" at bounding box center [1005, 207] width 0 height 0
click at [916, 436] on button "Save" at bounding box center [902, 429] width 77 height 25
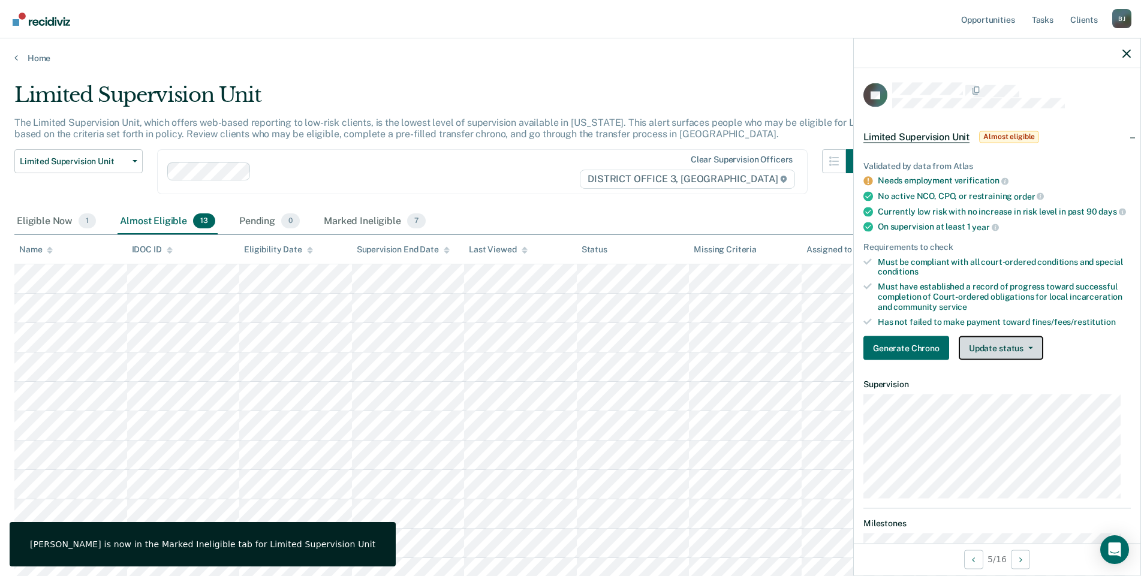
click at [1029, 350] on icon "button" at bounding box center [1031, 348] width 5 height 2
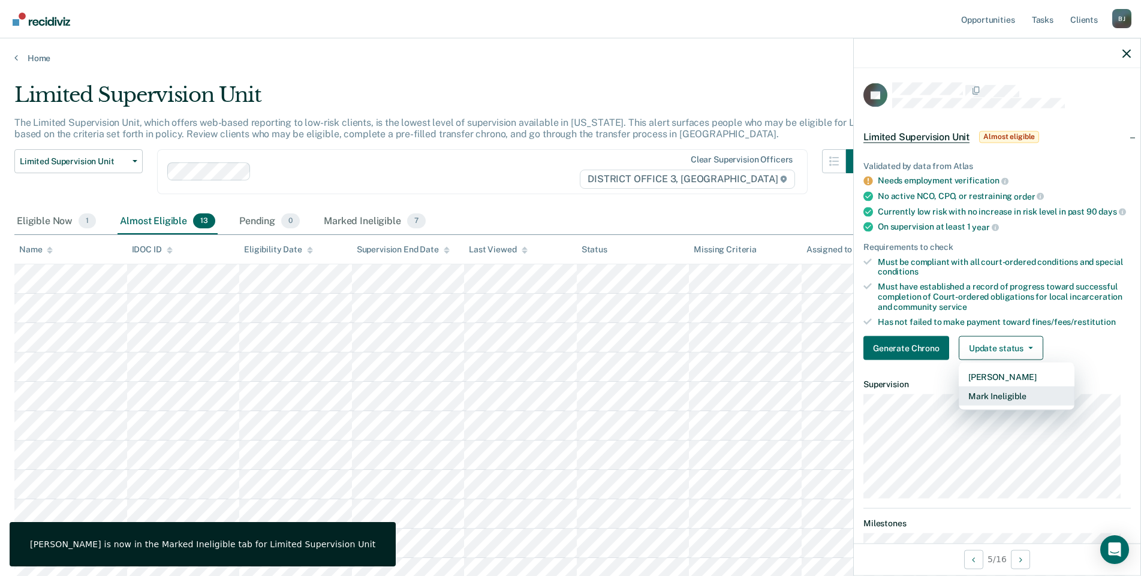
click at [1027, 406] on button "Mark Ineligible" at bounding box center [1017, 396] width 116 height 19
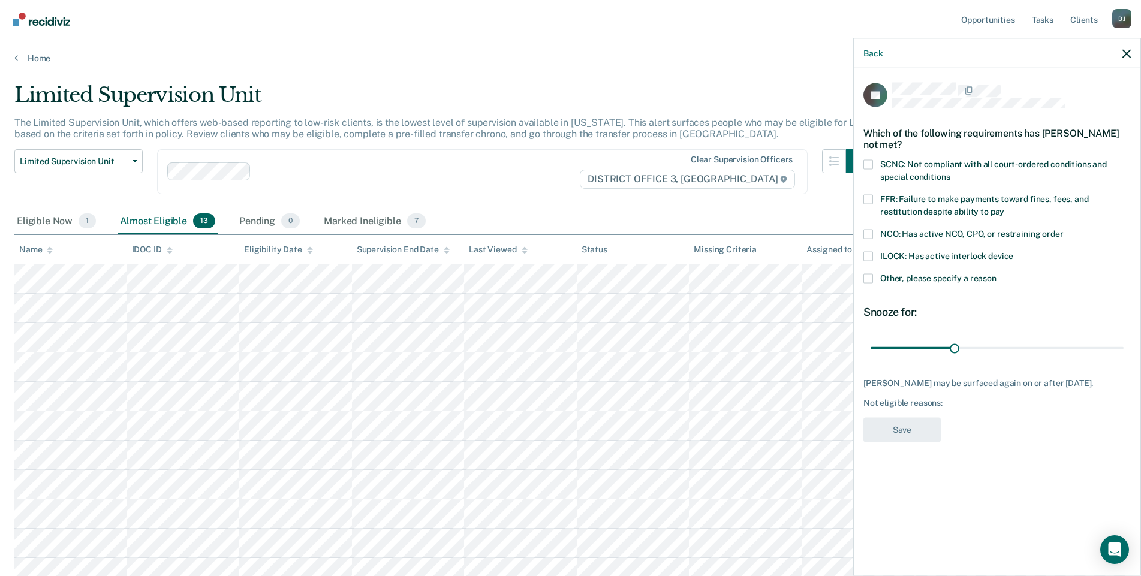
click at [869, 279] on span at bounding box center [869, 279] width 10 height 10
click at [997, 274] on input "Other, please specify a reason" at bounding box center [997, 274] width 0 height 0
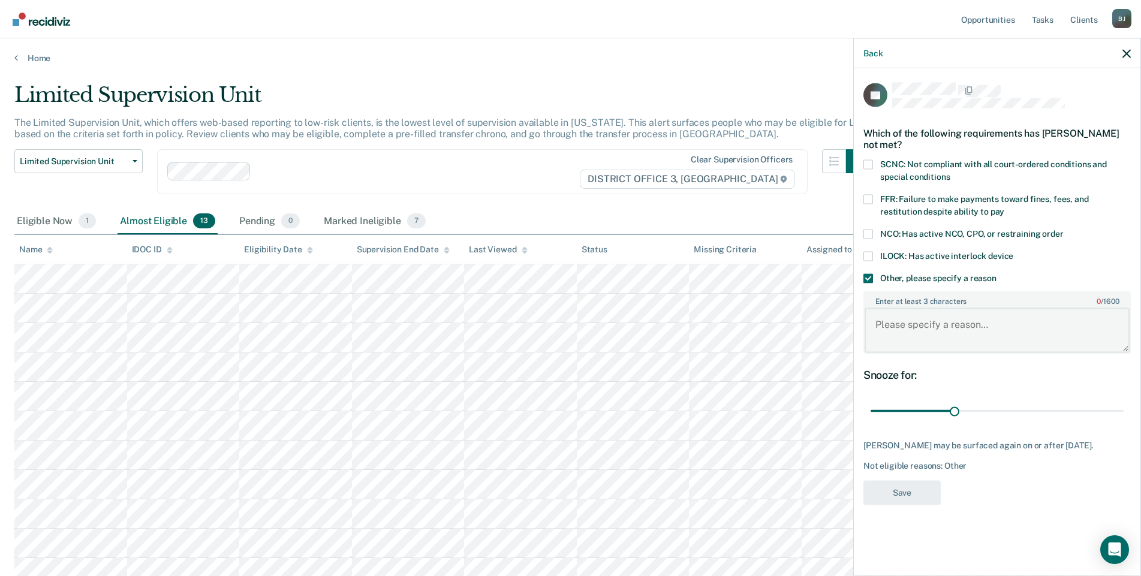
click at [918, 327] on textarea "Enter at least 3 characters 0 / 1600" at bounding box center [997, 330] width 265 height 44
type textarea "Mental Institution at [GEOGRAPHIC_DATA]."
click at [909, 497] on button "Save" at bounding box center [902, 492] width 77 height 25
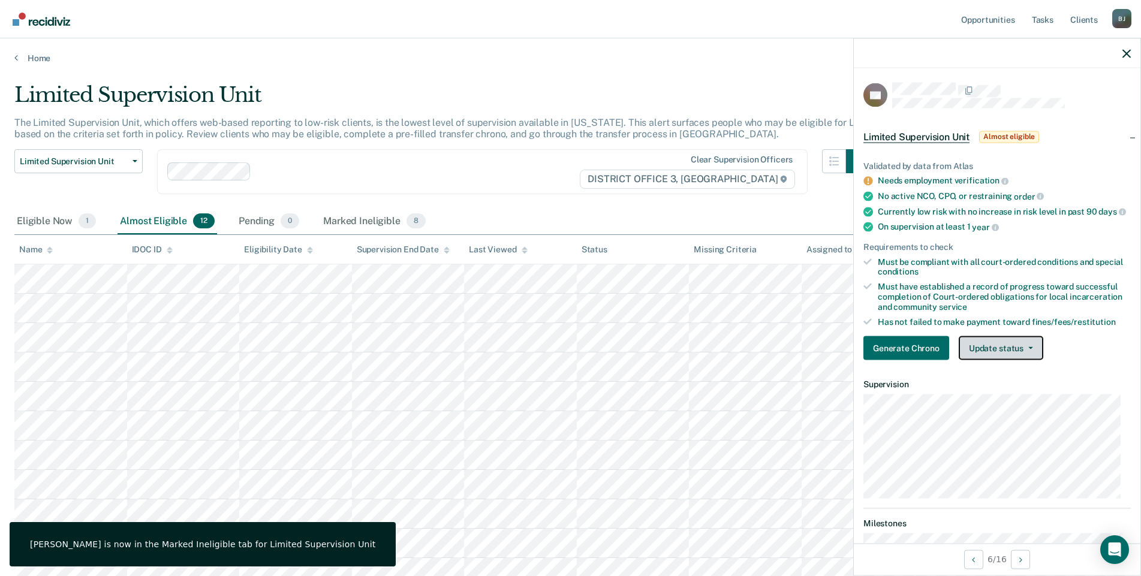
click at [998, 355] on button "Update status" at bounding box center [1001, 348] width 85 height 24
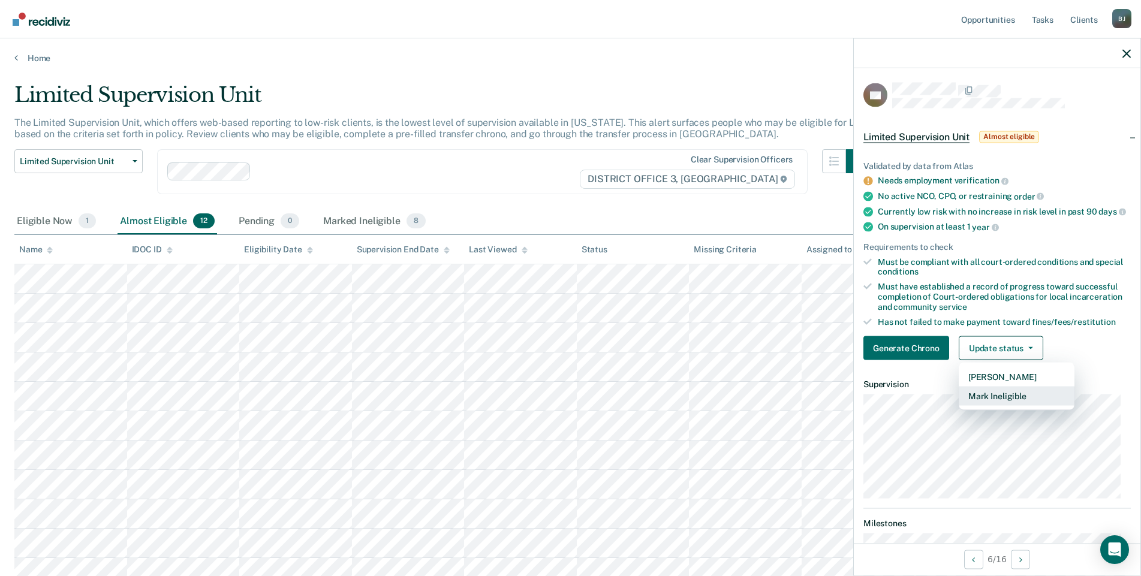
click at [1015, 402] on button "Mark Ineligible" at bounding box center [1017, 396] width 116 height 19
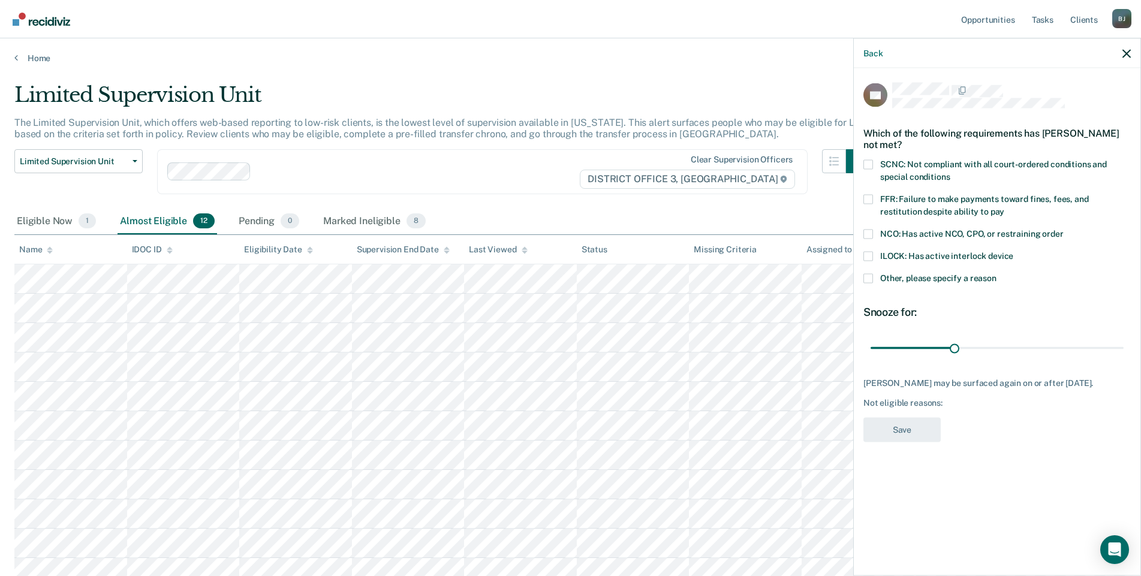
click at [868, 280] on span at bounding box center [869, 279] width 10 height 10
click at [997, 274] on input "Other, please specify a reason" at bounding box center [997, 274] width 0 height 0
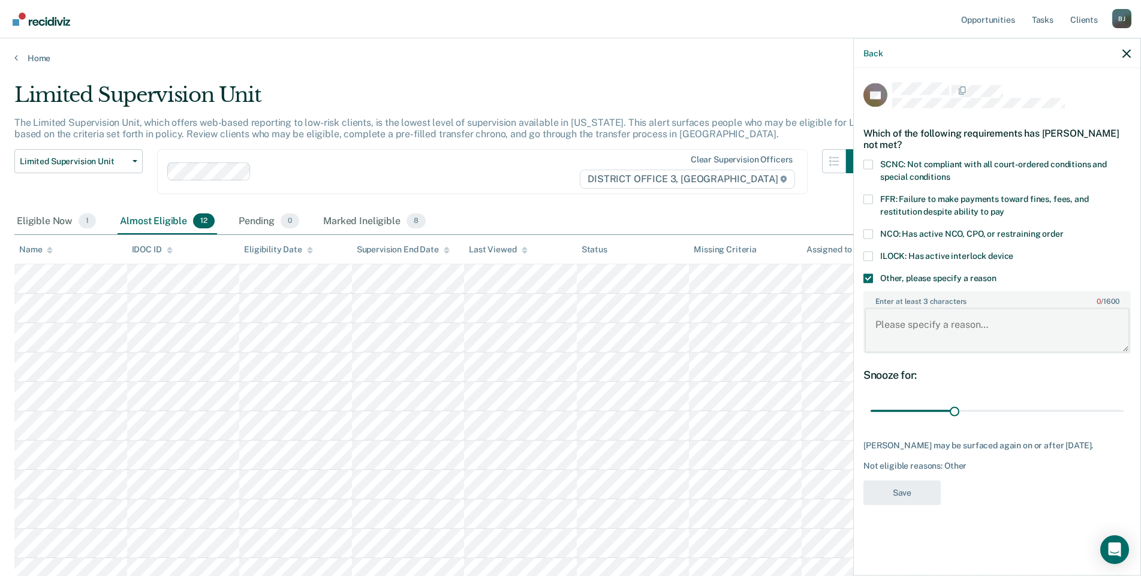
click at [919, 329] on textarea "Enter at least 3 characters 0 / 1600" at bounding box center [997, 330] width 265 height 44
type textarea "Alcohol"
click at [867, 276] on span at bounding box center [869, 279] width 10 height 10
click at [997, 274] on input "Other, please specify a reason" at bounding box center [997, 274] width 0 height 0
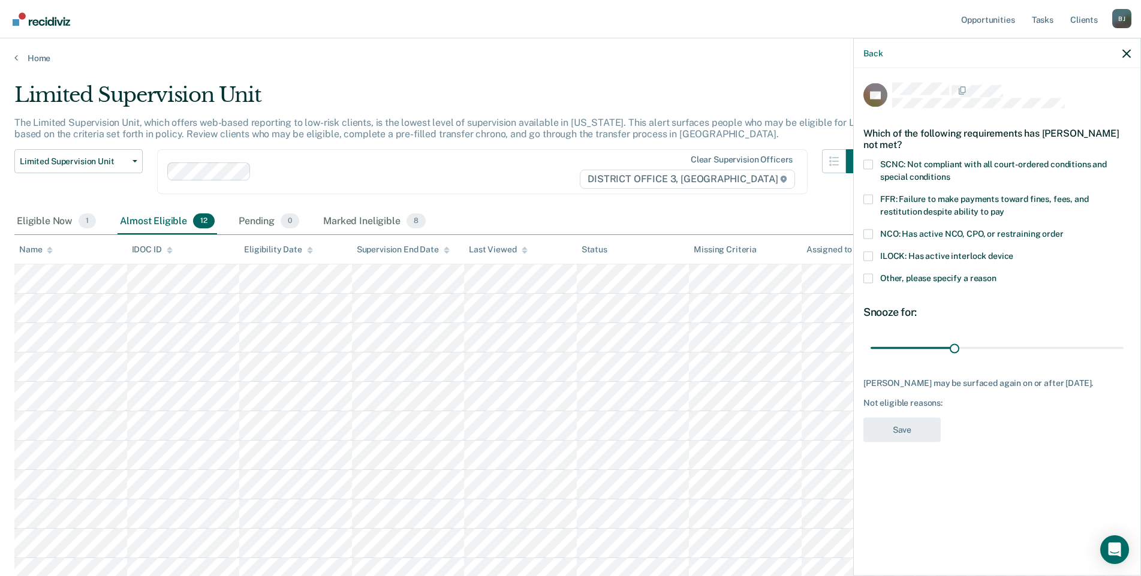
click at [867, 160] on span at bounding box center [869, 165] width 10 height 10
click at [950, 172] on input "SCNC: Not compliant with all court-ordered conditions and special conditions" at bounding box center [950, 172] width 0 height 0
click at [914, 420] on button "Save" at bounding box center [902, 429] width 77 height 25
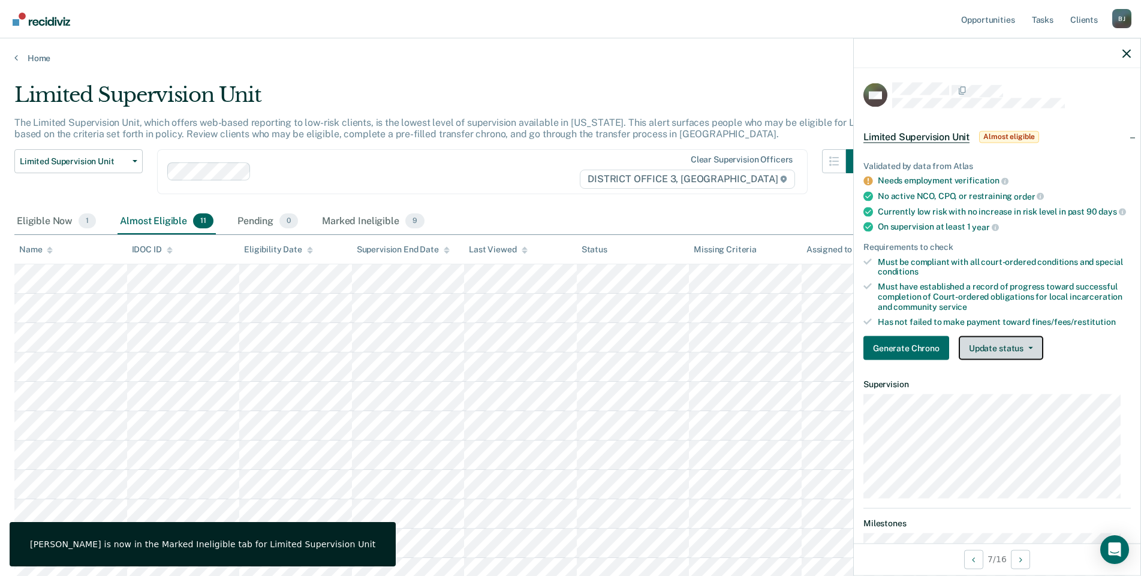
click at [1018, 360] on button "Update status" at bounding box center [1001, 348] width 85 height 24
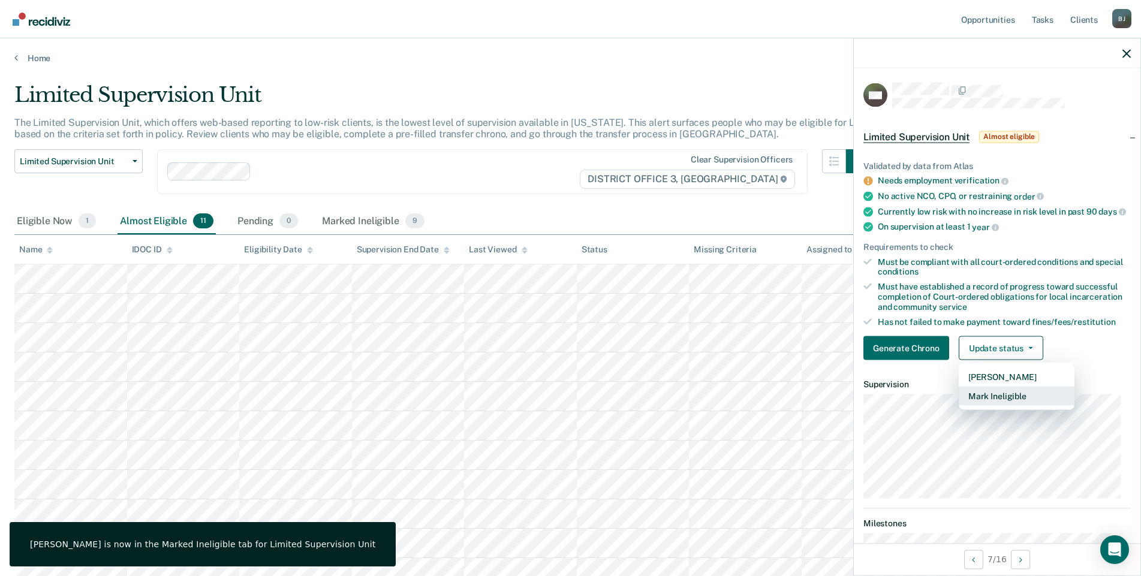
click at [1012, 403] on button "Mark Ineligible" at bounding box center [1017, 396] width 116 height 19
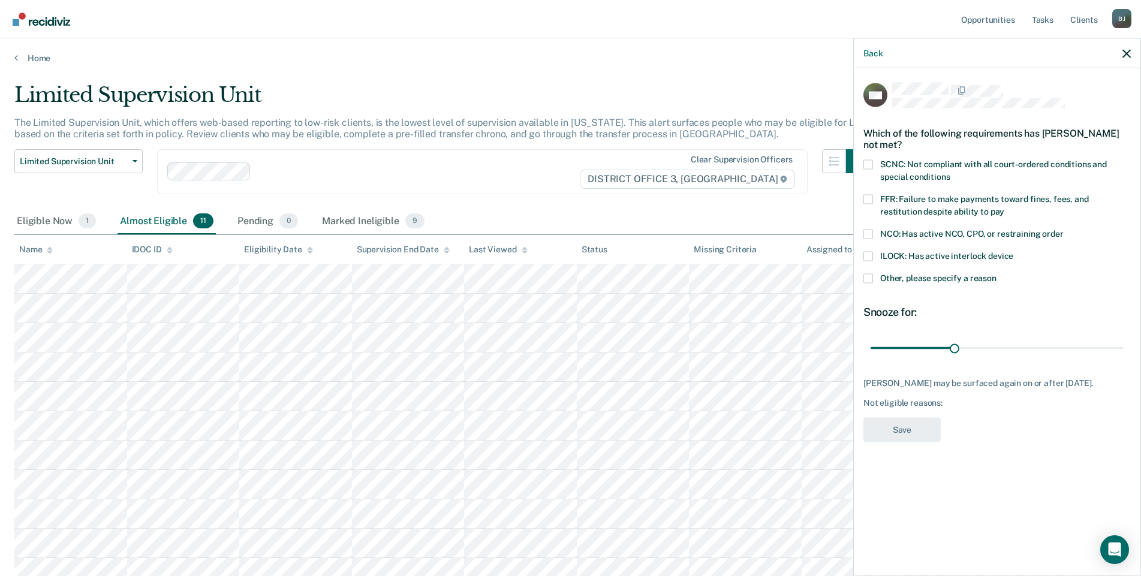
click at [872, 277] on span at bounding box center [869, 279] width 10 height 10
click at [997, 274] on input "Other, please specify a reason" at bounding box center [997, 274] width 0 height 0
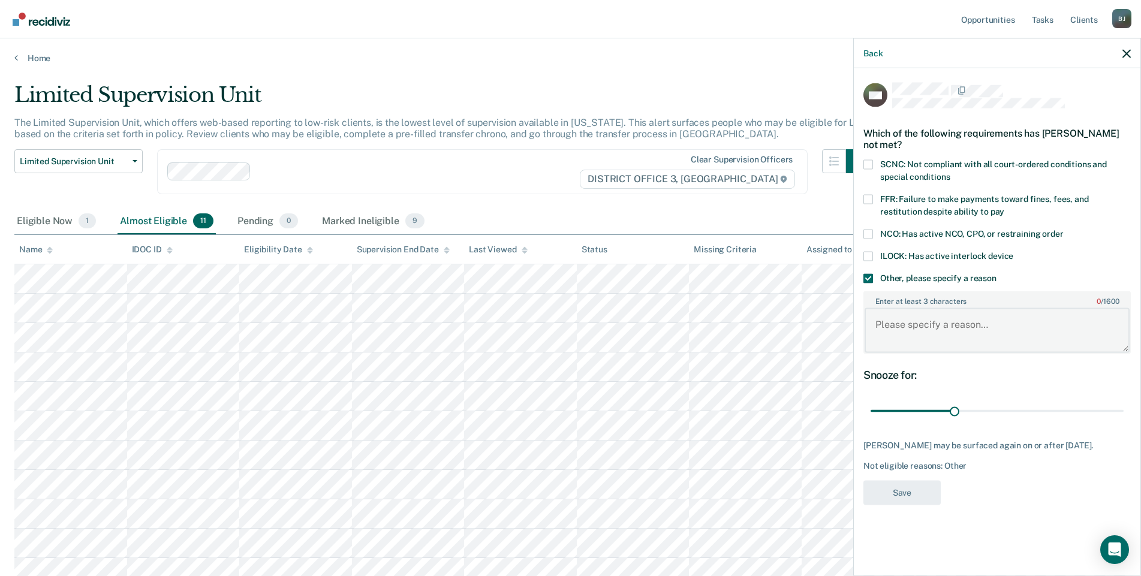
click at [919, 323] on textarea "Enter at least 3 characters 0 / 1600" at bounding box center [997, 330] width 265 height 44
type textarea "Recent charges."
click at [912, 498] on button "Save" at bounding box center [902, 492] width 77 height 25
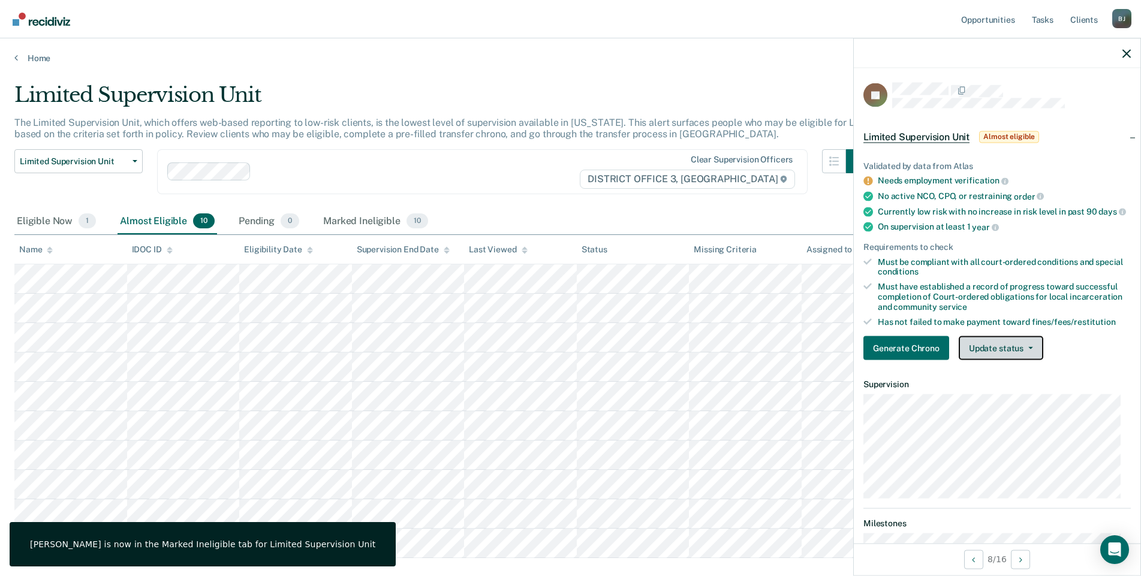
click at [990, 357] on button "Update status" at bounding box center [1001, 348] width 85 height 24
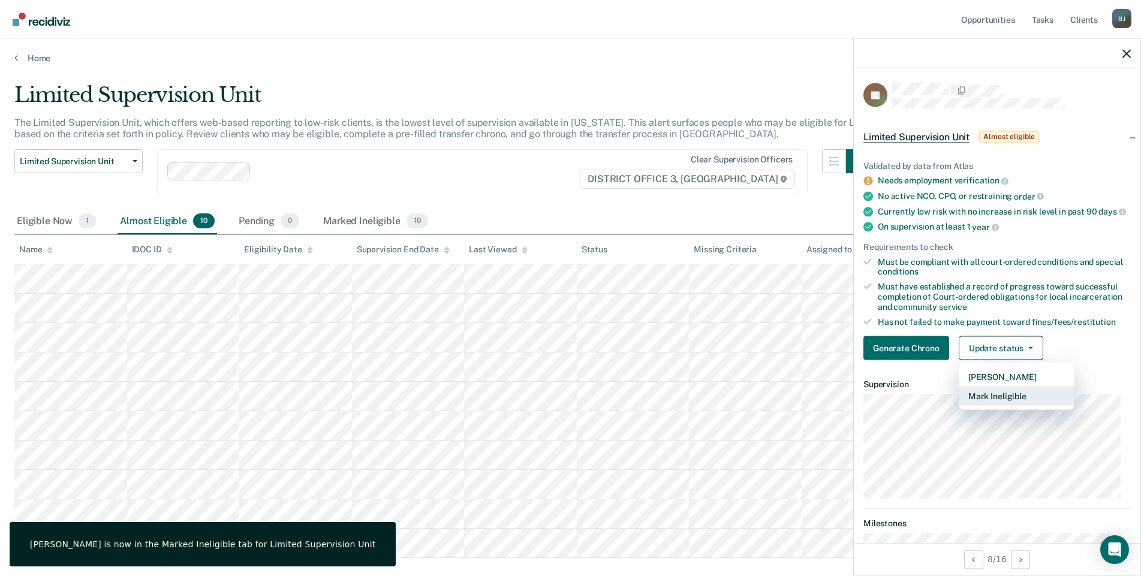
click at [1018, 406] on button "Mark Ineligible" at bounding box center [1017, 396] width 116 height 19
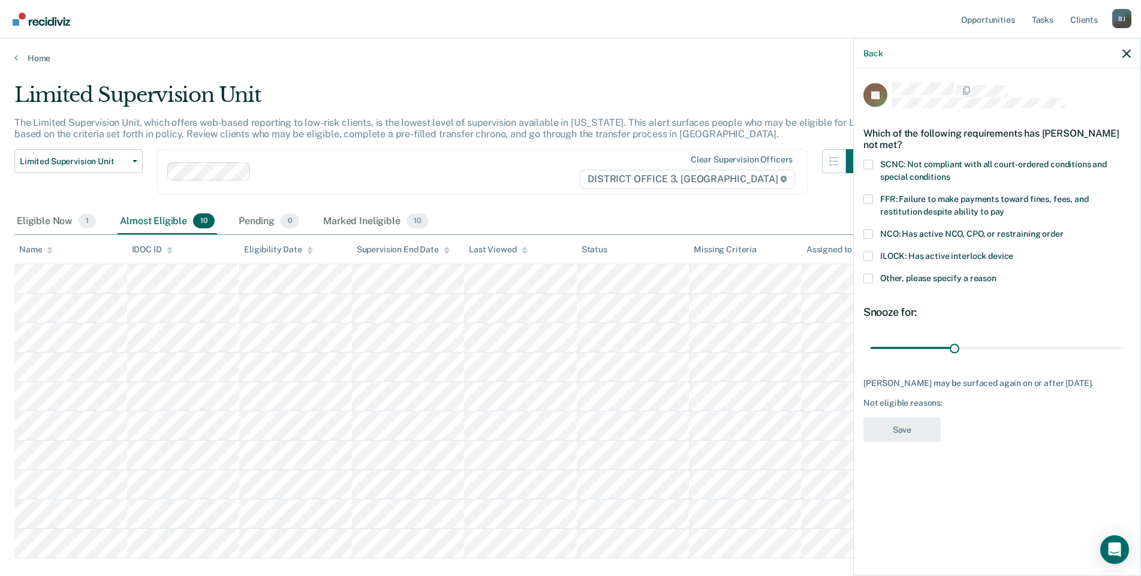
click at [872, 278] on span at bounding box center [869, 279] width 10 height 10
click at [997, 274] on input "Other, please specify a reason" at bounding box center [997, 274] width 0 height 0
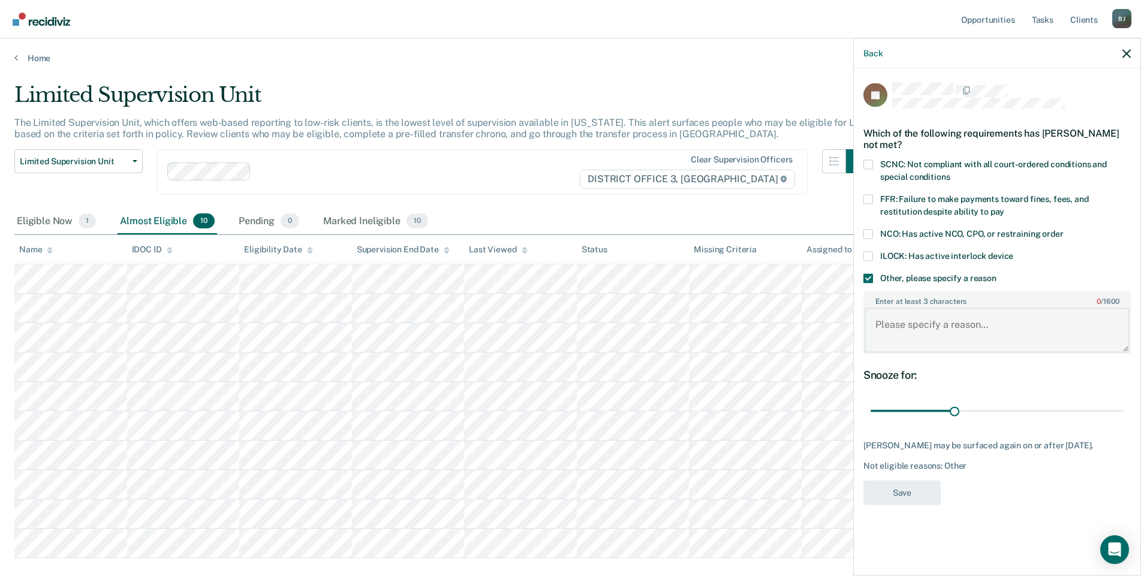
click at [921, 327] on textarea "Enter at least 3 characters 0 / 1600" at bounding box center [997, 330] width 265 height 44
type textarea "Gave another participant her urine."
click at [915, 491] on button "Save" at bounding box center [902, 492] width 77 height 25
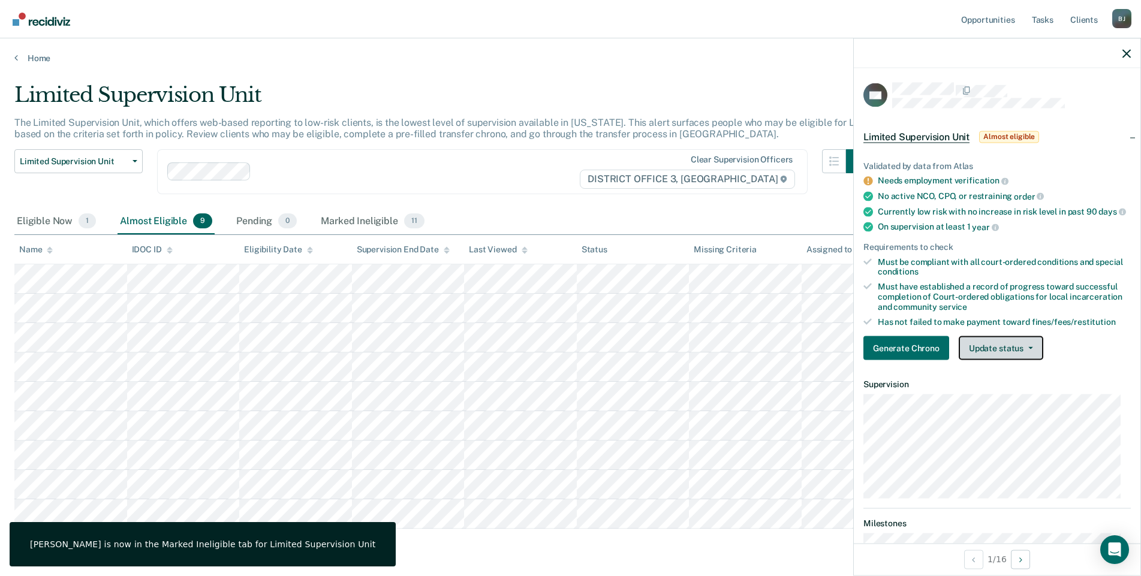
click at [1020, 355] on button "Update status" at bounding box center [1001, 348] width 85 height 24
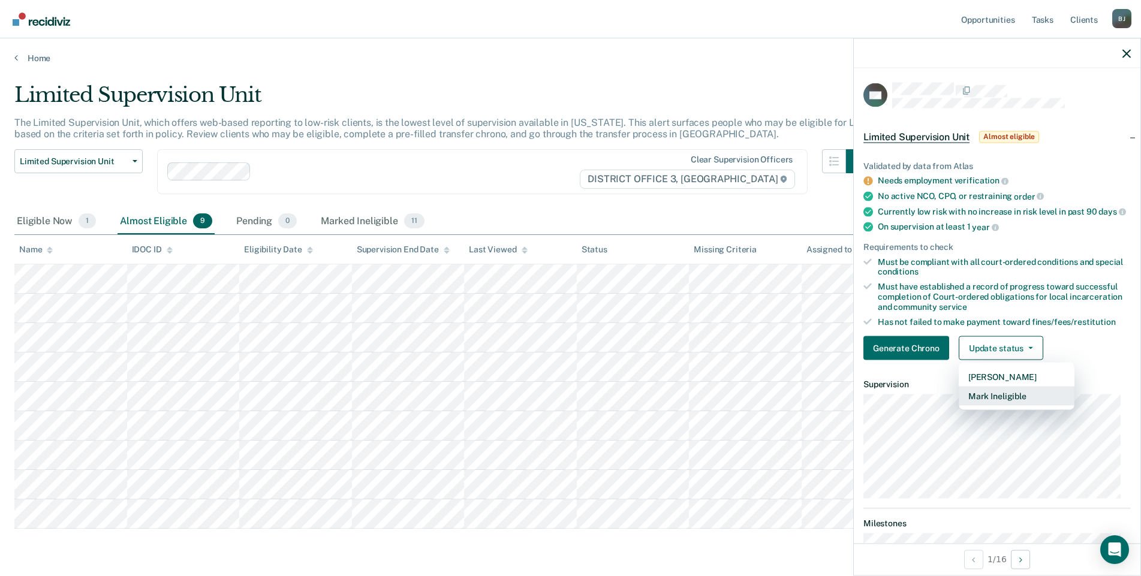
click at [1038, 402] on button "Mark Ineligible" at bounding box center [1017, 396] width 116 height 19
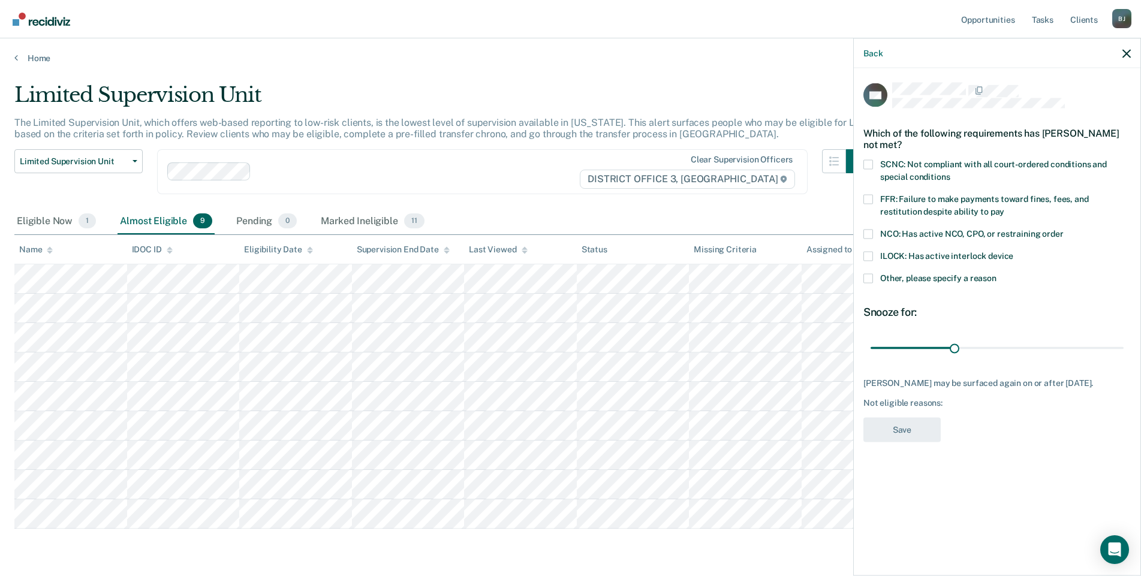
click at [868, 200] on span at bounding box center [869, 199] width 10 height 10
click at [1005, 207] on input "FFR: Failure to make payments toward fines, fees, and restitution despite abili…" at bounding box center [1005, 207] width 0 height 0
click at [918, 428] on button "Save" at bounding box center [902, 429] width 77 height 25
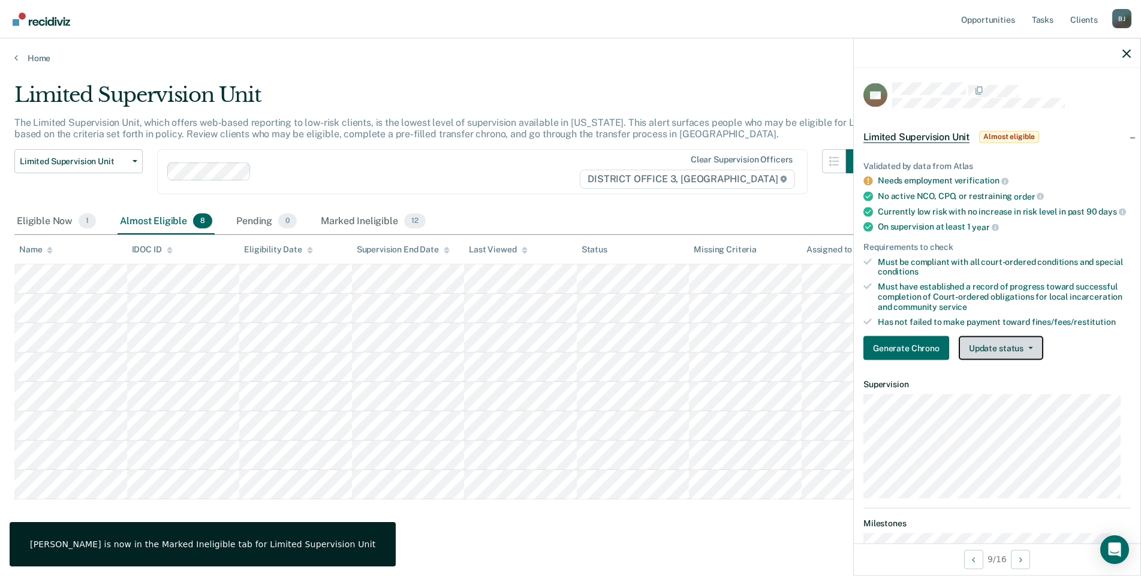
click at [1029, 350] on icon "button" at bounding box center [1031, 348] width 5 height 2
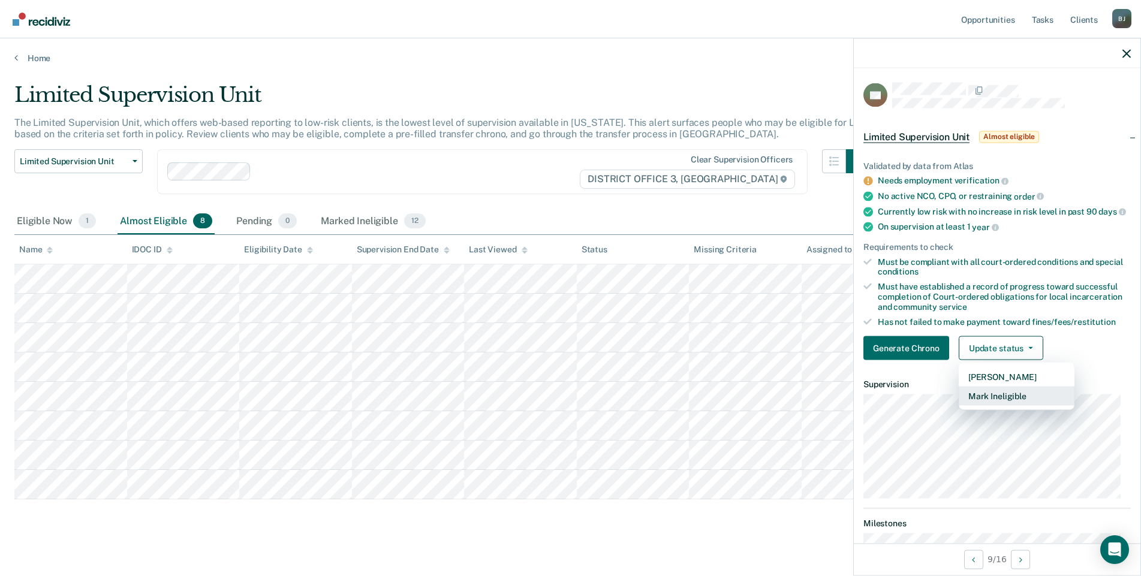
click at [1017, 400] on button "Mark Ineligible" at bounding box center [1017, 396] width 116 height 19
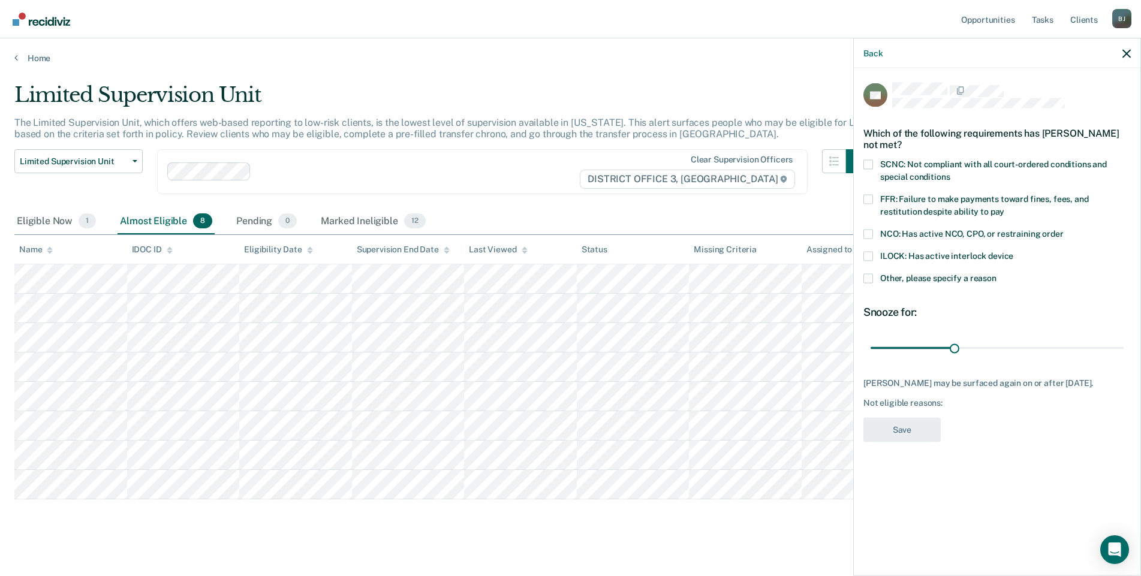
click at [864, 196] on span at bounding box center [869, 199] width 10 height 10
click at [1005, 207] on input "FFR: Failure to make payments toward fines, fees, and restitution despite abili…" at bounding box center [1005, 207] width 0 height 0
click at [900, 428] on button "Save" at bounding box center [902, 429] width 77 height 25
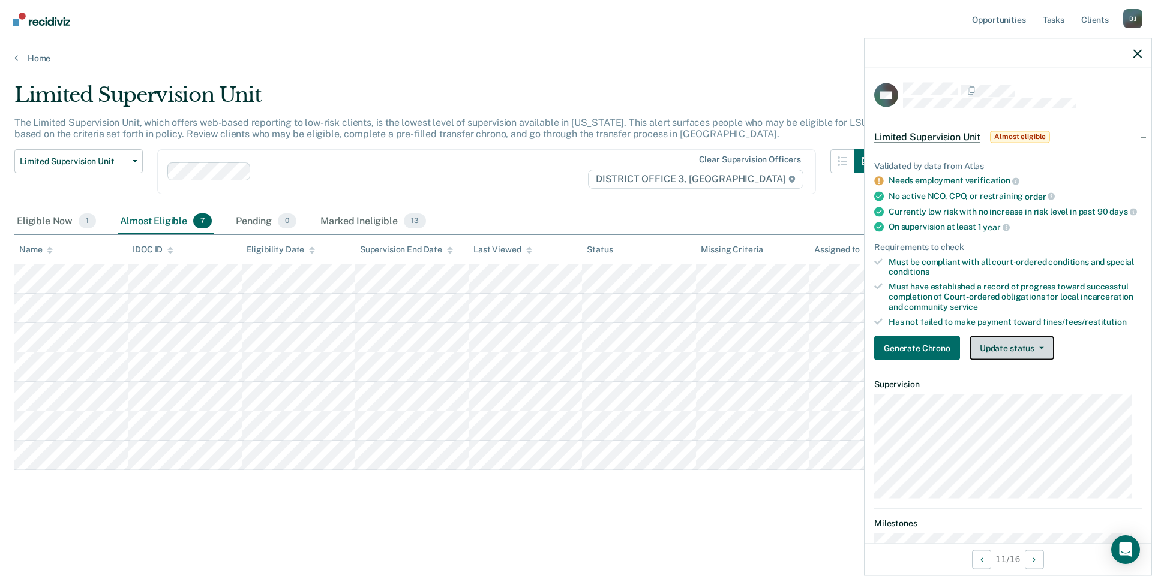
click at [1040, 350] on icon "button" at bounding box center [1041, 348] width 5 height 2
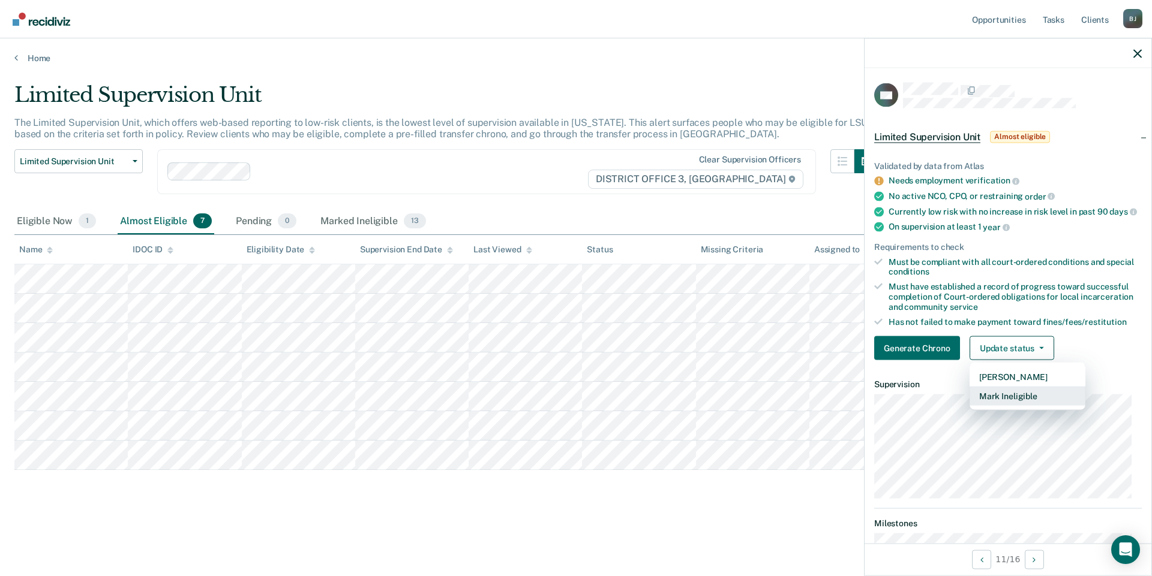
click at [1042, 404] on button "Mark Ineligible" at bounding box center [1027, 396] width 116 height 19
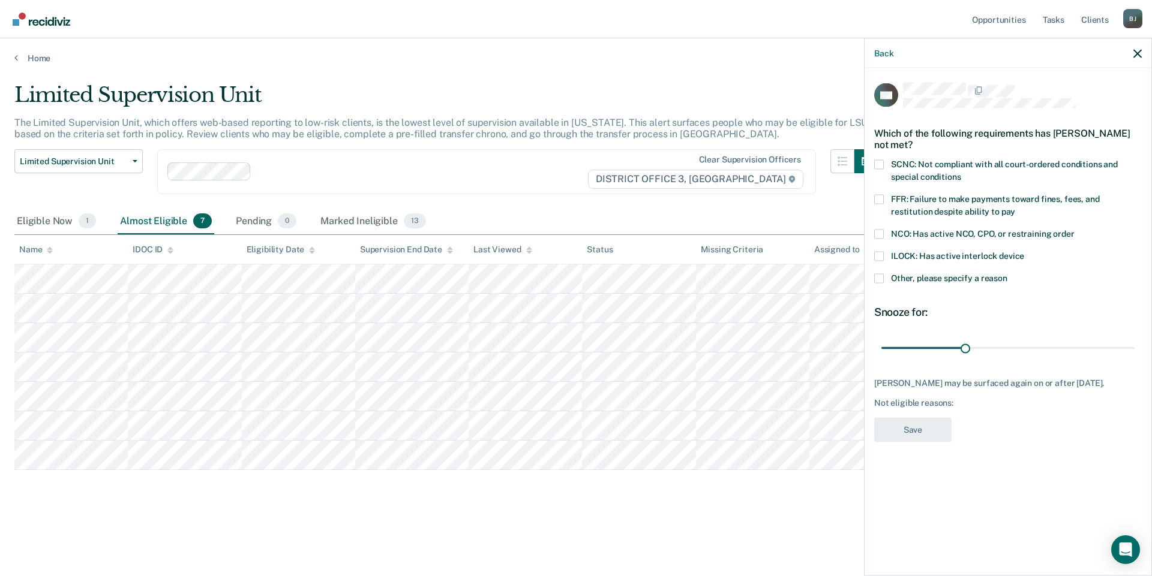
click at [874, 163] on span at bounding box center [879, 165] width 10 height 10
click at [960, 172] on input "SCNC: Not compliant with all court-ordered conditions and special conditions" at bounding box center [960, 172] width 0 height 0
click at [943, 434] on button "Save" at bounding box center [912, 429] width 77 height 25
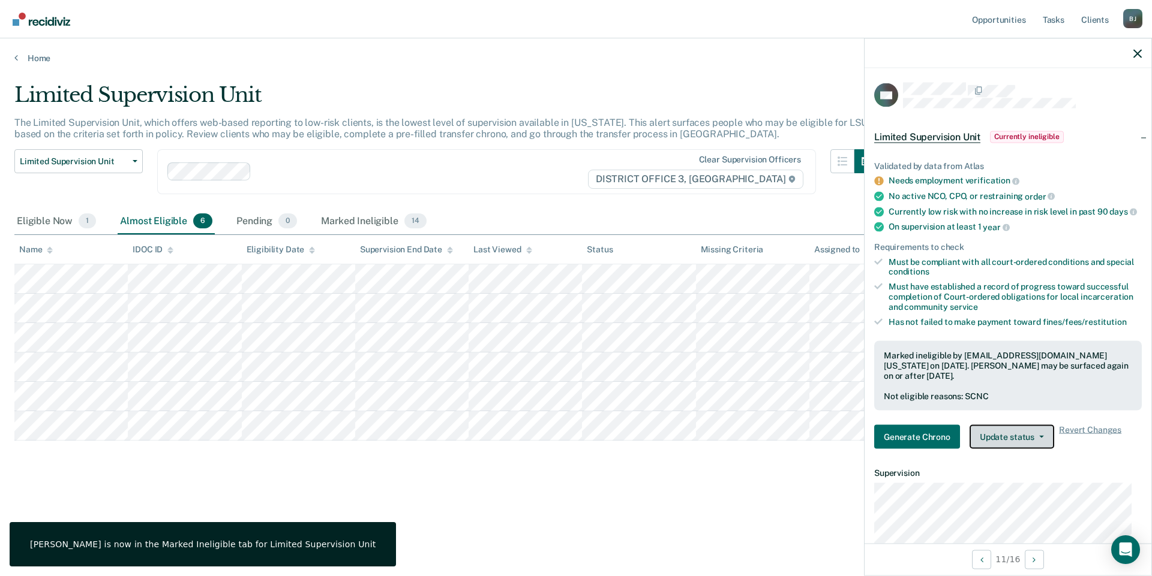
click at [1029, 449] on button "Update status" at bounding box center [1011, 437] width 85 height 24
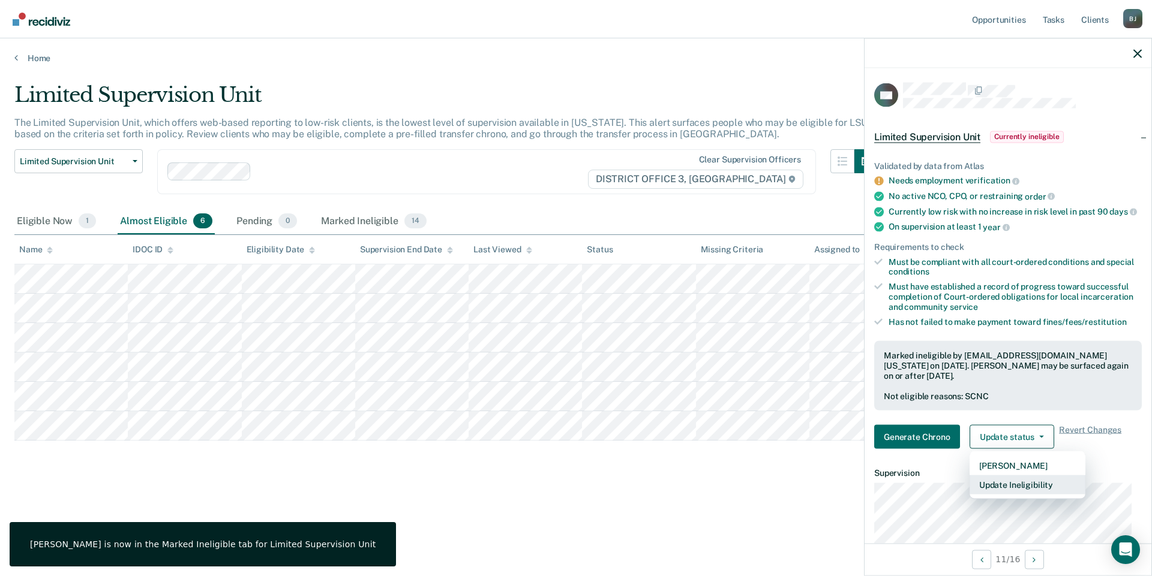
click at [1033, 488] on button "Update Ineligibility" at bounding box center [1027, 485] width 116 height 19
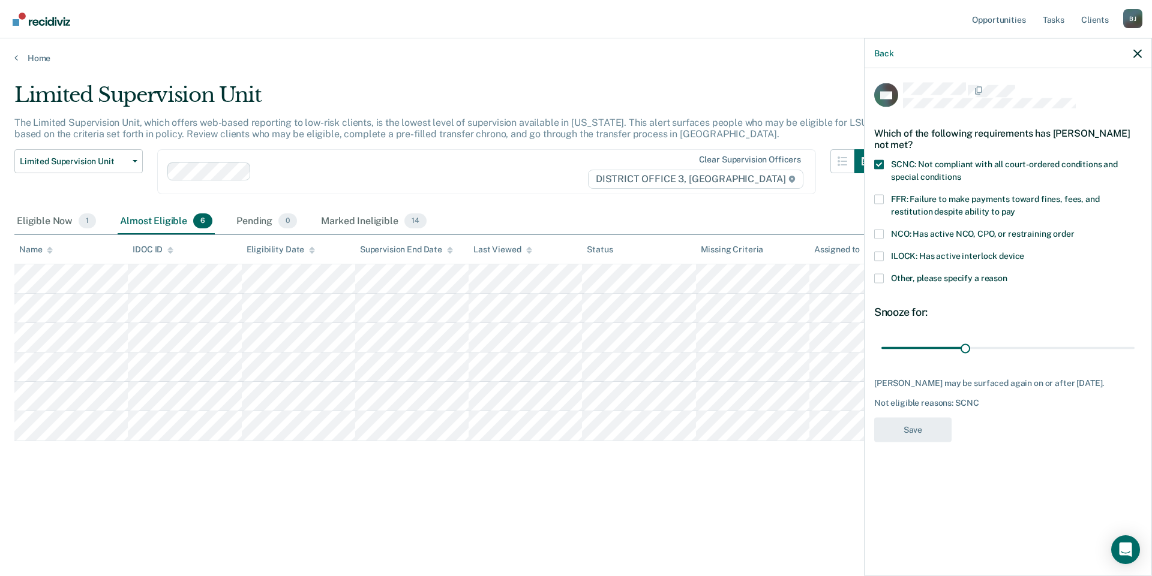
click at [879, 163] on span at bounding box center [879, 165] width 10 height 10
click at [960, 172] on input "SCNC: Not compliant with all court-ordered conditions and special conditions" at bounding box center [960, 172] width 0 height 0
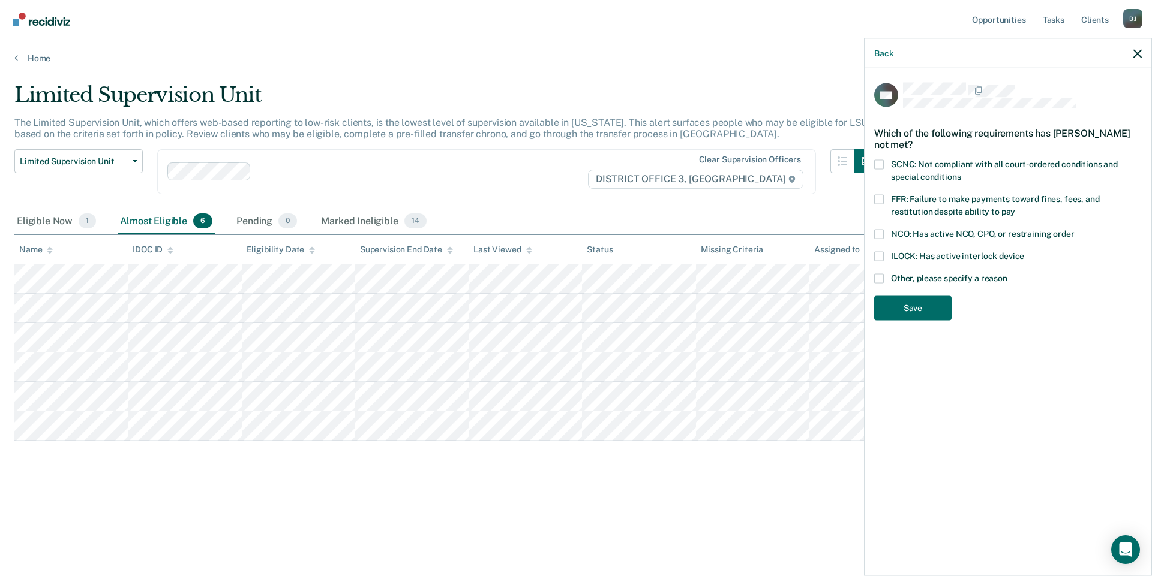
click at [879, 160] on span at bounding box center [879, 165] width 10 height 10
click at [960, 172] on input "SCNC: Not compliant with all court-ordered conditions and special conditions" at bounding box center [960, 172] width 0 height 0
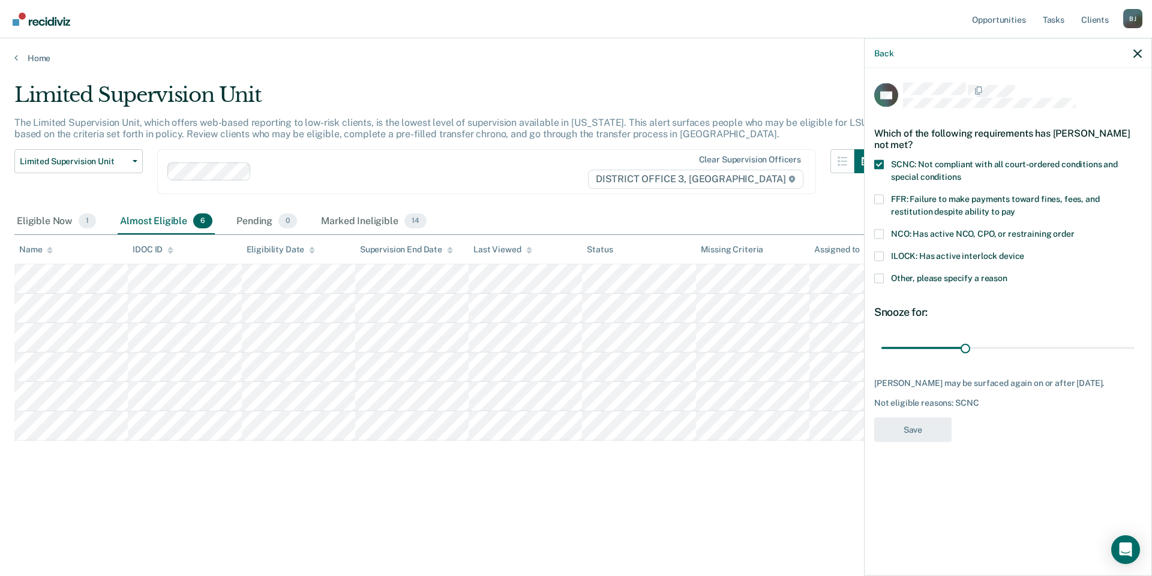
click at [879, 164] on span at bounding box center [879, 165] width 10 height 10
click at [960, 172] on input "SCNC: Not compliant with all court-ordered conditions and special conditions" at bounding box center [960, 172] width 0 height 0
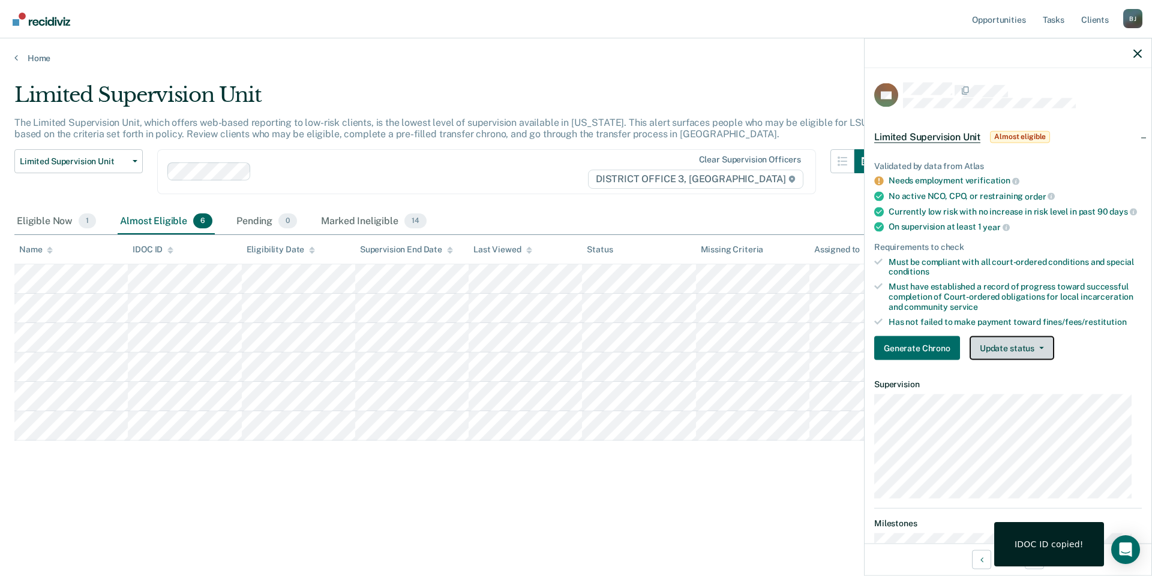
click at [1034, 350] on span "button" at bounding box center [1039, 348] width 10 height 2
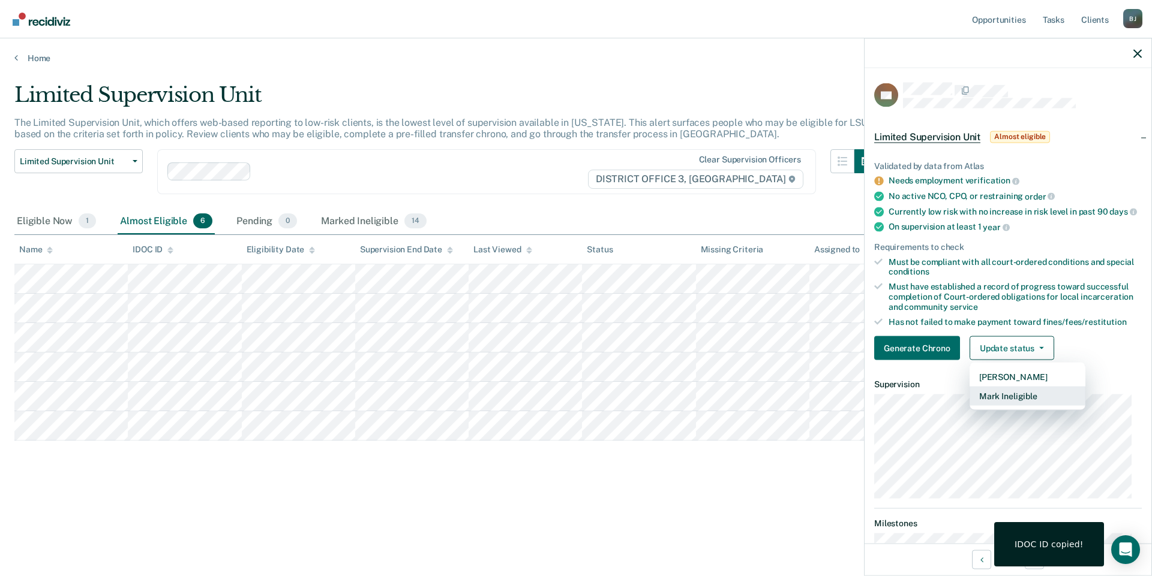
click at [1033, 406] on button "Mark Ineligible" at bounding box center [1027, 396] width 116 height 19
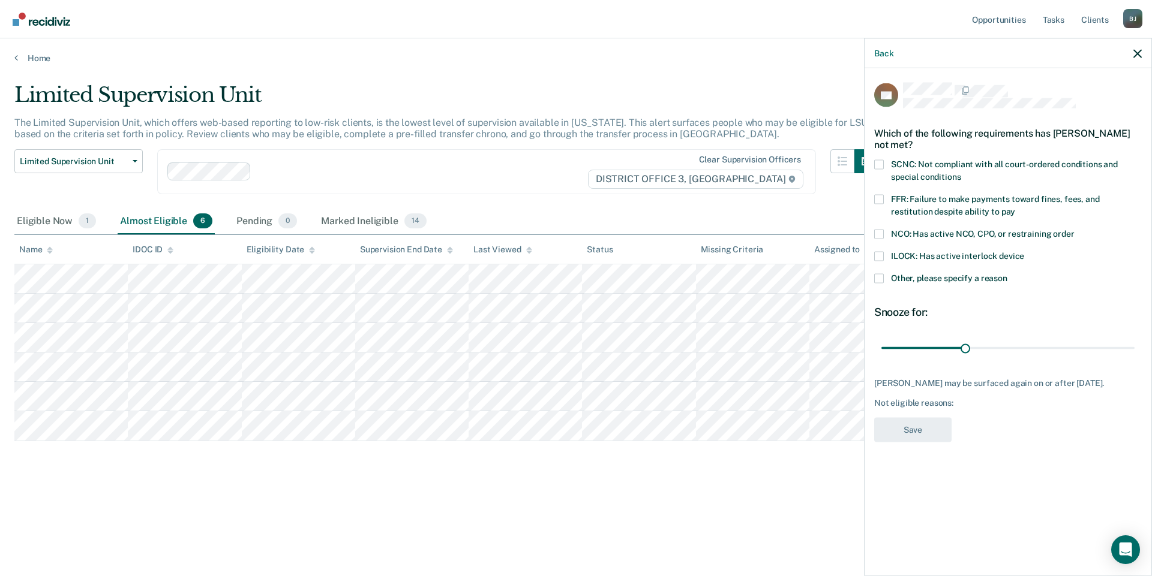
click at [879, 160] on span at bounding box center [879, 165] width 10 height 10
click at [960, 172] on input "SCNC: Not compliant with all court-ordered conditions and special conditions" at bounding box center [960, 172] width 0 height 0
click at [912, 417] on button "Save" at bounding box center [912, 429] width 77 height 25
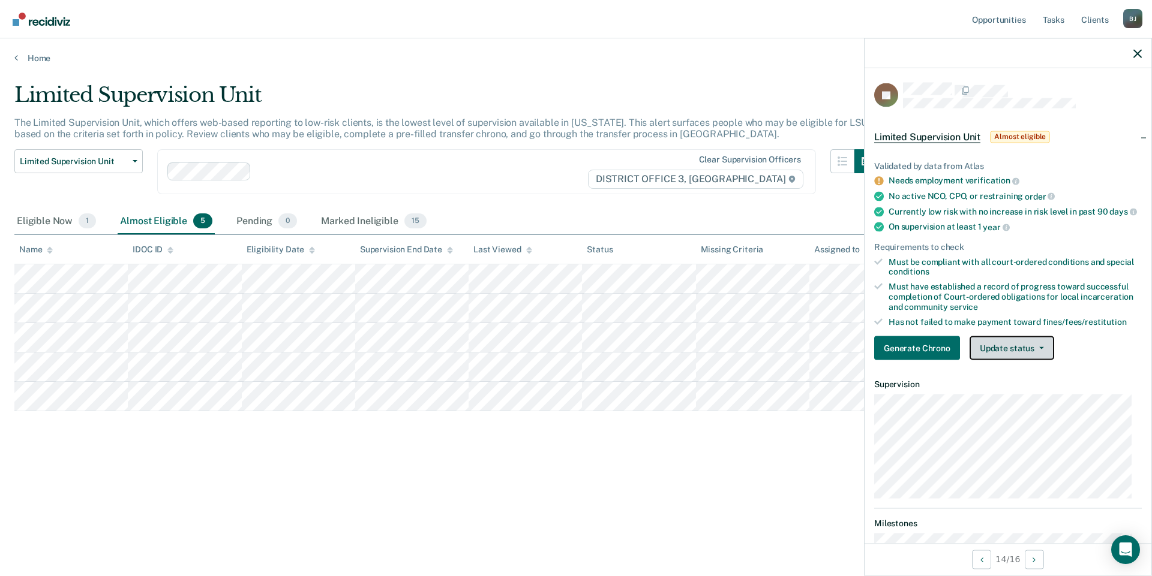
click at [1040, 354] on button "Update status" at bounding box center [1011, 348] width 85 height 24
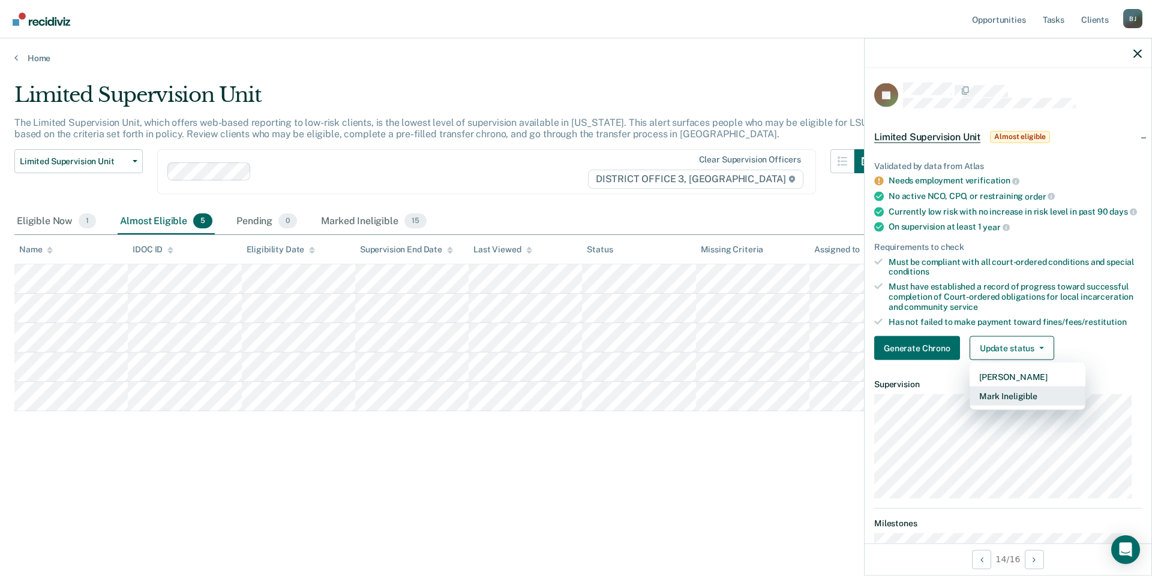
click at [1036, 405] on button "Mark Ineligible" at bounding box center [1027, 396] width 116 height 19
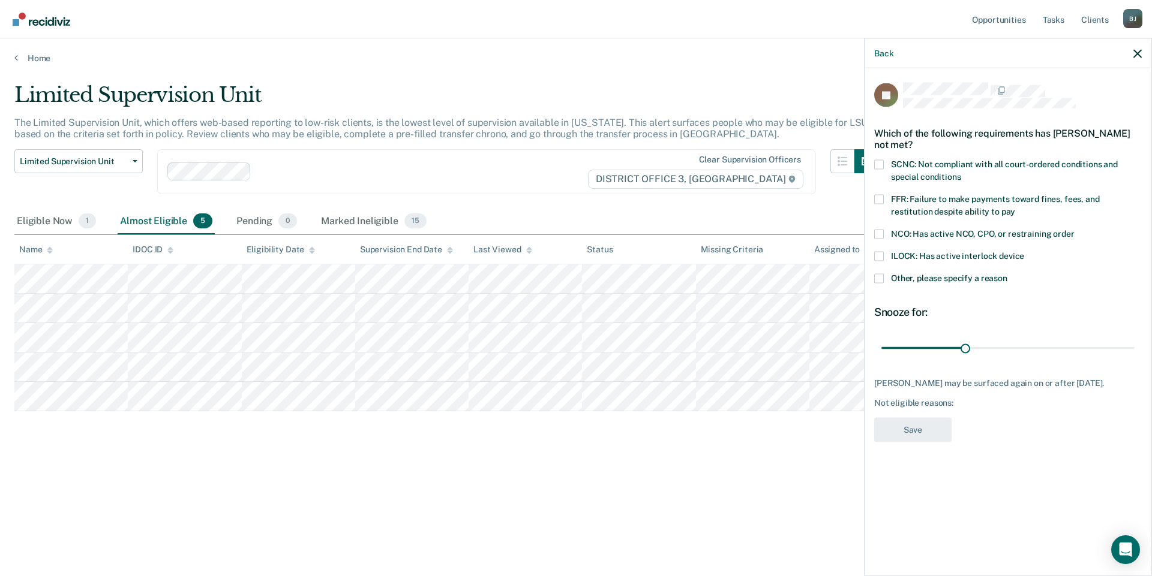
click at [881, 280] on span at bounding box center [879, 279] width 10 height 10
click at [1007, 274] on input "Other, please specify a reason" at bounding box center [1007, 274] width 0 height 0
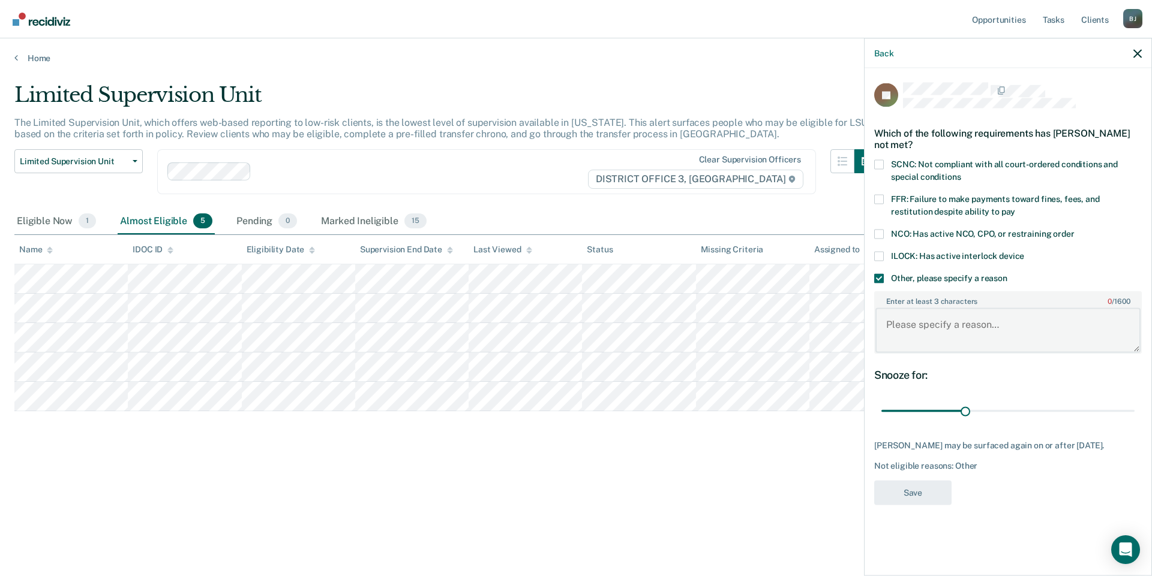
click at [928, 331] on textarea "Enter at least 3 characters 0 / 1600" at bounding box center [1007, 330] width 265 height 44
type textarea "Just got off violation status."
click at [919, 505] on button "Save" at bounding box center [912, 492] width 77 height 25
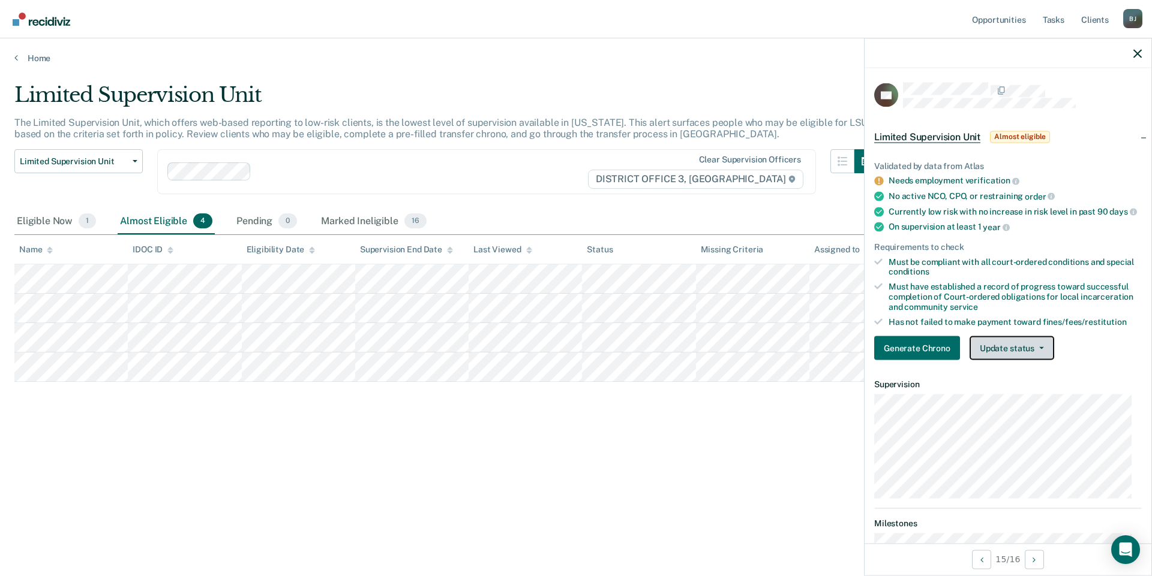
click at [1020, 360] on button "Update status" at bounding box center [1011, 348] width 85 height 24
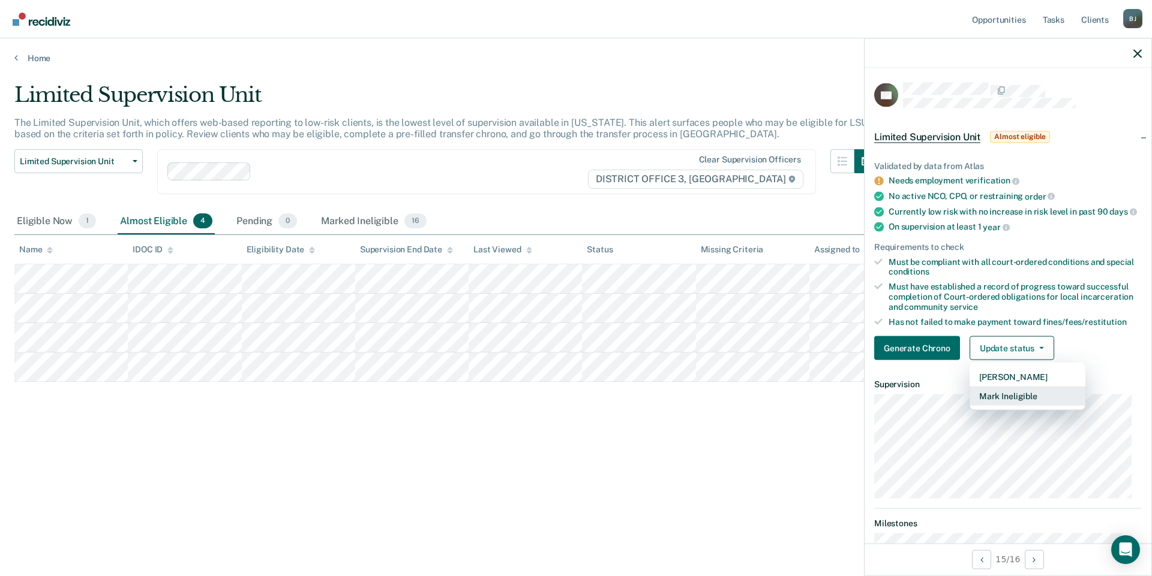
click at [1017, 405] on button "Mark Ineligible" at bounding box center [1027, 396] width 116 height 19
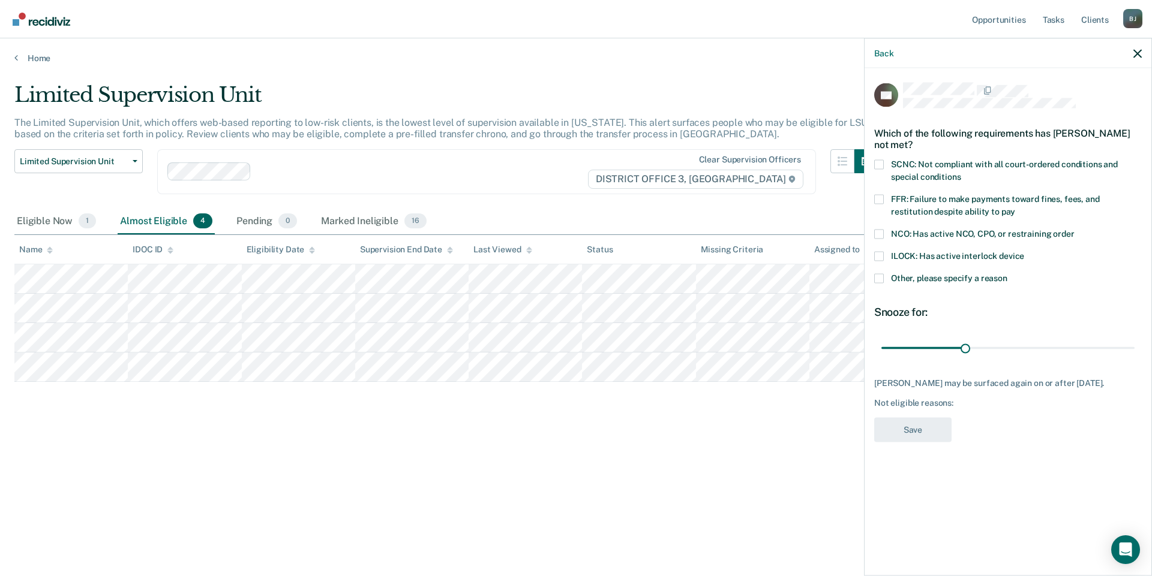
click at [877, 277] on span at bounding box center [879, 279] width 10 height 10
click at [1007, 274] on input "Other, please specify a reason" at bounding box center [1007, 274] width 0 height 0
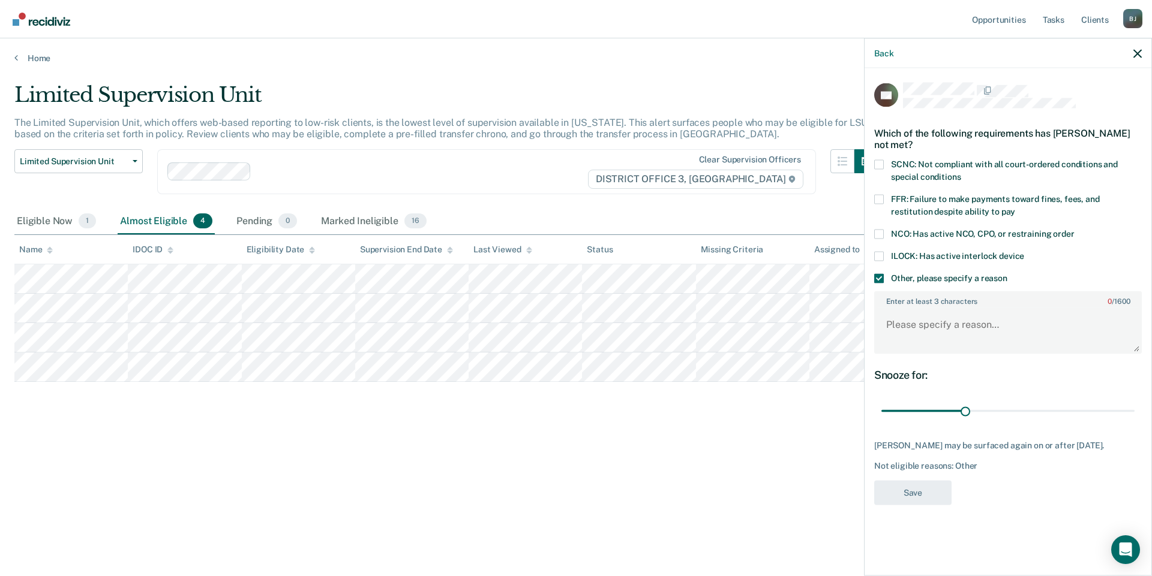
click at [881, 259] on span at bounding box center [879, 256] width 10 height 10
click at [1024, 251] on input "ILOCK: Has active interlock device" at bounding box center [1024, 251] width 0 height 0
click at [882, 278] on span at bounding box center [879, 279] width 10 height 10
click at [1007, 274] on input "Other, please specify a reason" at bounding box center [1007, 274] width 0 height 0
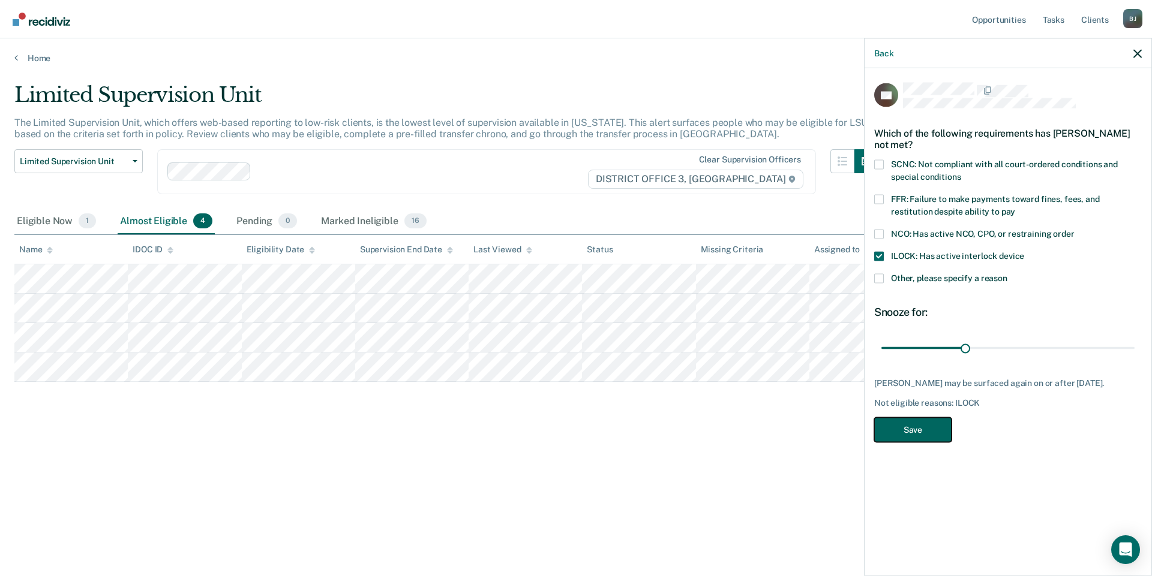
click at [939, 432] on button "Save" at bounding box center [912, 429] width 77 height 25
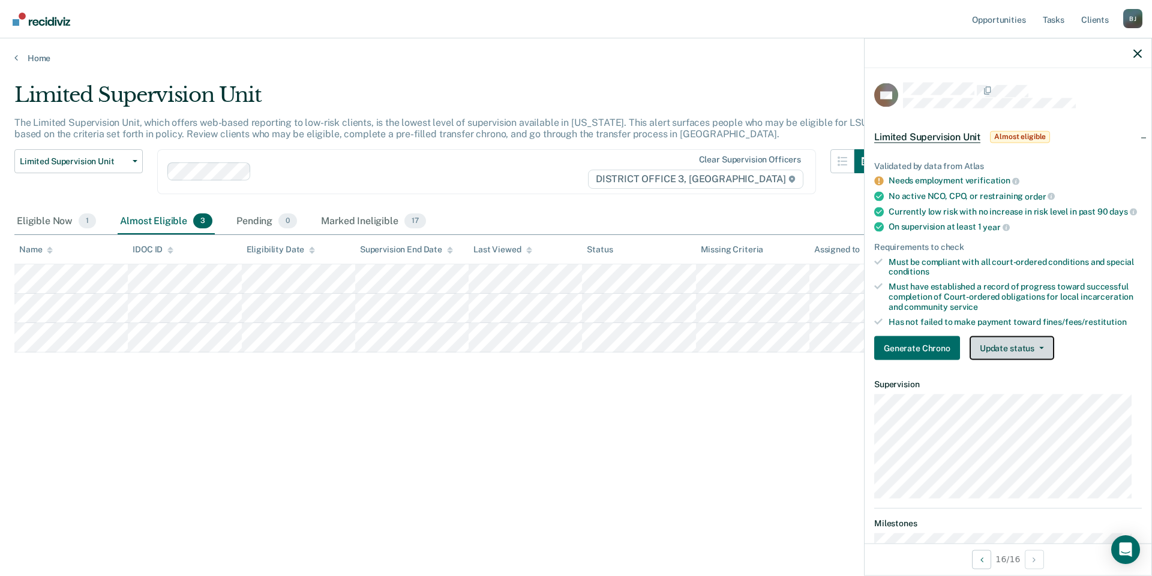
click at [1007, 360] on button "Update status" at bounding box center [1011, 348] width 85 height 24
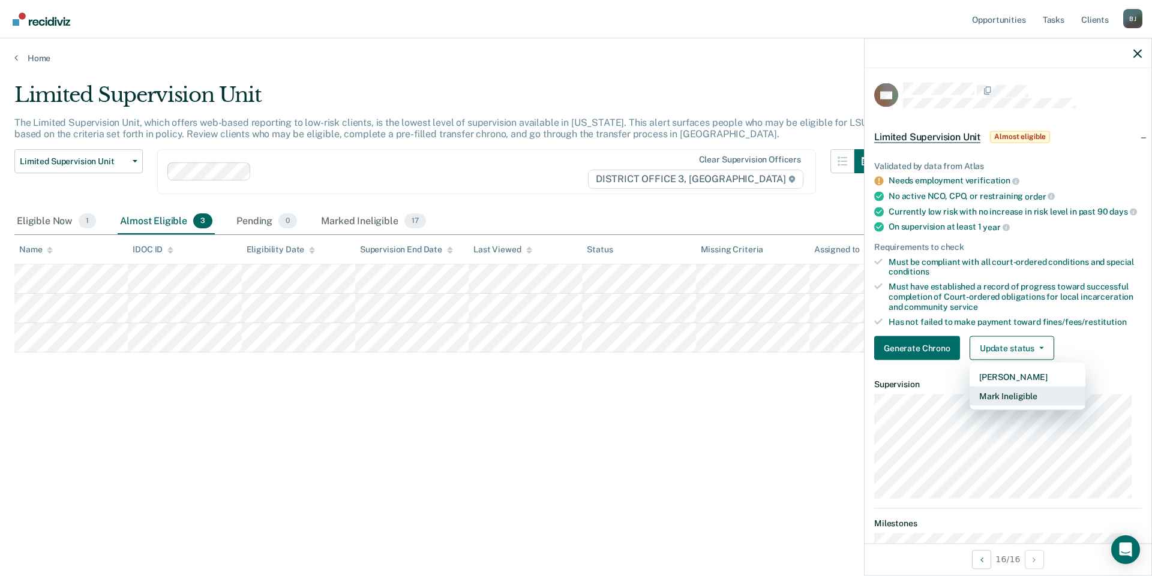
click at [1011, 399] on button "Mark Ineligible" at bounding box center [1027, 396] width 116 height 19
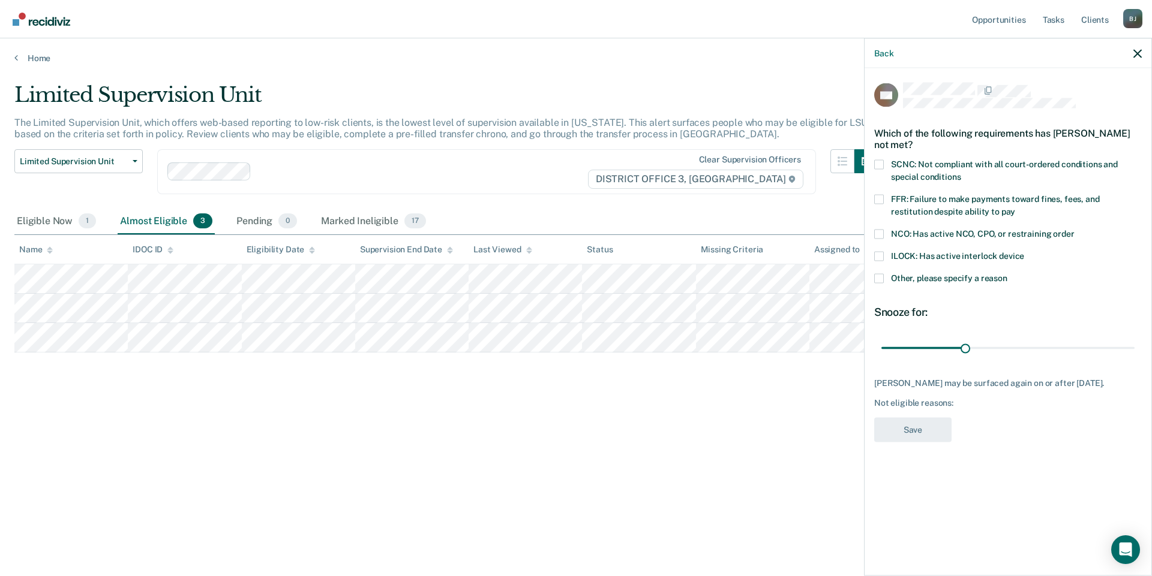
click at [884, 196] on label "FFR: Failure to make payments toward fines, fees, and restitution despite abili…" at bounding box center [1008, 206] width 268 height 25
click at [1015, 207] on input "FFR: Failure to make payments toward fines, fees, and restitution despite abili…" at bounding box center [1015, 207] width 0 height 0
click at [927, 430] on button "Save" at bounding box center [912, 429] width 77 height 25
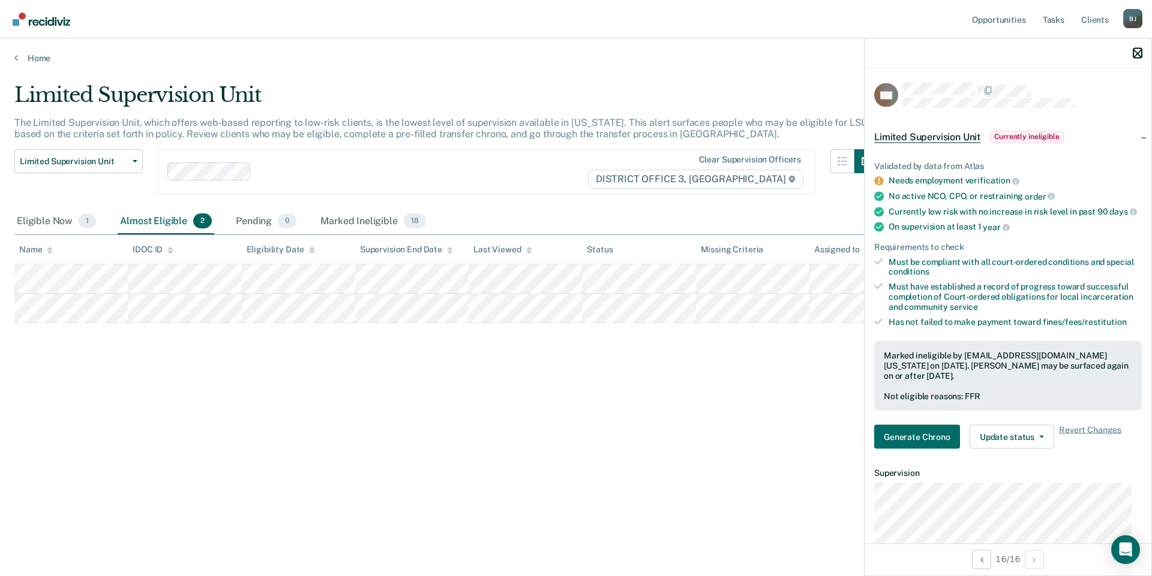
click at [1138, 51] on icon "button" at bounding box center [1137, 53] width 8 height 8
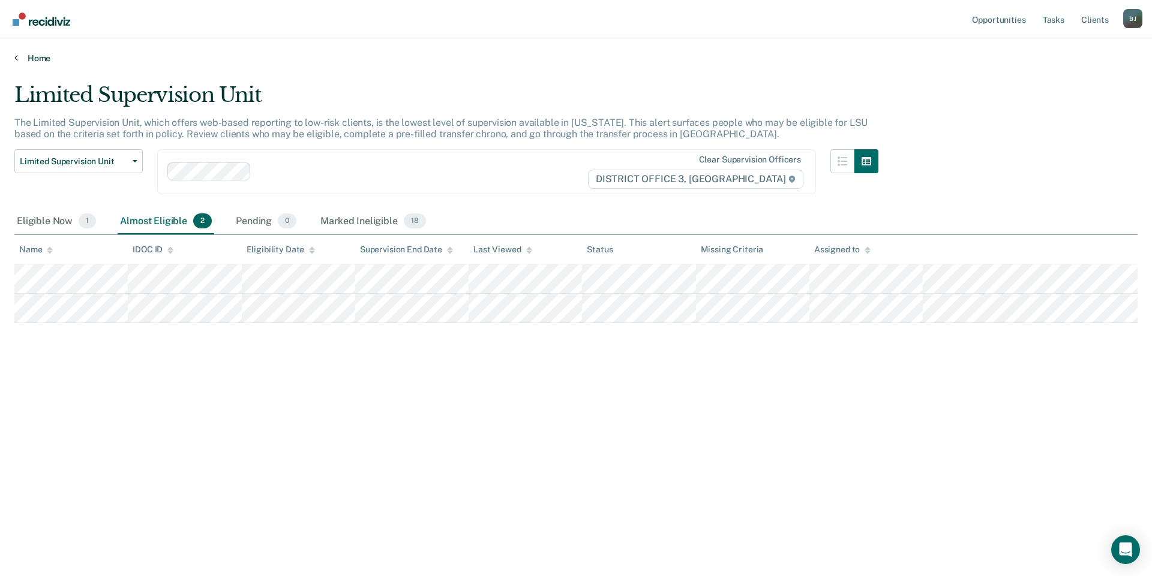
click at [32, 57] on link "Home" at bounding box center [575, 58] width 1123 height 11
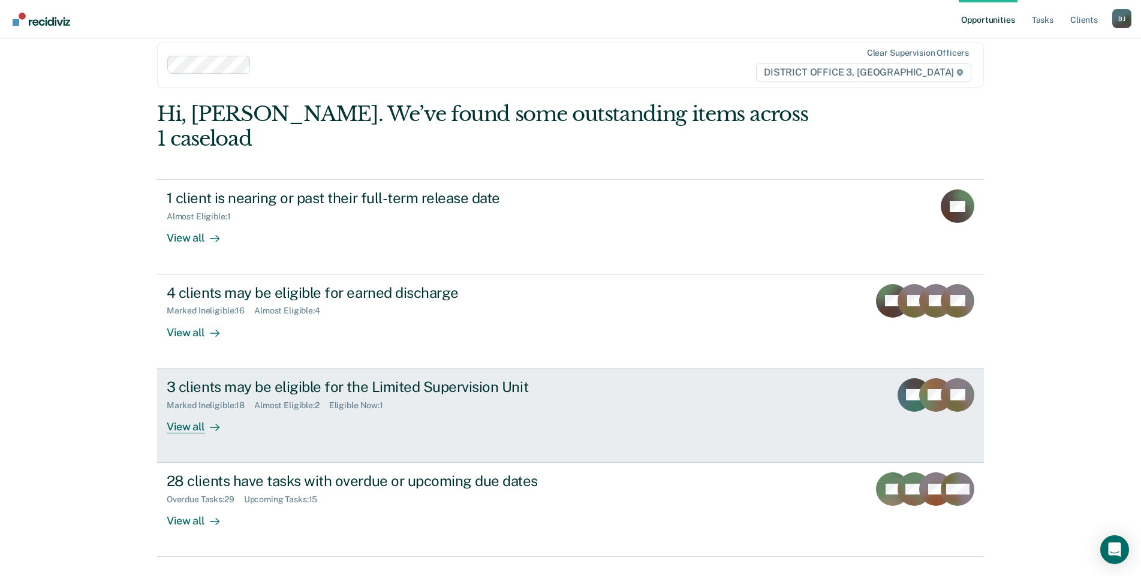
scroll to position [19, 0]
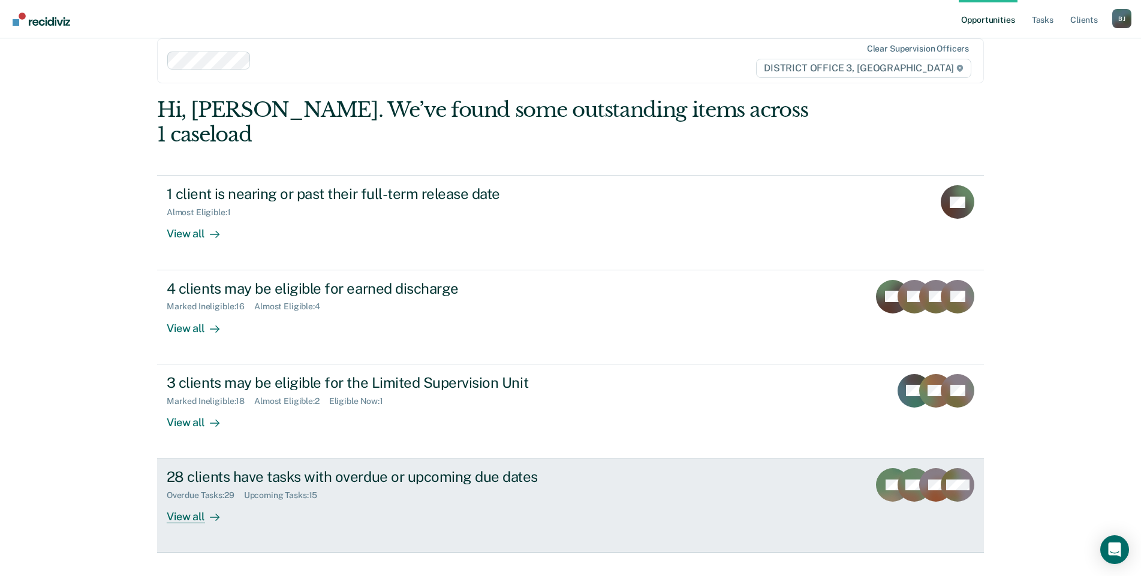
click at [311, 486] on div "Overdue Tasks : 29 Upcoming Tasks : 15" at bounding box center [377, 493] width 421 height 15
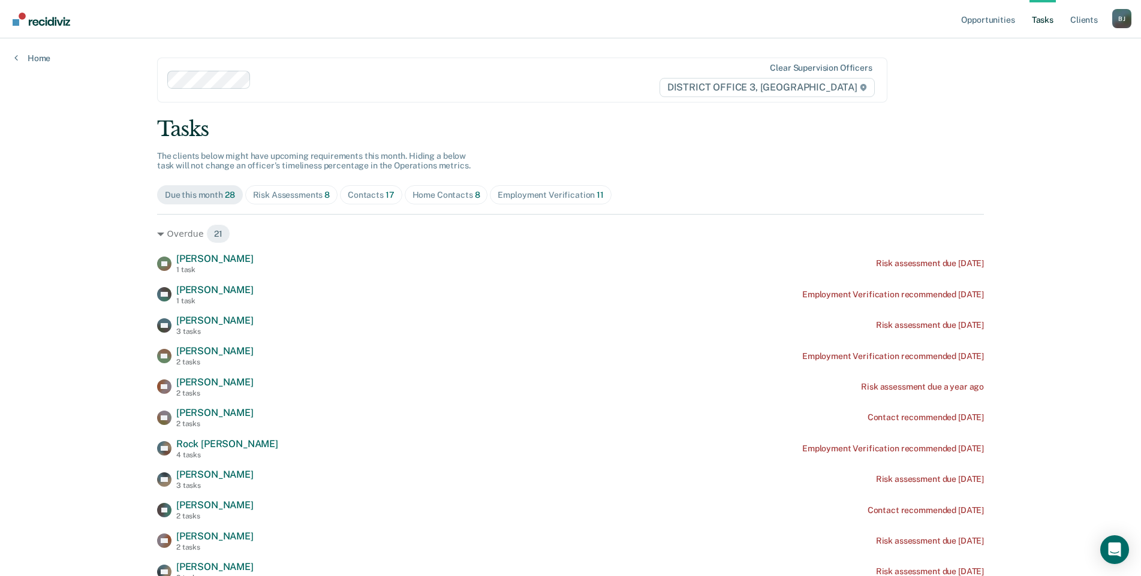
click at [531, 191] on div "Employment Verification 11" at bounding box center [551, 195] width 106 height 10
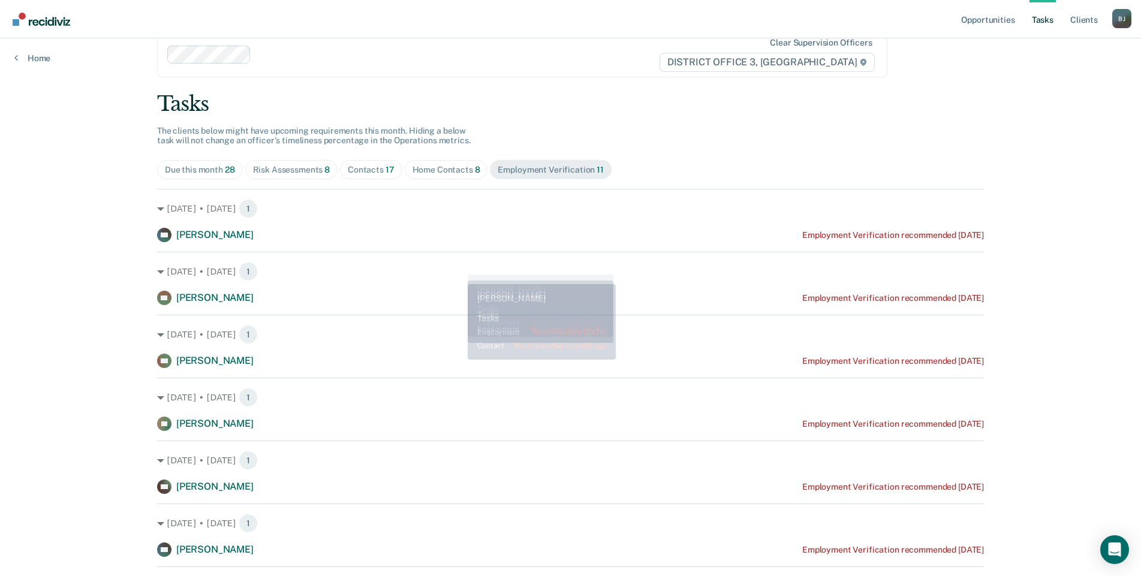
scroll to position [9, 0]
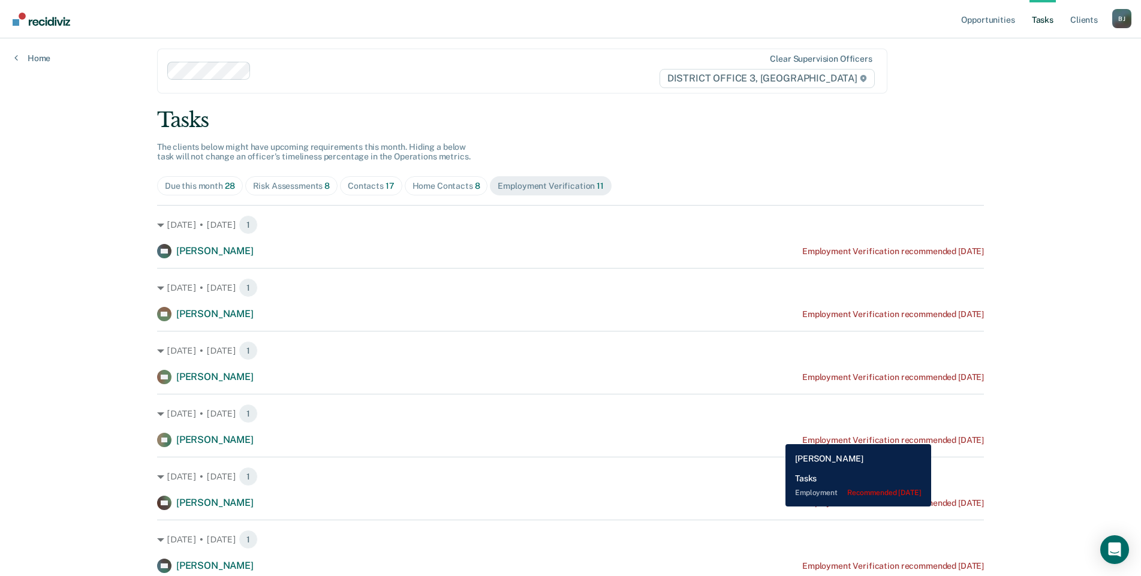
click at [777, 435] on div "[PERSON_NAME] Employment Verification recommended [DATE]" at bounding box center [570, 440] width 827 height 14
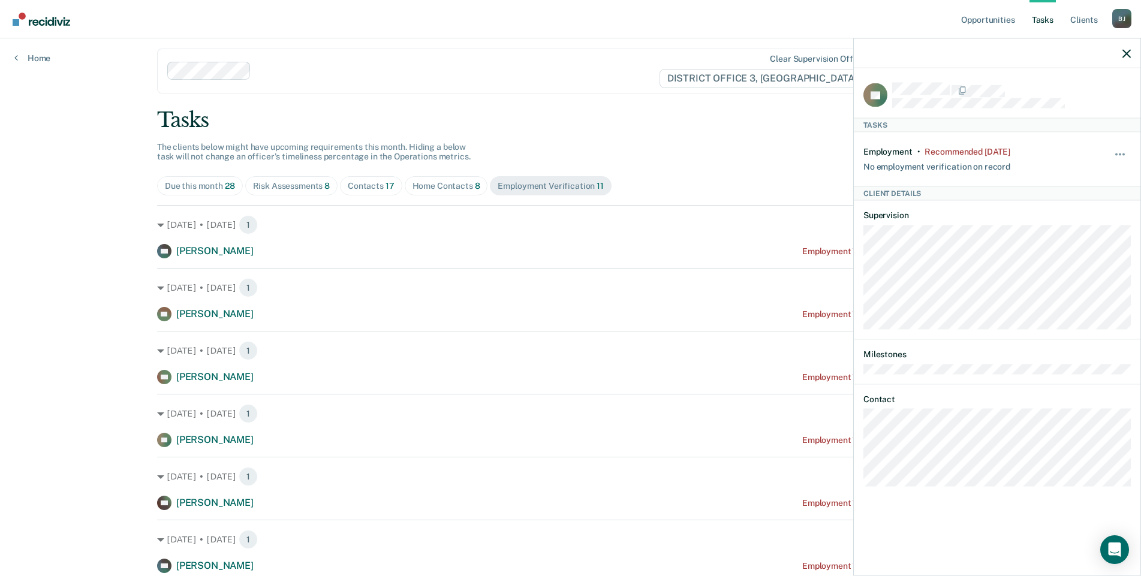
click at [756, 145] on div "Tasks The clients below might have upcoming requirements this month. Hiding a b…" at bounding box center [570, 498] width 827 height 780
click at [1125, 52] on icon "button" at bounding box center [1127, 53] width 8 height 8
